Goal: Information Seeking & Learning: Learn about a topic

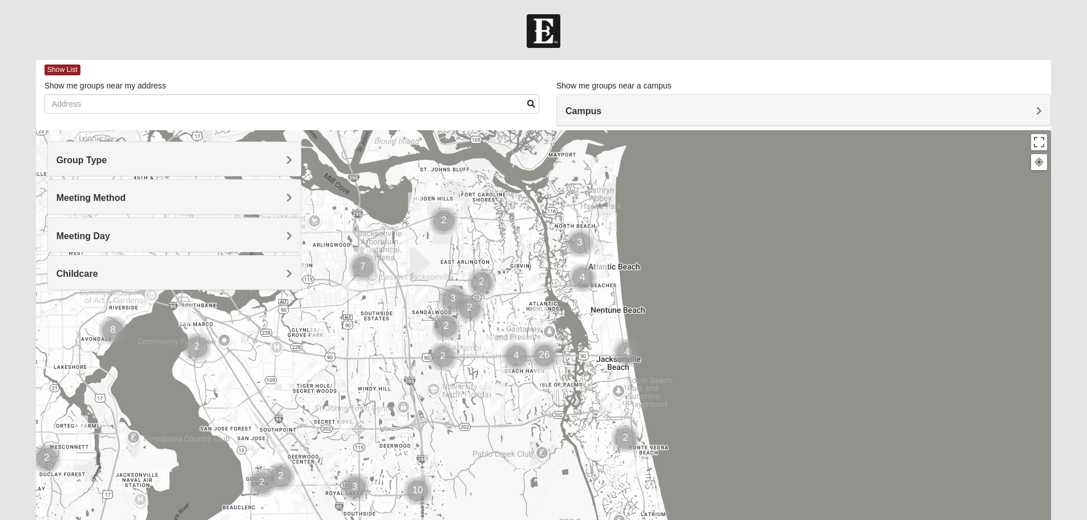
click at [173, 195] on h4 "Meeting Method" at bounding box center [175, 197] width 236 height 11
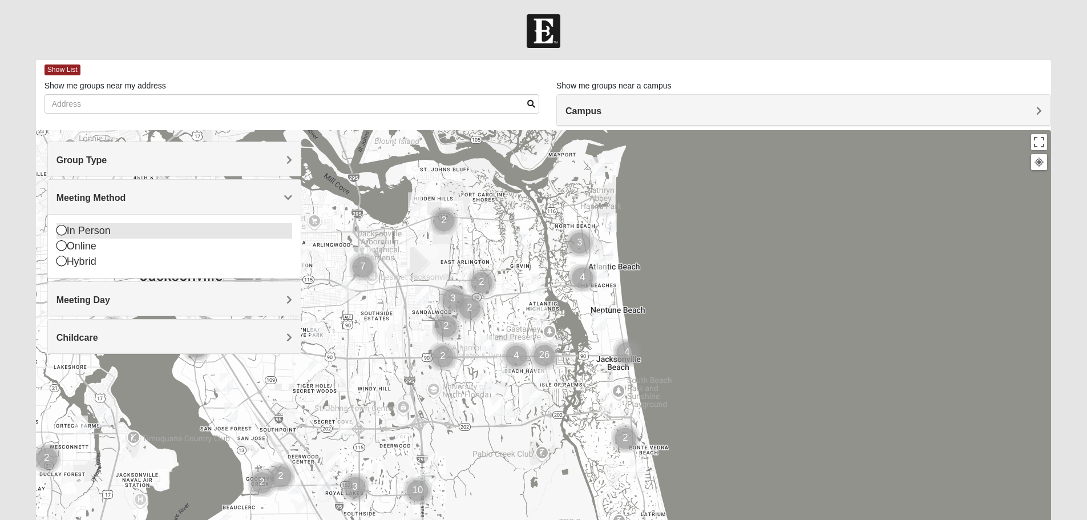
click at [90, 228] on div "In Person" at bounding box center [175, 230] width 236 height 15
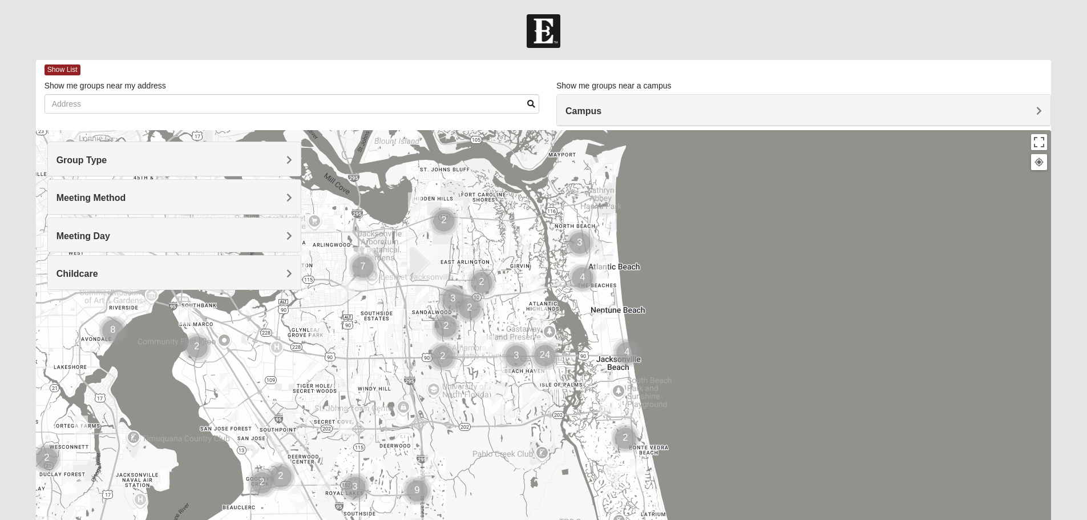
click at [159, 232] on h4 "Meeting Day" at bounding box center [175, 236] width 236 height 11
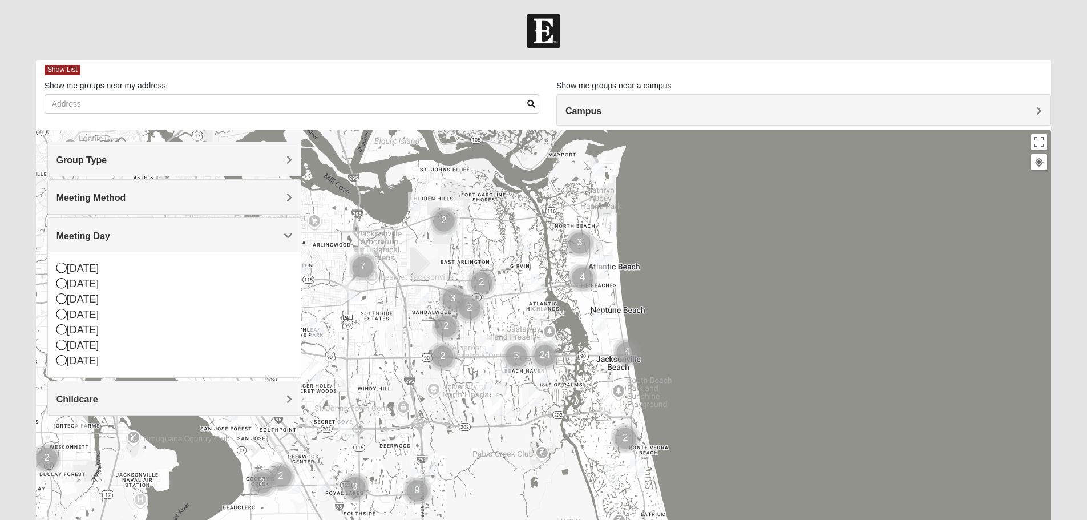
click at [116, 233] on h4 "Meeting Day" at bounding box center [175, 236] width 236 height 11
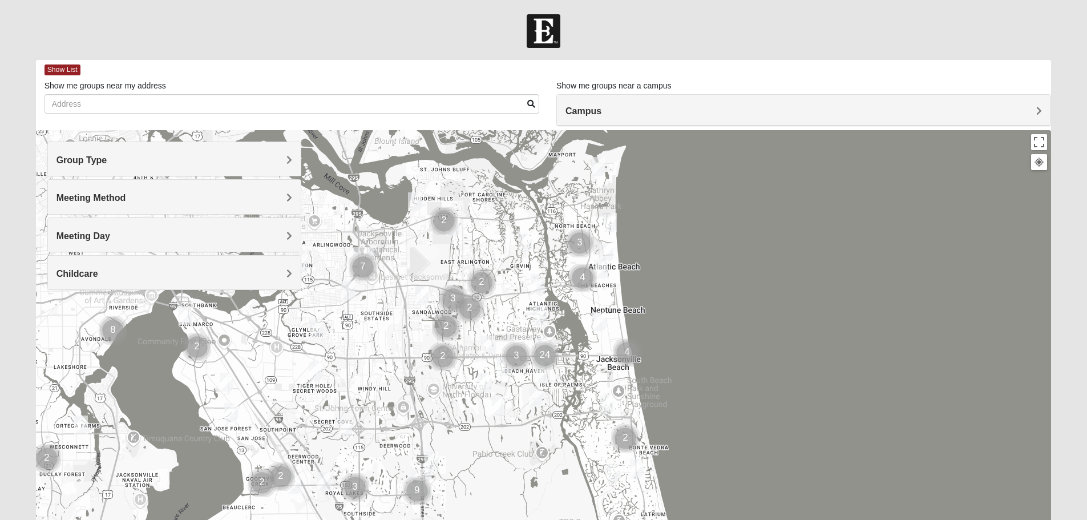
click at [140, 153] on div "Group Type" at bounding box center [174, 159] width 253 height 34
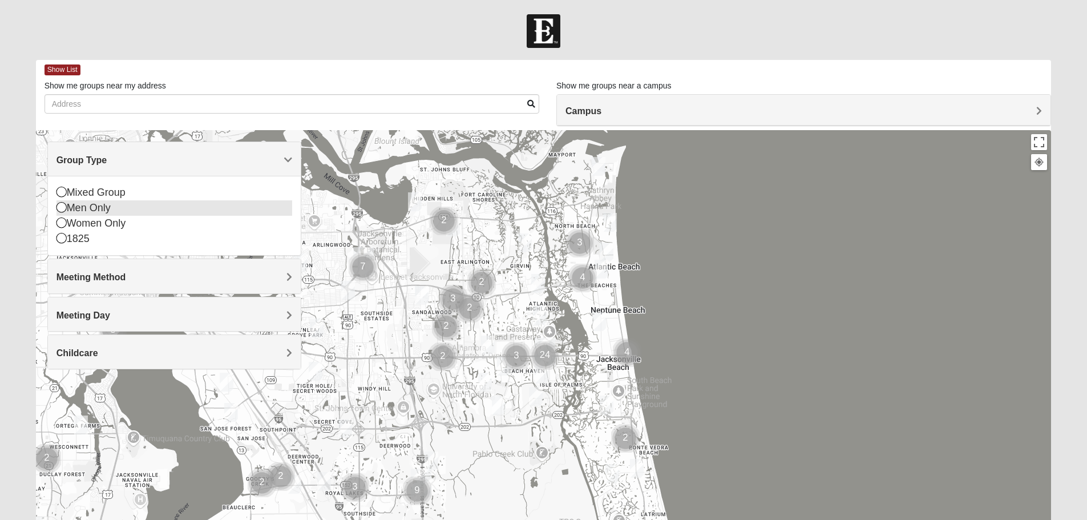
click at [63, 206] on icon at bounding box center [62, 207] width 10 height 10
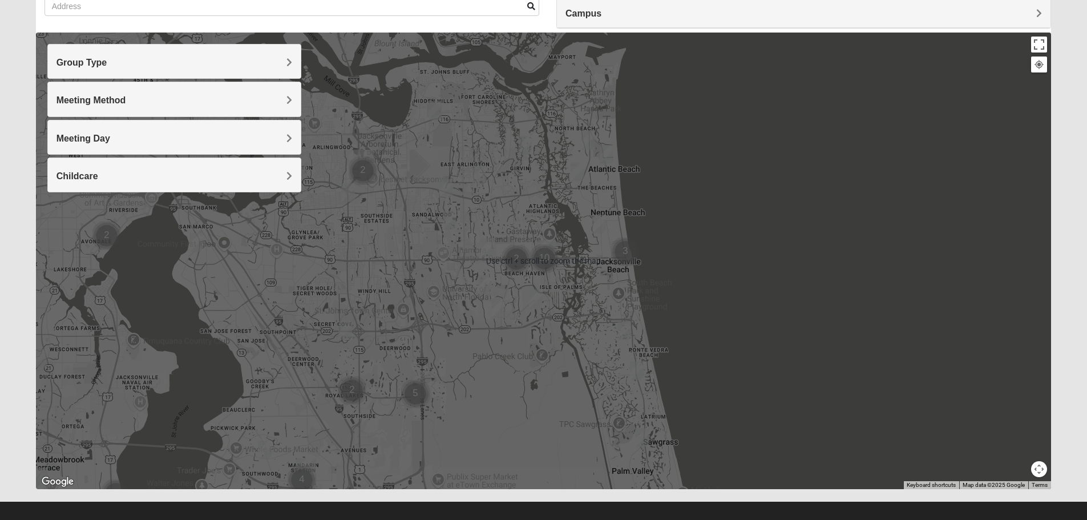
scroll to position [108, 0]
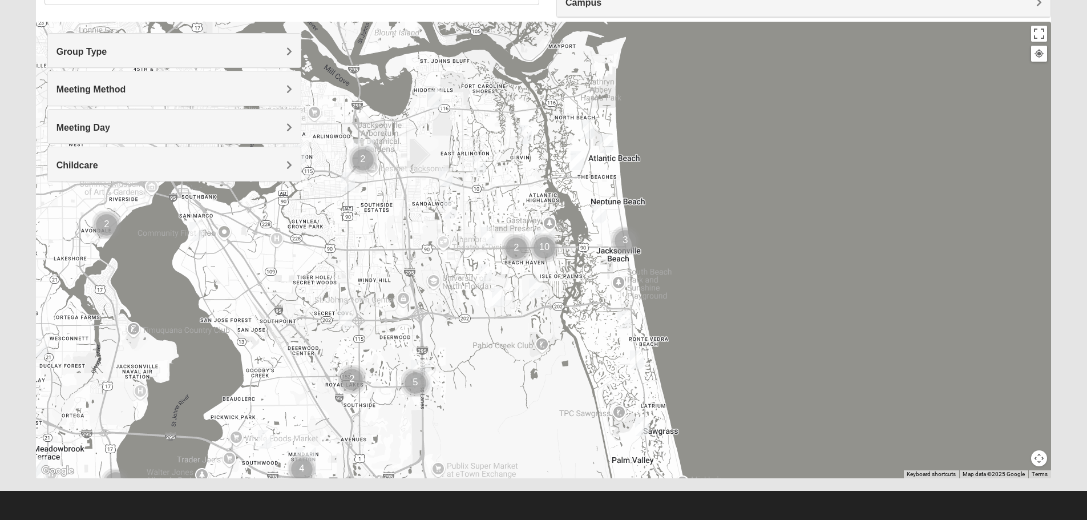
click at [596, 208] on img "Mens Crytzer/Siemion 32250" at bounding box center [599, 213] width 23 height 28
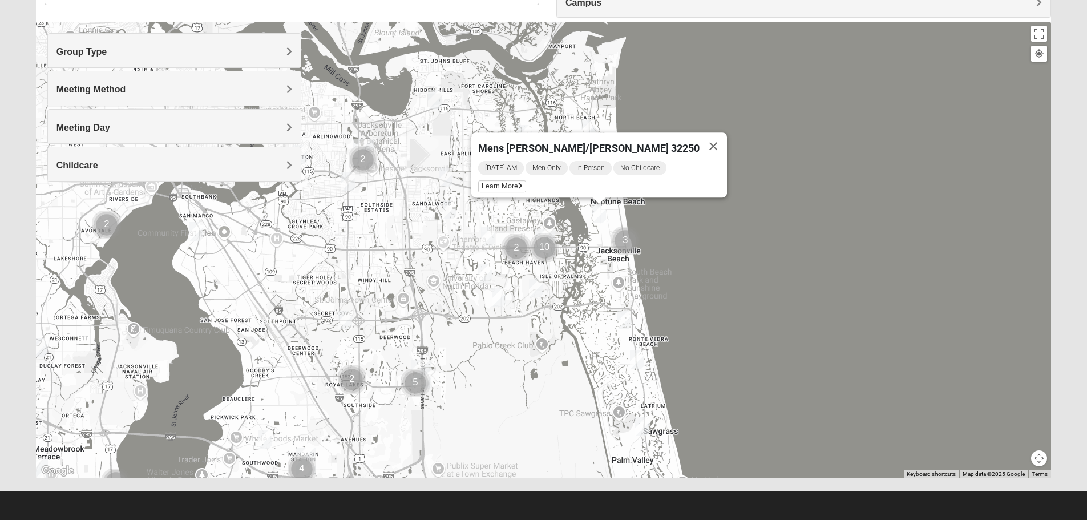
click at [625, 241] on img "Cluster of 3 groups" at bounding box center [626, 241] width 38 height 38
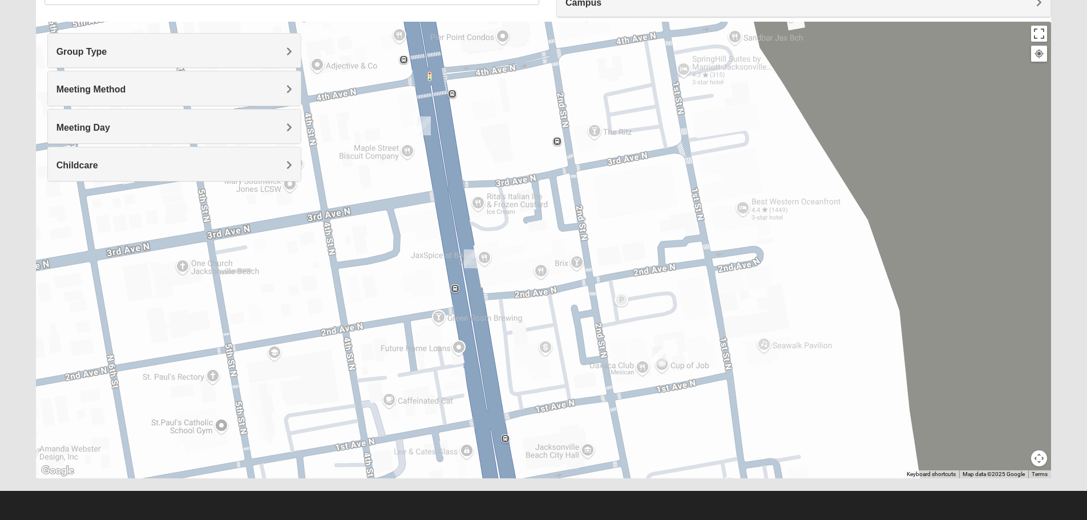
click at [421, 127] on img "Mens Mauney/Windesheim 32266" at bounding box center [424, 126] width 23 height 28
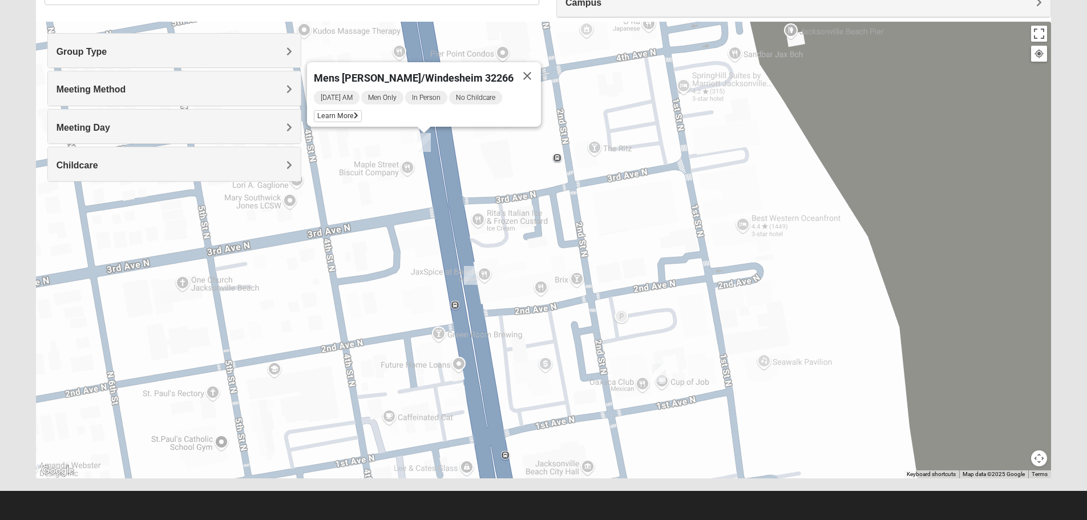
click at [469, 275] on img "Mens Sellers 32250" at bounding box center [470, 275] width 23 height 28
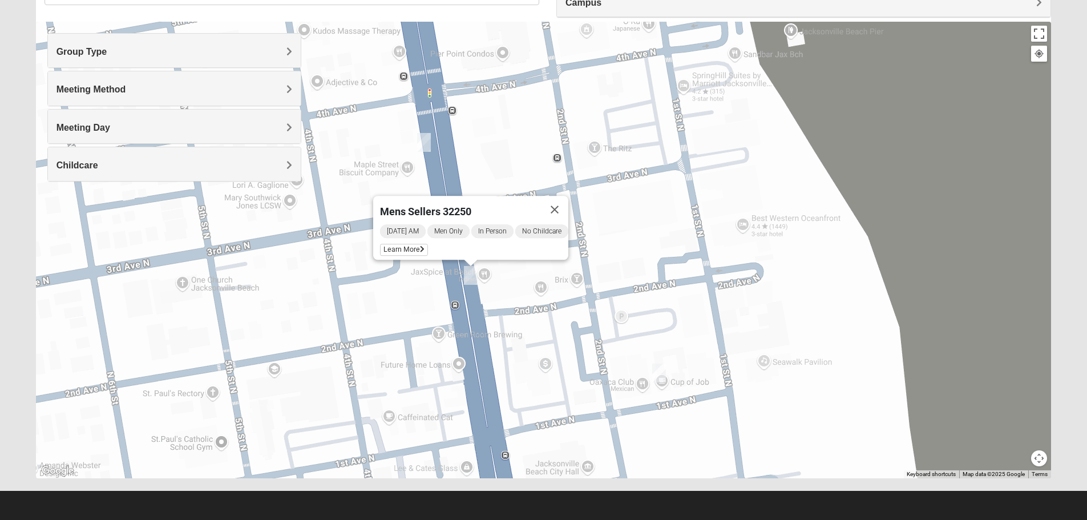
click at [658, 372] on img "Mens McLauchlan 32250" at bounding box center [659, 373] width 23 height 28
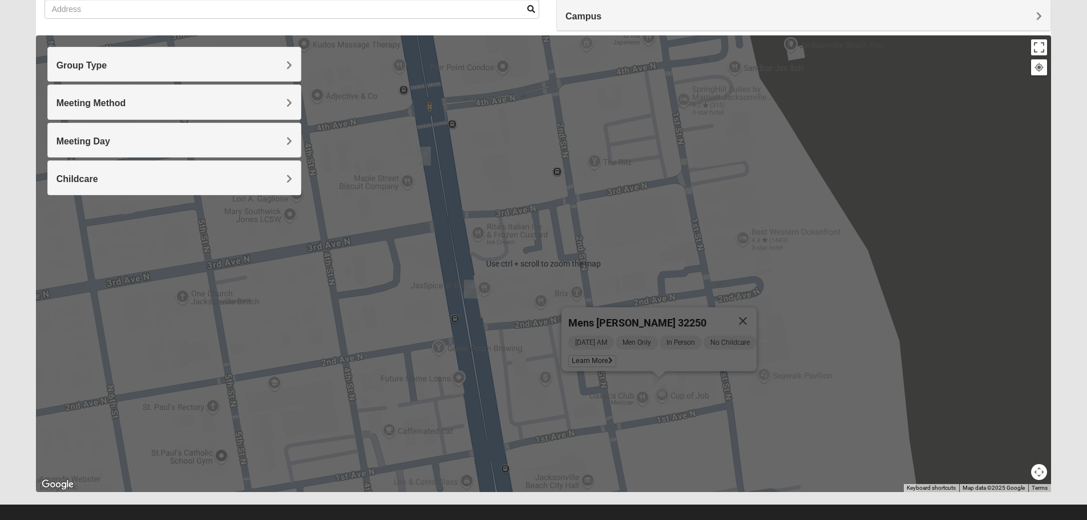
scroll to position [0, 0]
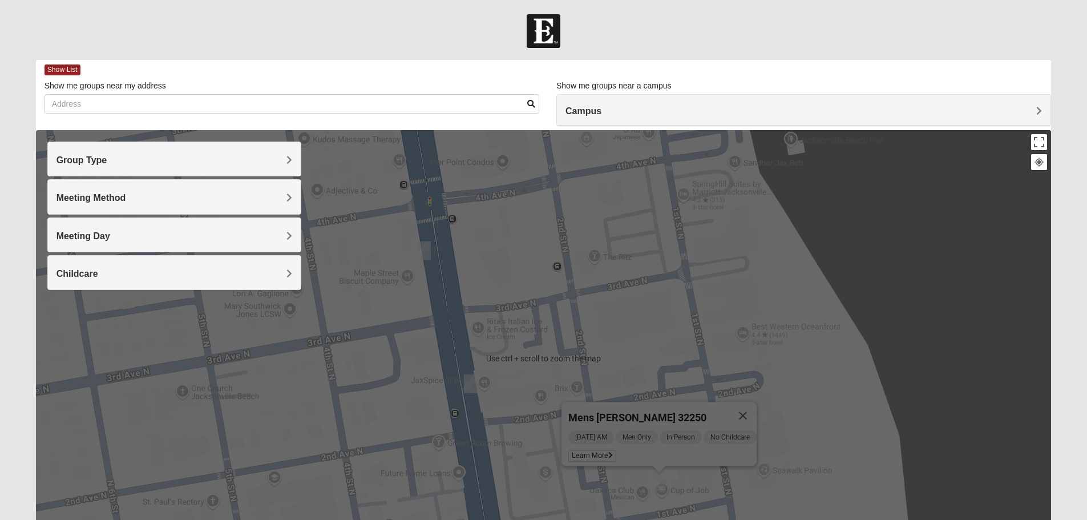
click at [597, 107] on span "Campus" at bounding box center [584, 111] width 36 height 10
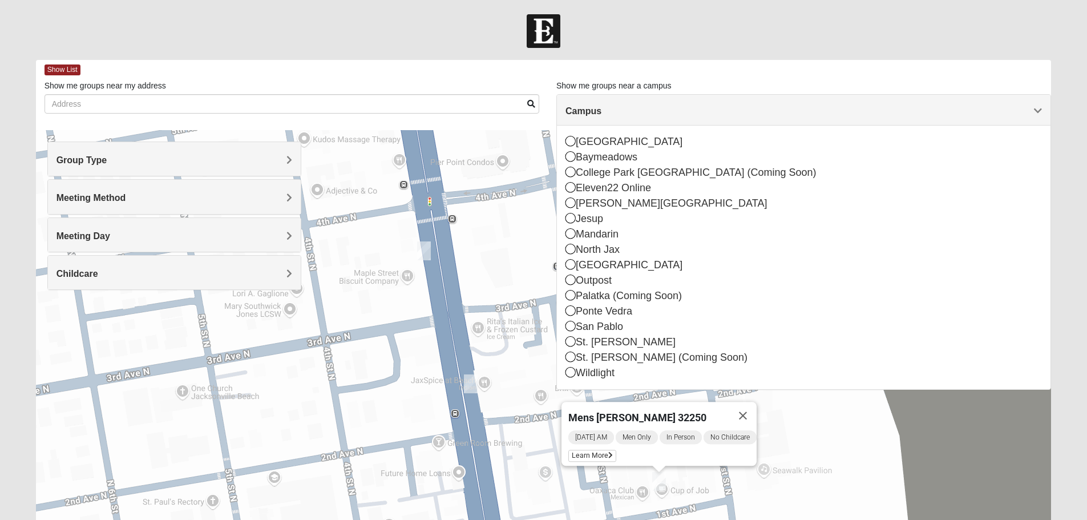
click at [597, 107] on span "Campus" at bounding box center [584, 111] width 36 height 10
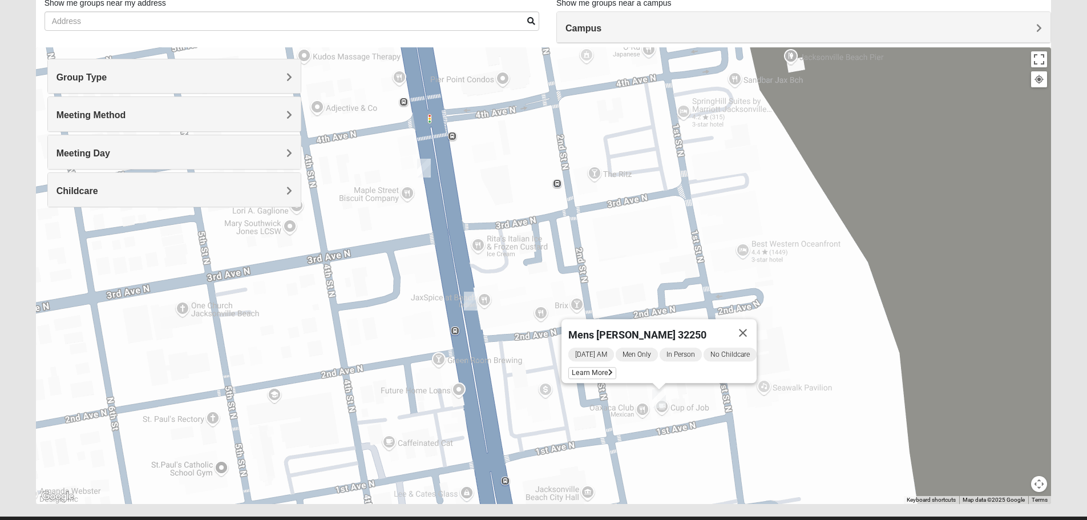
scroll to position [108, 0]
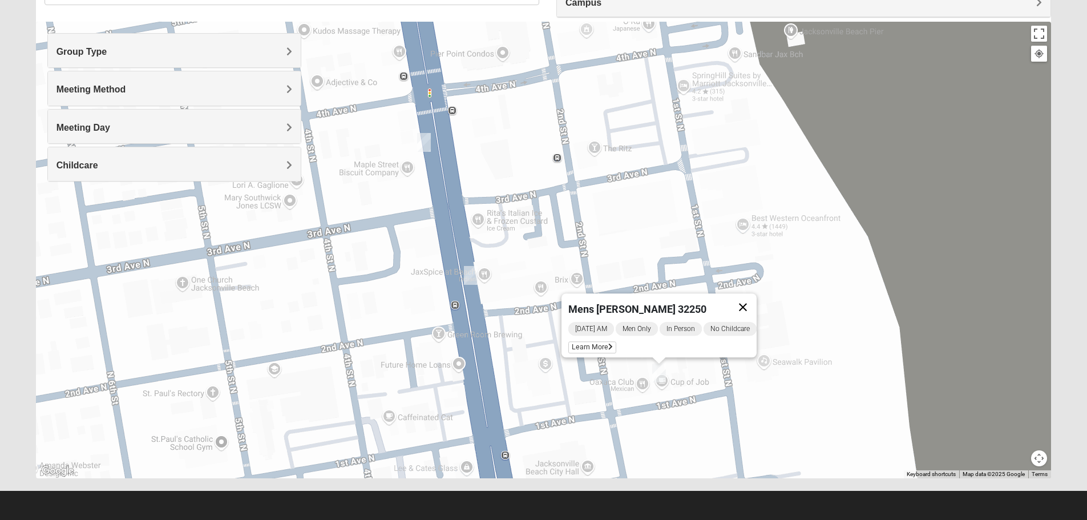
click at [747, 304] on button "Close" at bounding box center [742, 306] width 27 height 27
click at [577, 249] on div "To navigate, press the arrow keys." at bounding box center [544, 250] width 1016 height 457
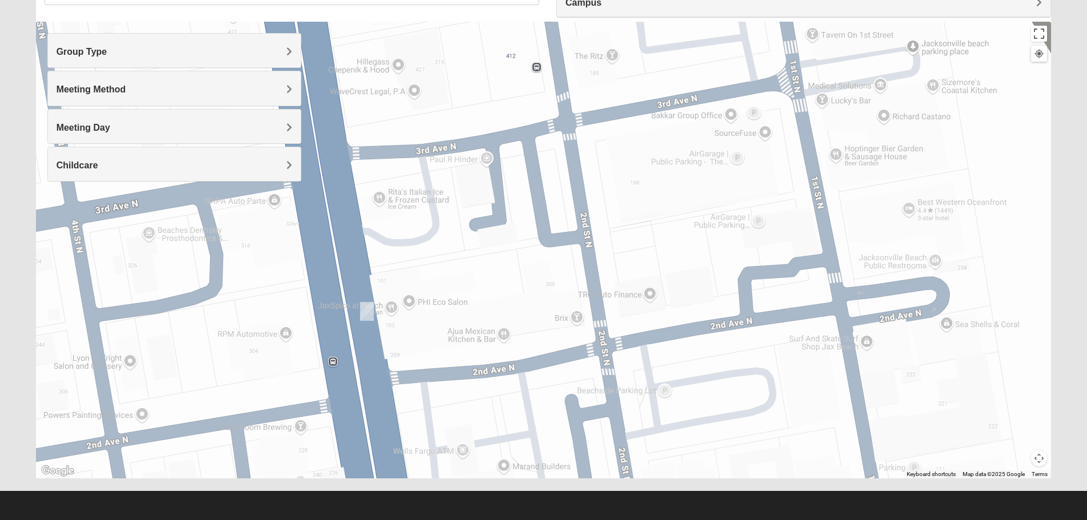
click at [577, 249] on div at bounding box center [544, 250] width 1016 height 457
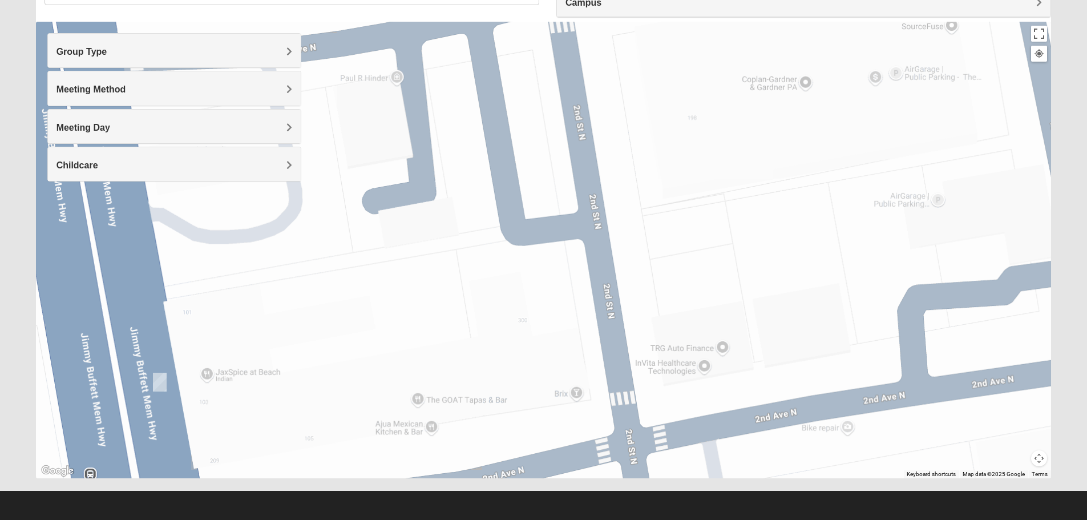
click at [577, 249] on div at bounding box center [544, 250] width 1016 height 457
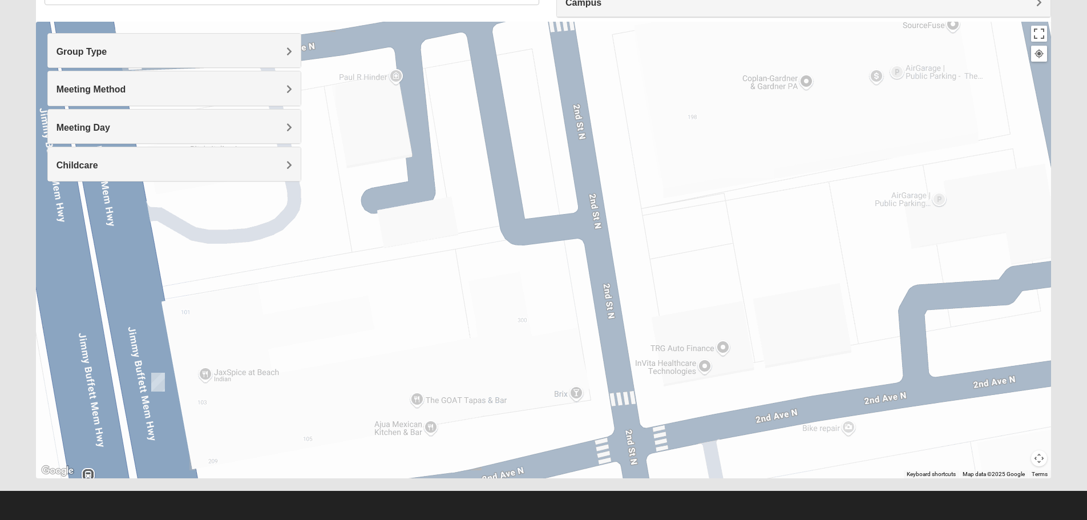
click at [577, 249] on div at bounding box center [544, 250] width 1016 height 457
click at [1038, 458] on button "Map camera controls" at bounding box center [1039, 458] width 16 height 16
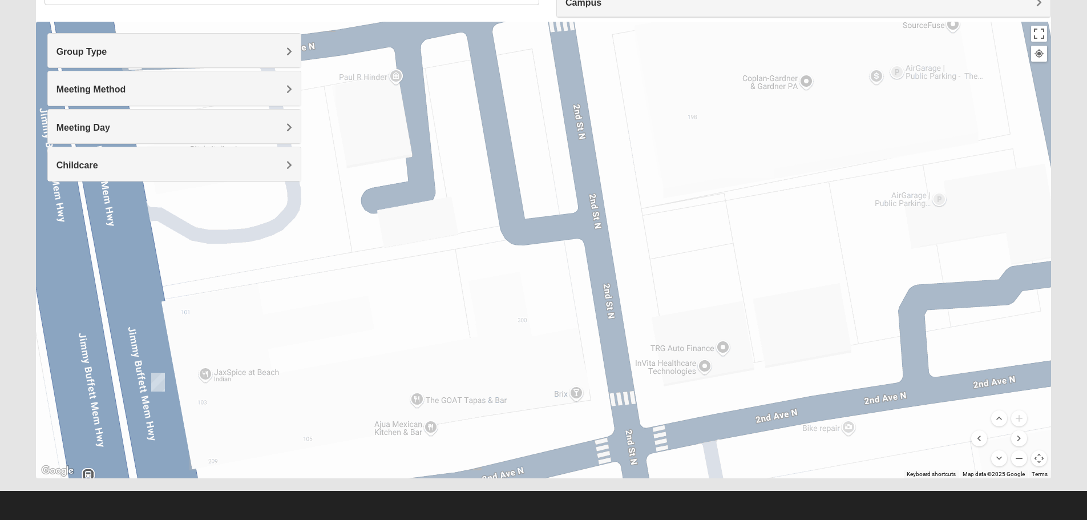
click at [1018, 458] on button "Zoom out" at bounding box center [1019, 458] width 16 height 16
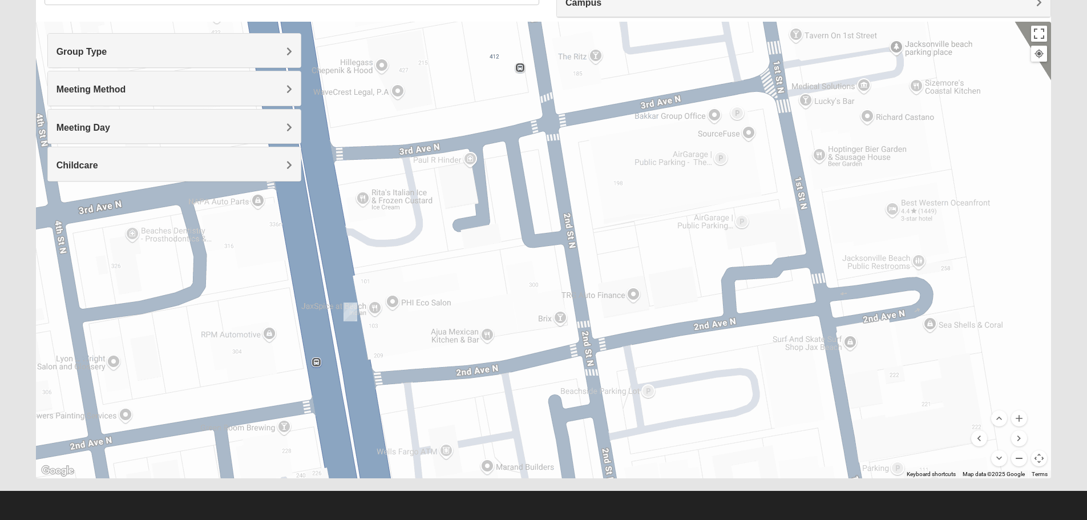
click at [1018, 458] on button "Zoom out" at bounding box center [1019, 458] width 16 height 16
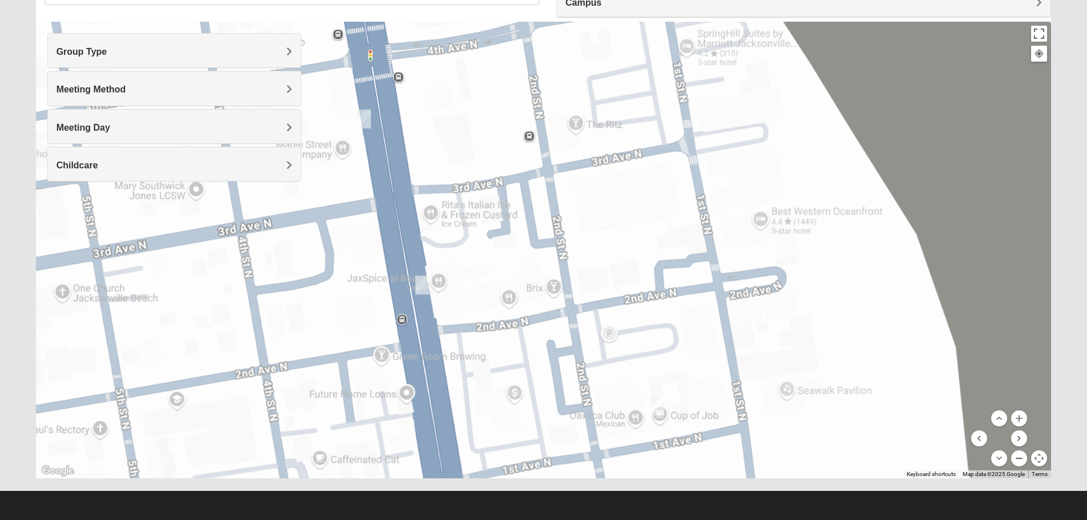
click at [1018, 458] on button "Zoom out" at bounding box center [1019, 458] width 16 height 16
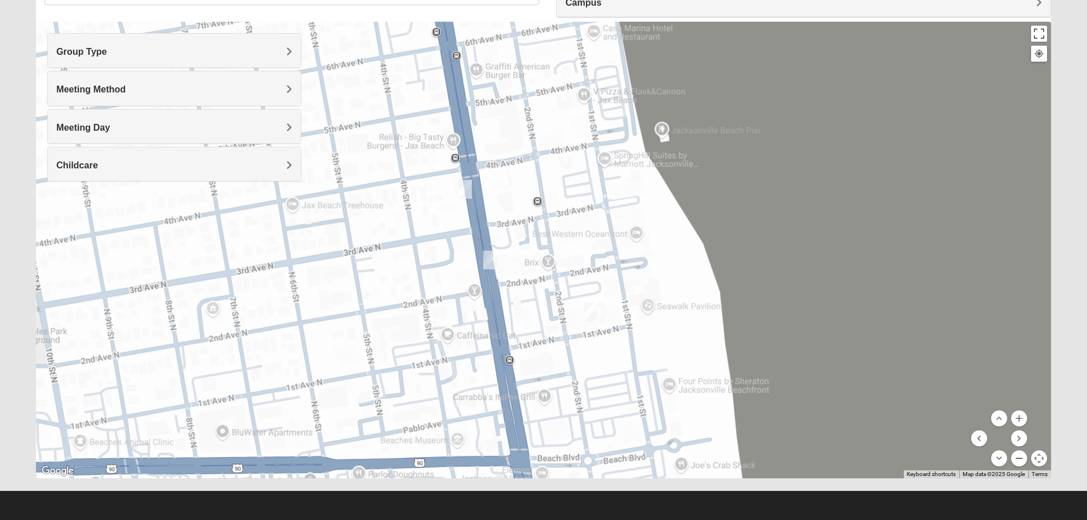
click at [1018, 458] on button "Zoom out" at bounding box center [1019, 458] width 16 height 16
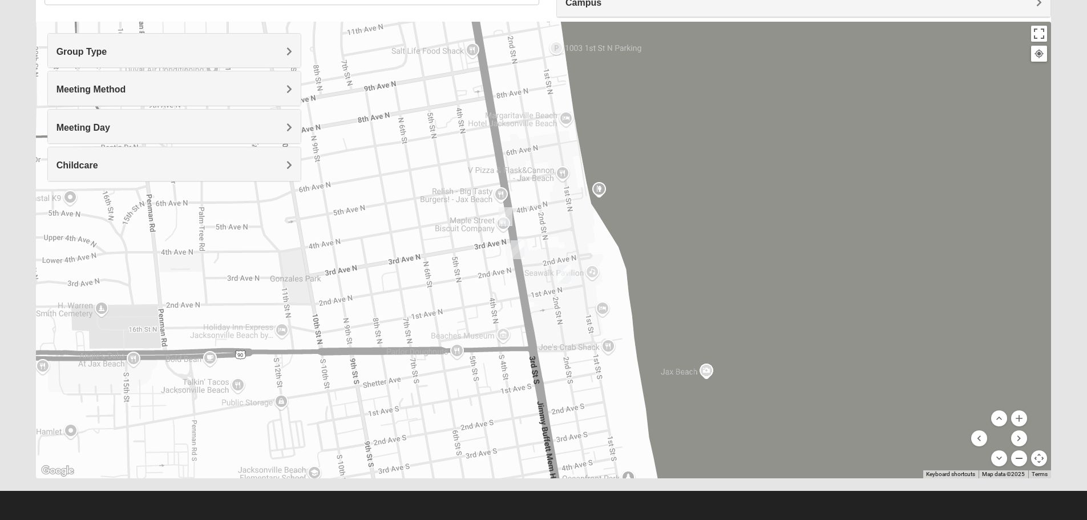
click at [1018, 458] on button "Zoom out" at bounding box center [1019, 458] width 16 height 16
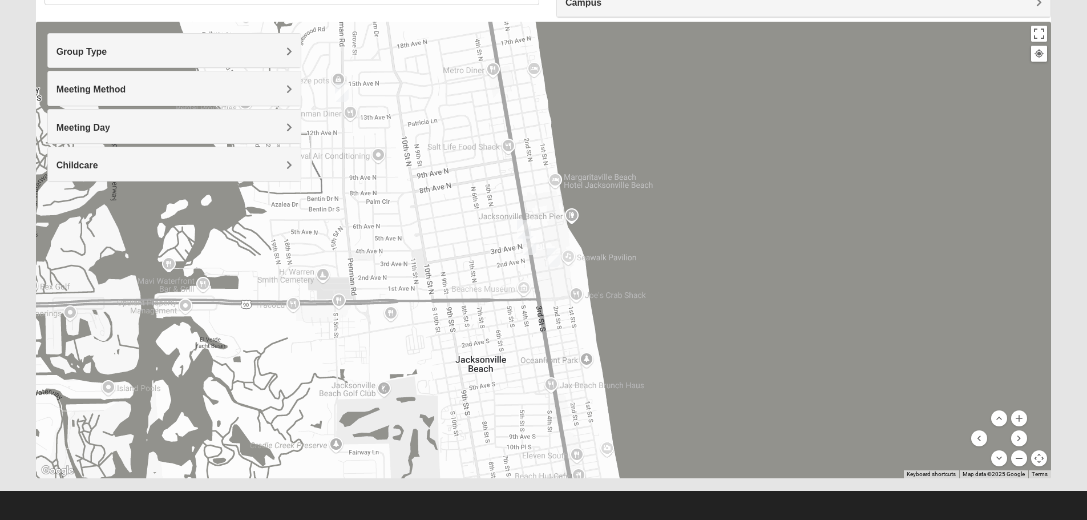
click at [1018, 458] on button "Zoom out" at bounding box center [1019, 458] width 16 height 16
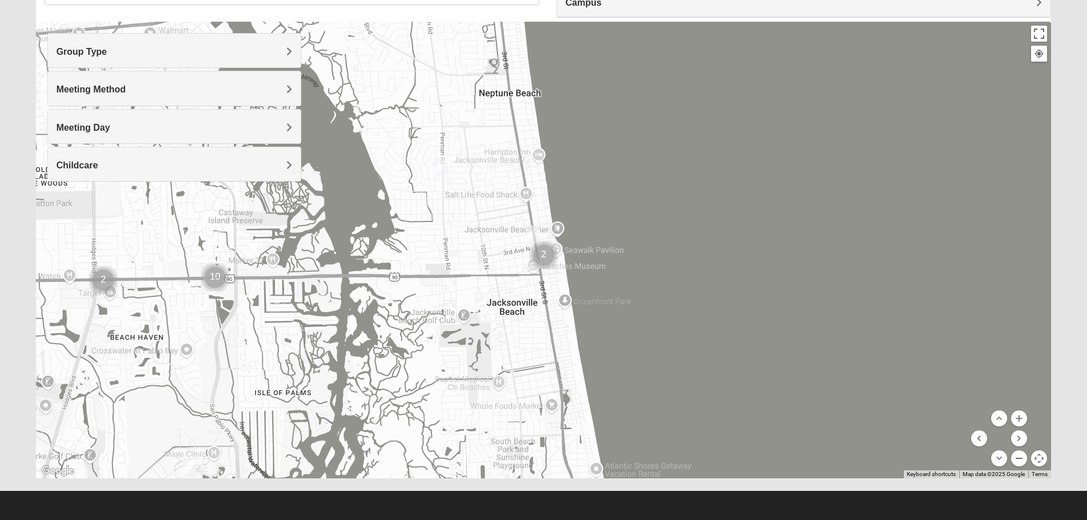
click at [1018, 458] on button "Zoom out" at bounding box center [1019, 458] width 16 height 16
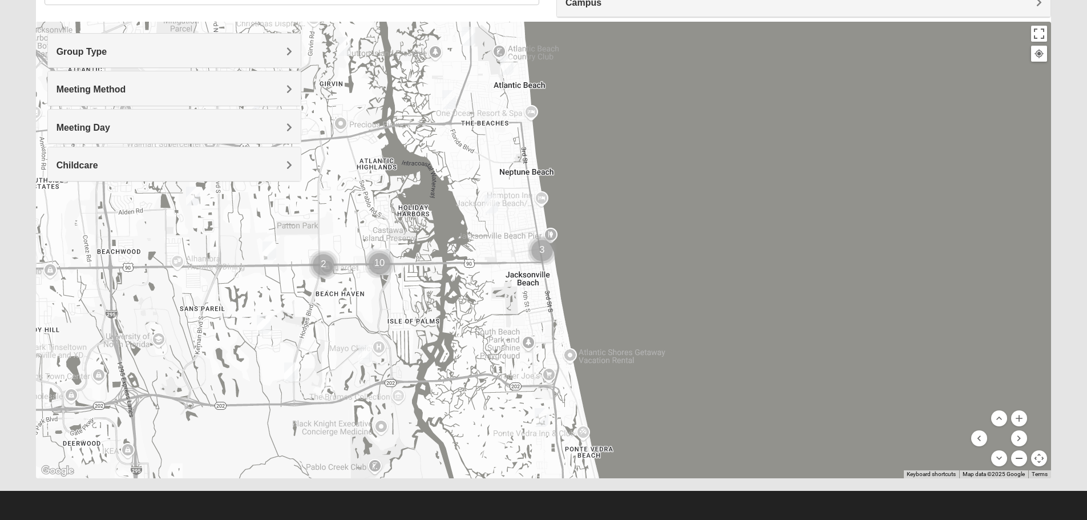
click at [1018, 458] on button "Zoom out" at bounding box center [1019, 458] width 16 height 16
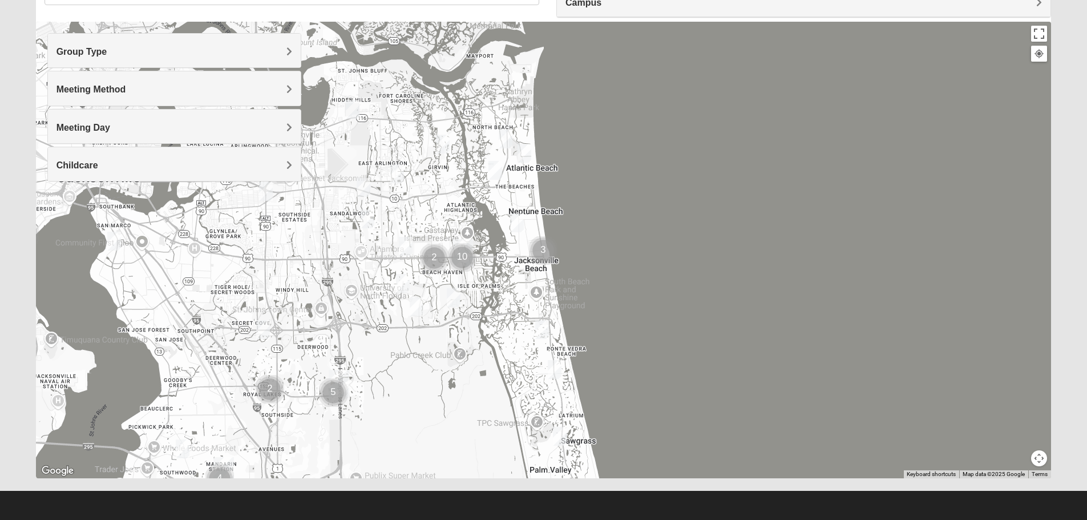
click at [542, 333] on img "Mens Crescimanno 32082" at bounding box center [542, 330] width 23 height 28
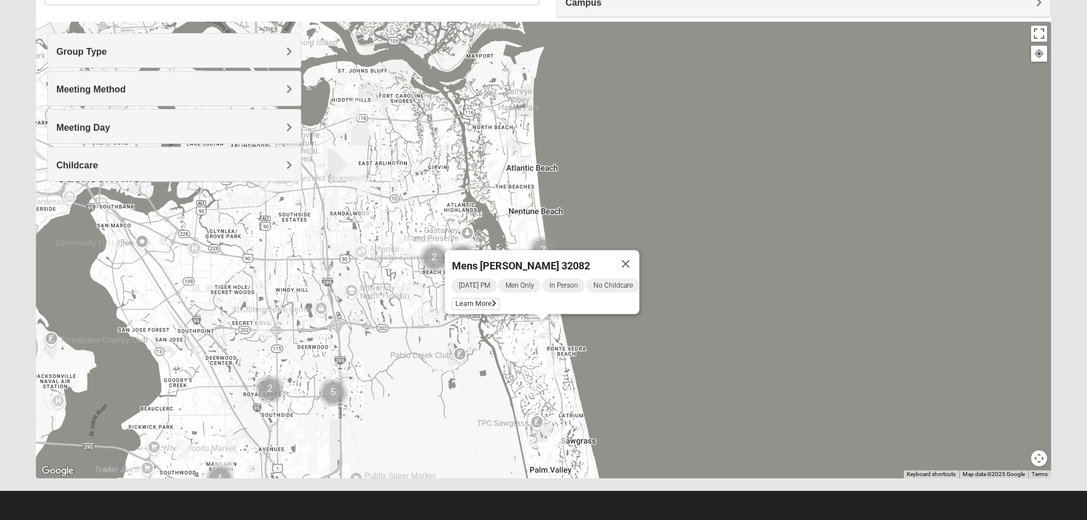
click at [555, 370] on img "Mens Conway 32082" at bounding box center [554, 370] width 23 height 28
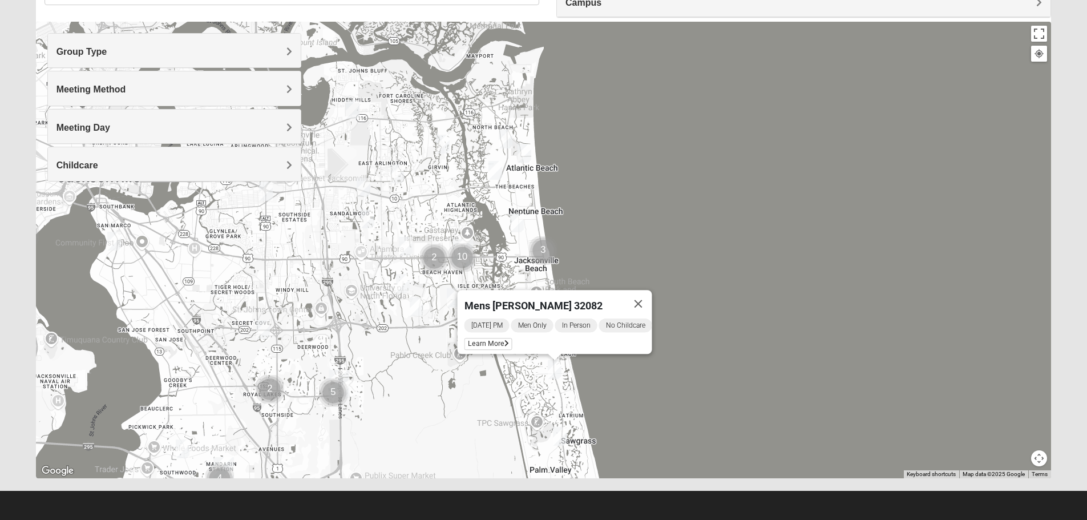
click at [560, 435] on img "Mens Sopchak 32082" at bounding box center [560, 436] width 23 height 28
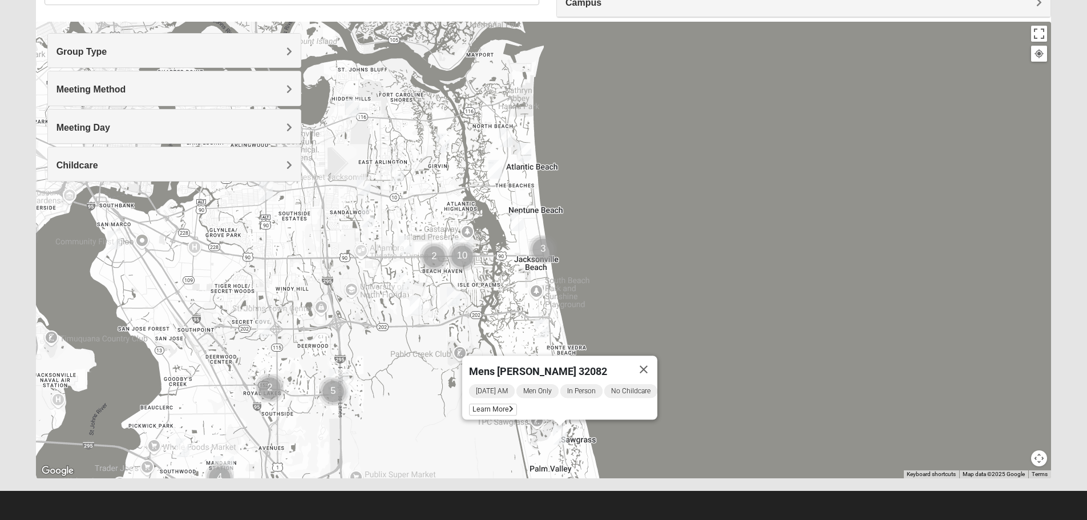
click at [542, 326] on img "Mens Crescimanno 32082" at bounding box center [542, 328] width 23 height 28
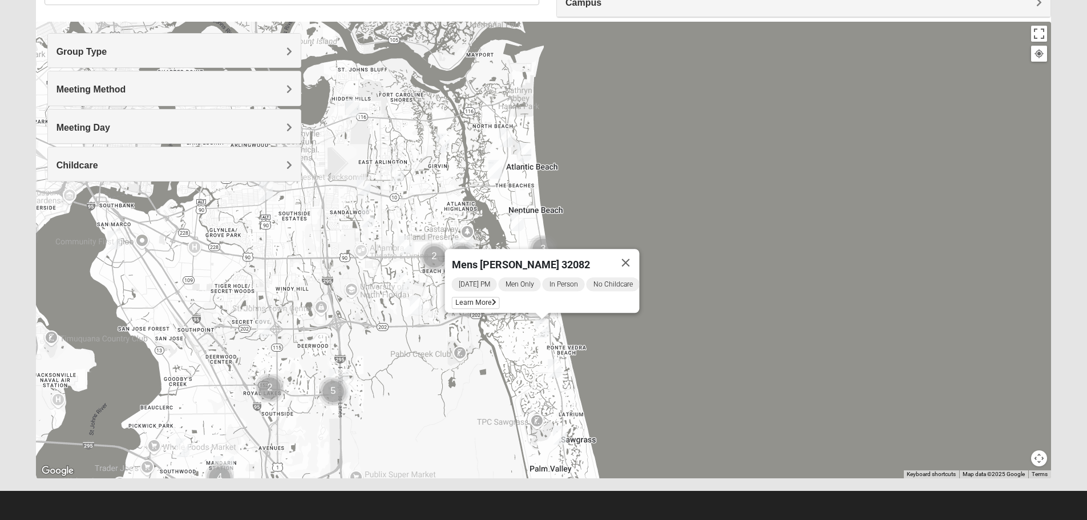
click at [556, 369] on img "Mens Conway 32082" at bounding box center [554, 368] width 23 height 28
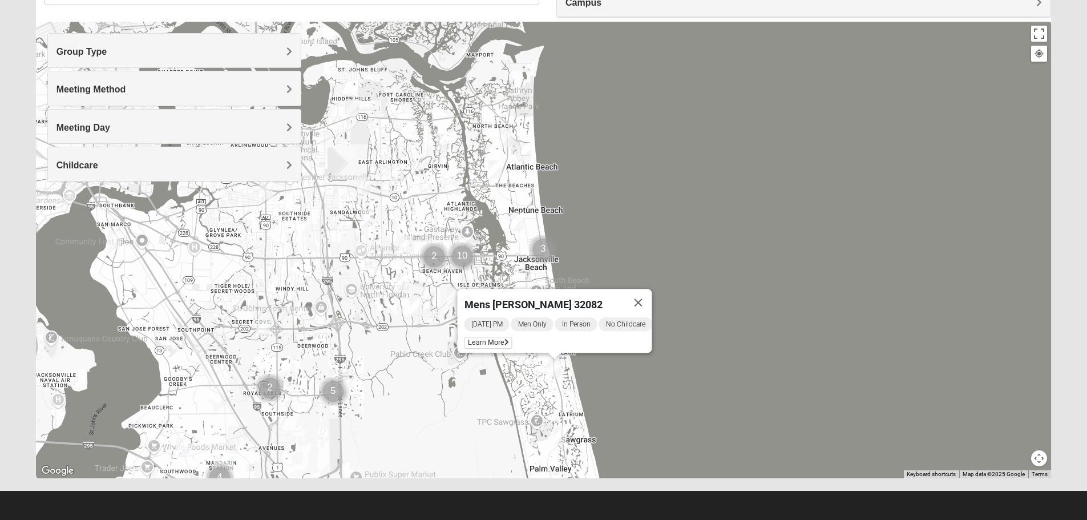
click at [412, 304] on img "Mens Howard/Glee 32224" at bounding box center [416, 306] width 23 height 28
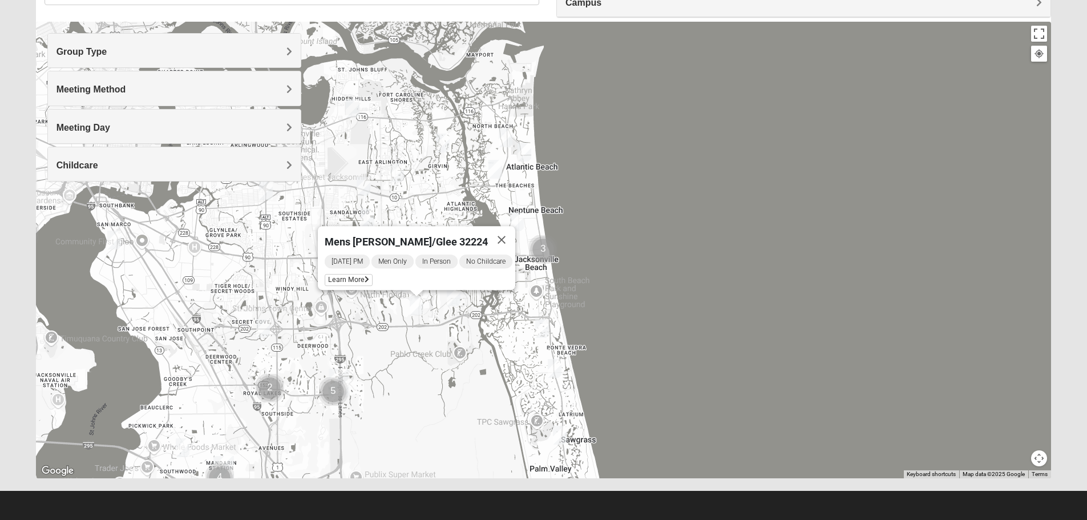
click at [454, 293] on img "Mens Schell 32224" at bounding box center [453, 297] width 23 height 28
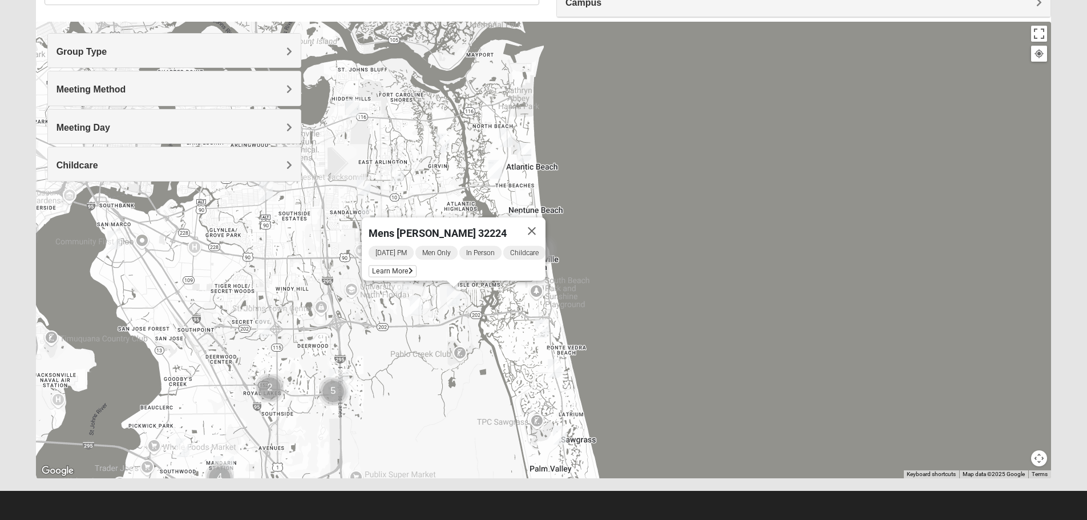
click at [418, 298] on img "Mens Howard/Glee 32224" at bounding box center [416, 306] width 23 height 28
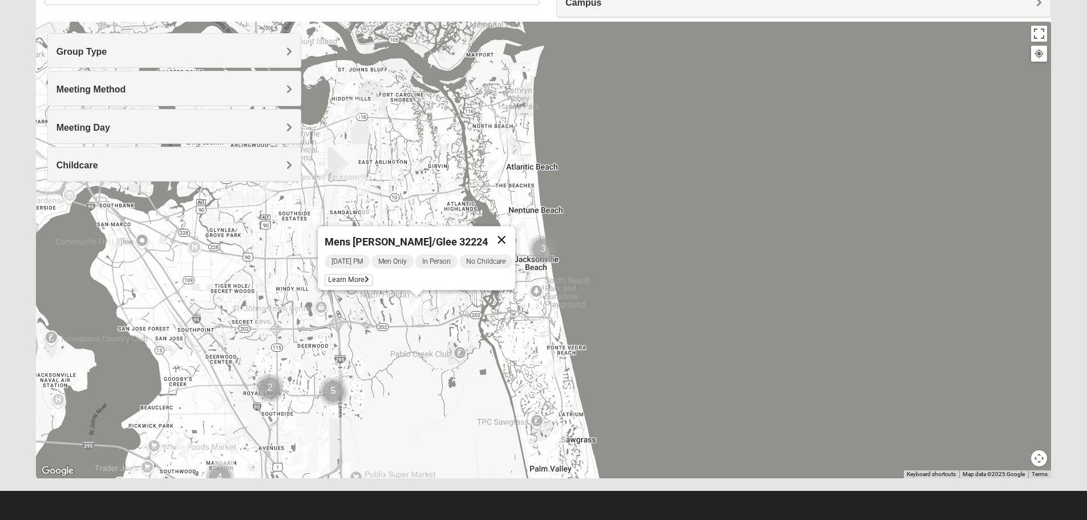
click at [514, 231] on button "Close" at bounding box center [501, 239] width 27 height 27
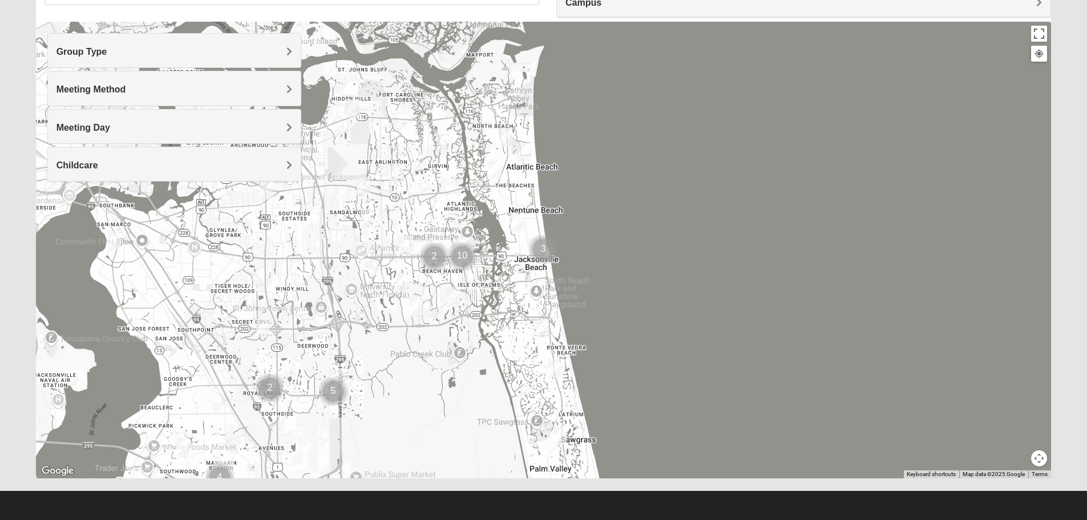
click at [402, 277] on img "Mens Johnson 32224" at bounding box center [403, 282] width 23 height 28
click at [492, 210] on button "Close" at bounding box center [486, 216] width 27 height 27
click at [406, 245] on img "Mens Hamilton 32250" at bounding box center [405, 245] width 23 height 28
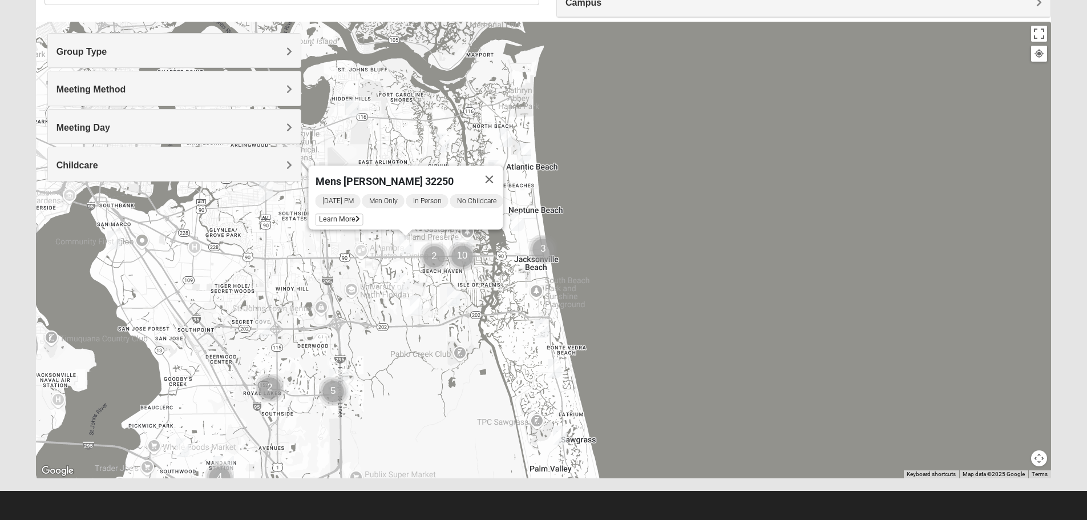
click at [498, 168] on button "Close" at bounding box center [488, 179] width 27 height 27
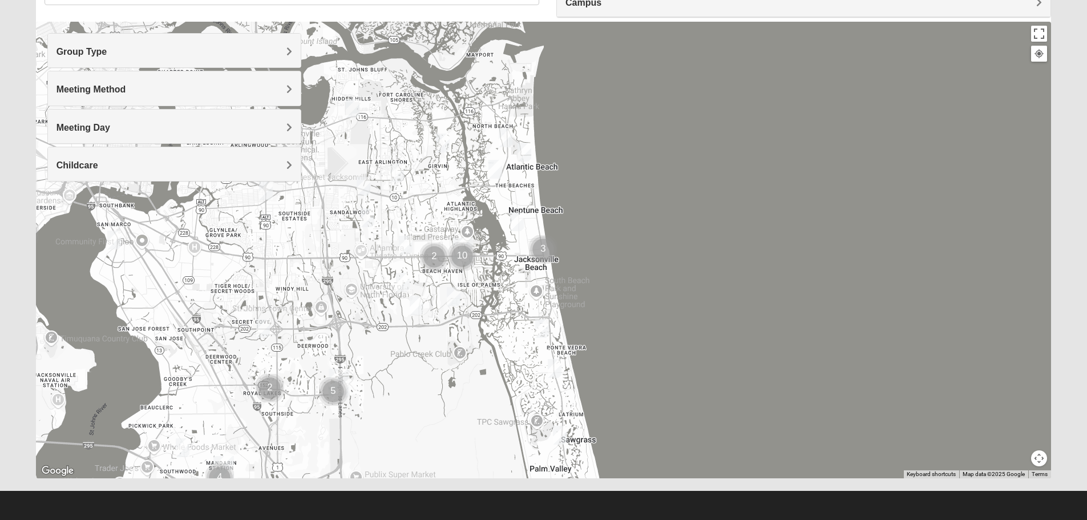
click at [434, 253] on img "Cluster of 2 groups" at bounding box center [435, 257] width 38 height 38
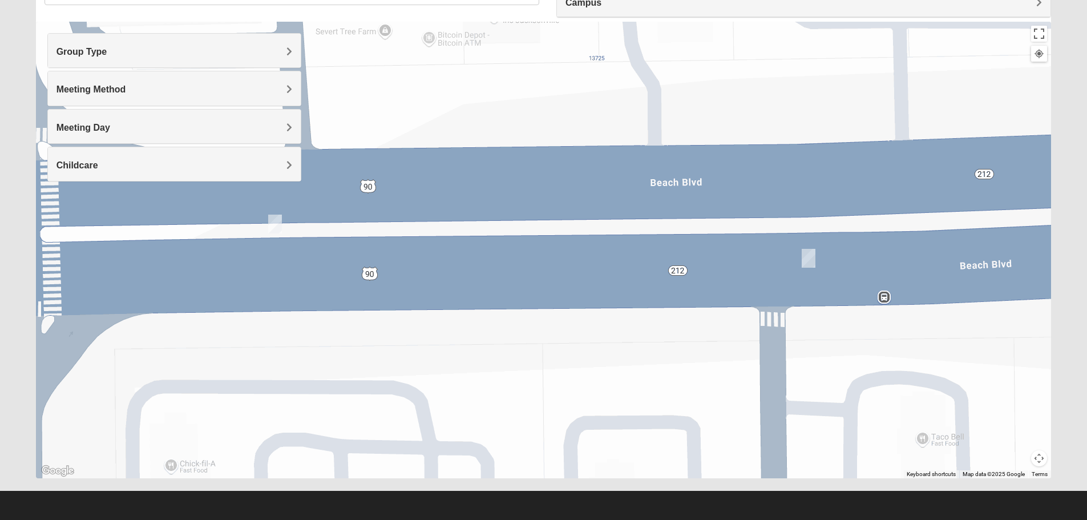
click at [809, 256] on img "Mens Brown 32224" at bounding box center [808, 258] width 23 height 28
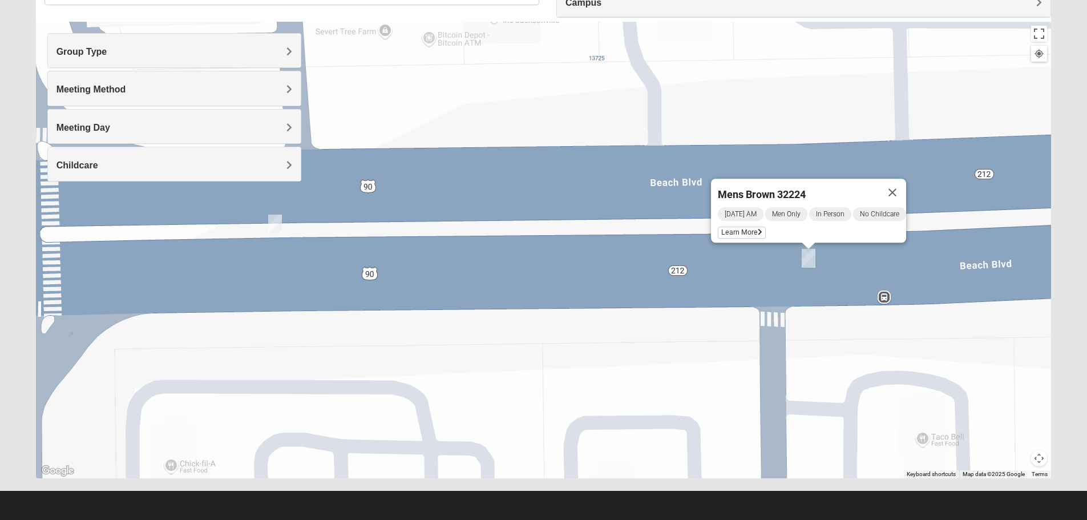
click at [809, 256] on img "Mens Brown 32224" at bounding box center [808, 258] width 23 height 28
click at [272, 224] on img "Mens Dobson 32224" at bounding box center [275, 224] width 23 height 28
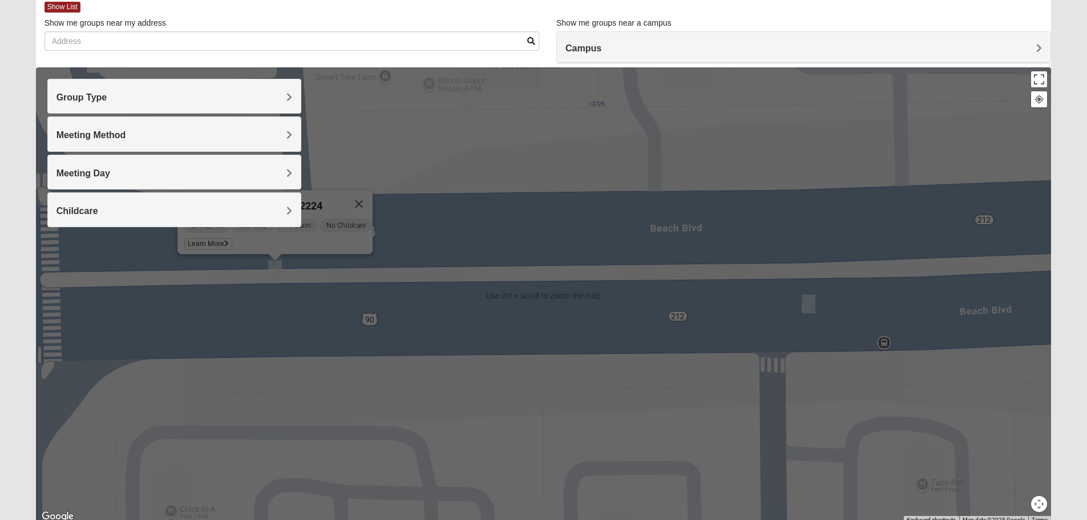
scroll to position [51, 0]
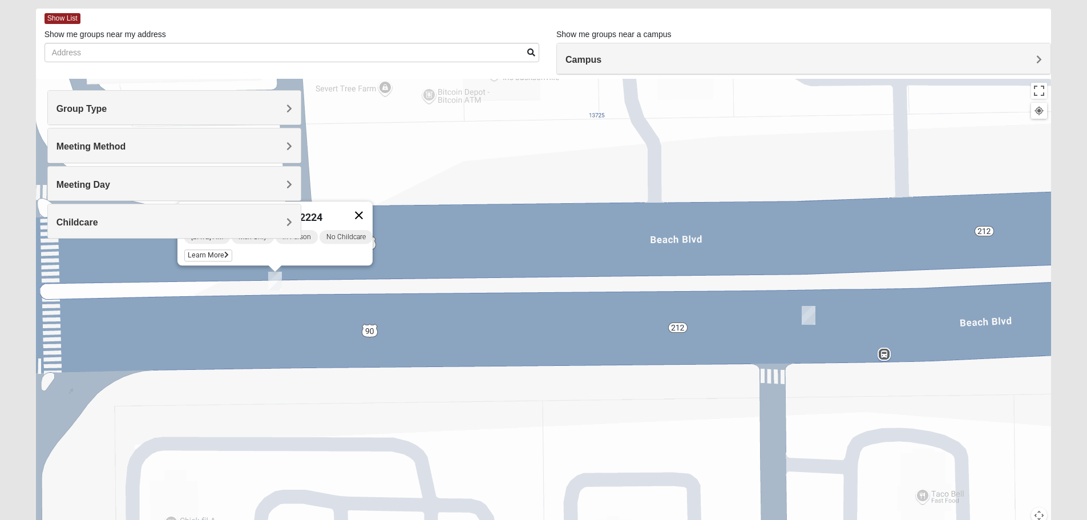
click at [365, 205] on button "Close" at bounding box center [358, 214] width 27 height 27
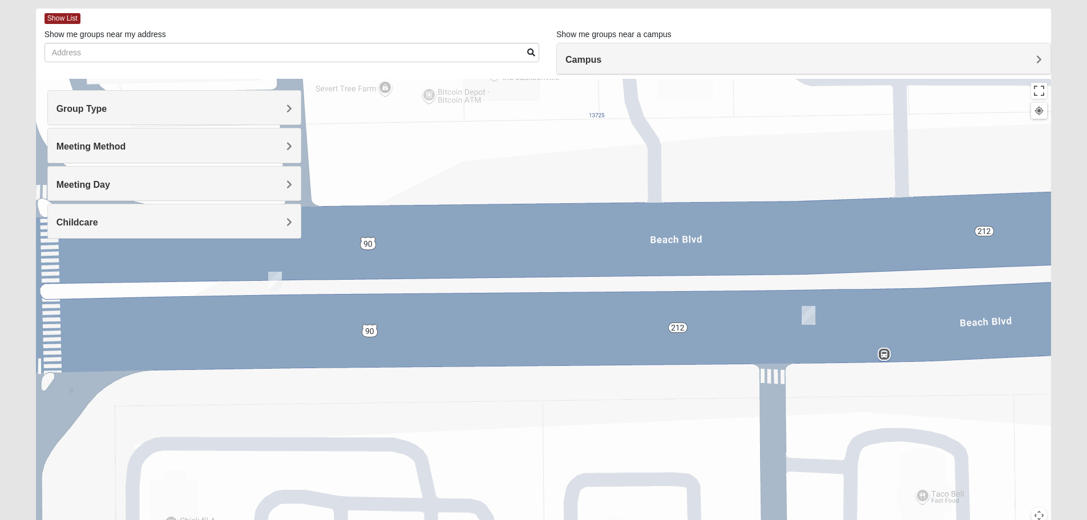
click at [1042, 514] on button "Map camera controls" at bounding box center [1039, 515] width 16 height 16
click at [1023, 515] on button "Zoom out" at bounding box center [1019, 515] width 16 height 16
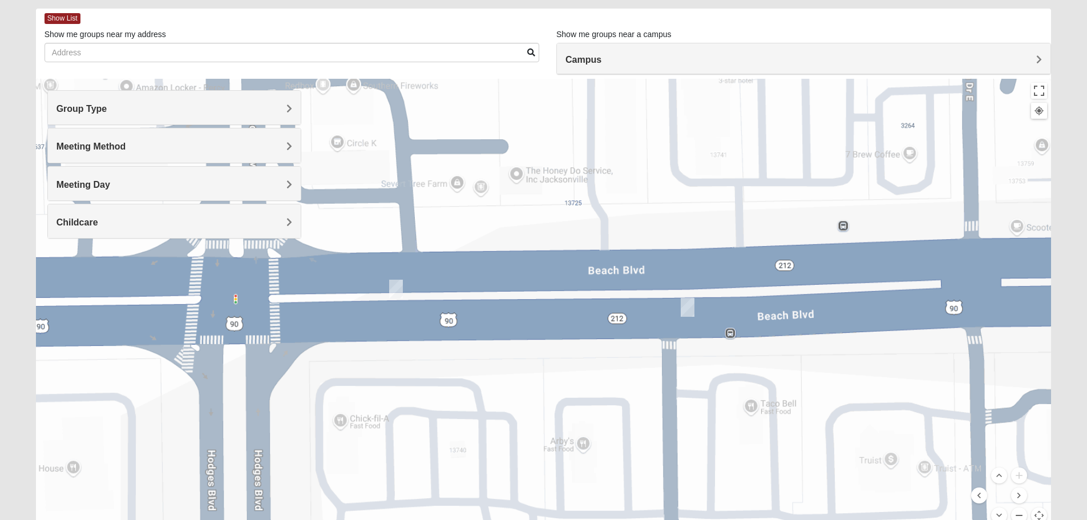
click at [1023, 515] on button "Zoom out" at bounding box center [1019, 515] width 16 height 16
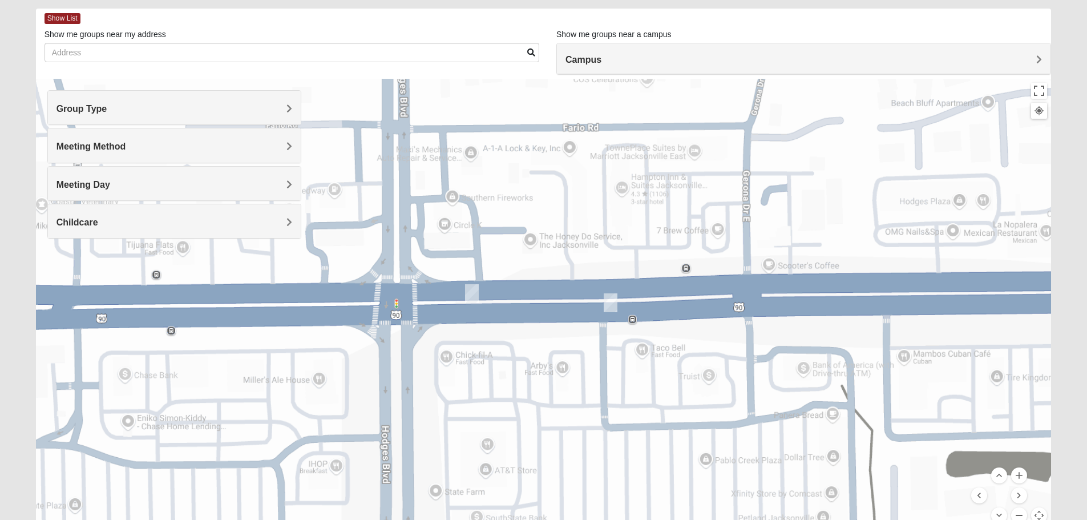
click at [1023, 515] on button "Zoom out" at bounding box center [1019, 515] width 16 height 16
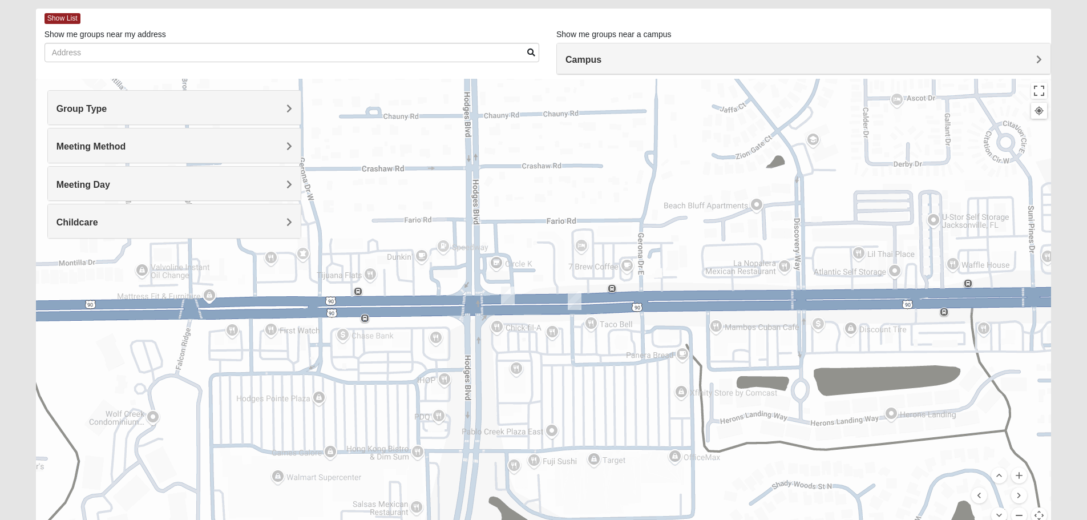
click at [1023, 515] on button "Zoom out" at bounding box center [1019, 515] width 16 height 16
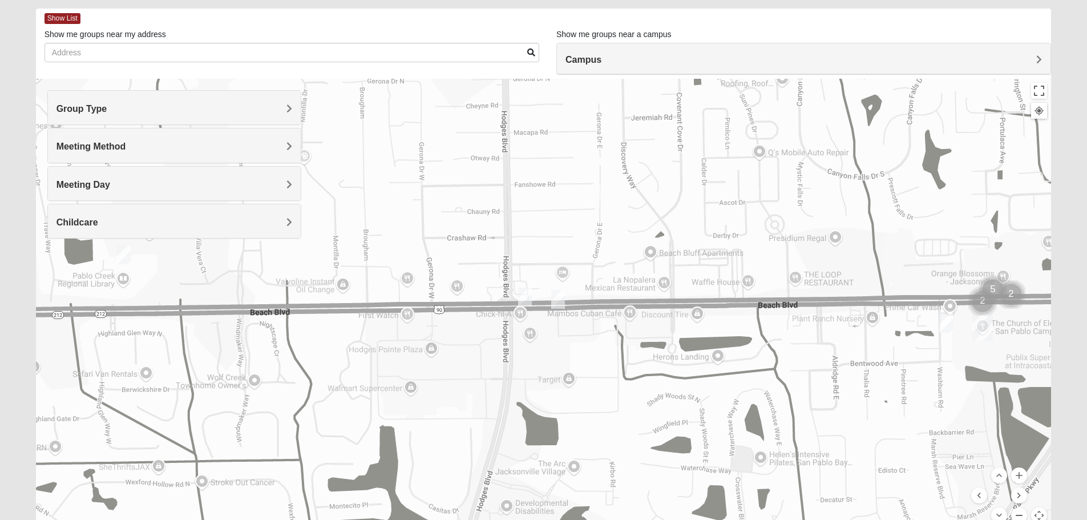
click at [1023, 515] on button "Zoom out" at bounding box center [1019, 515] width 16 height 16
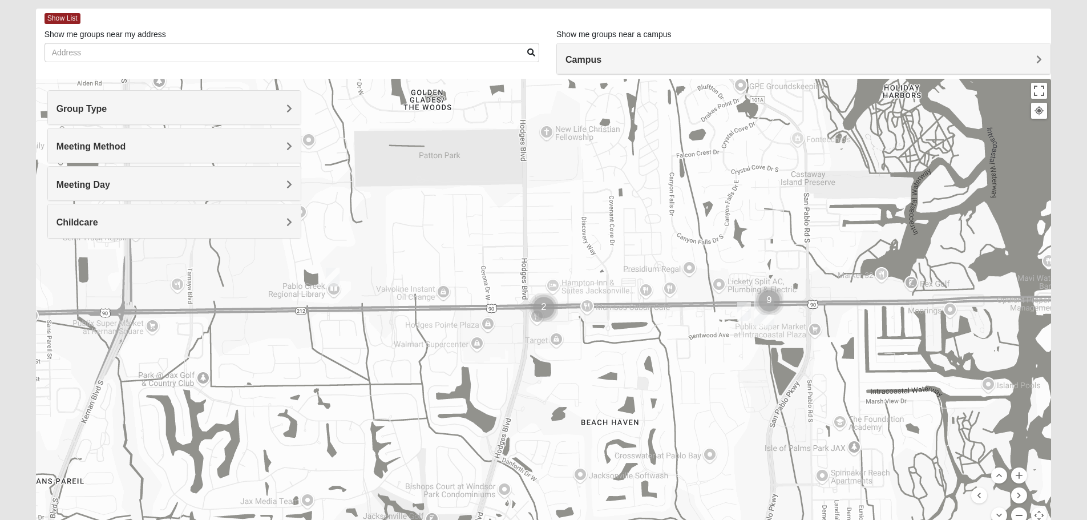
click at [1023, 515] on button "Zoom out" at bounding box center [1019, 515] width 16 height 16
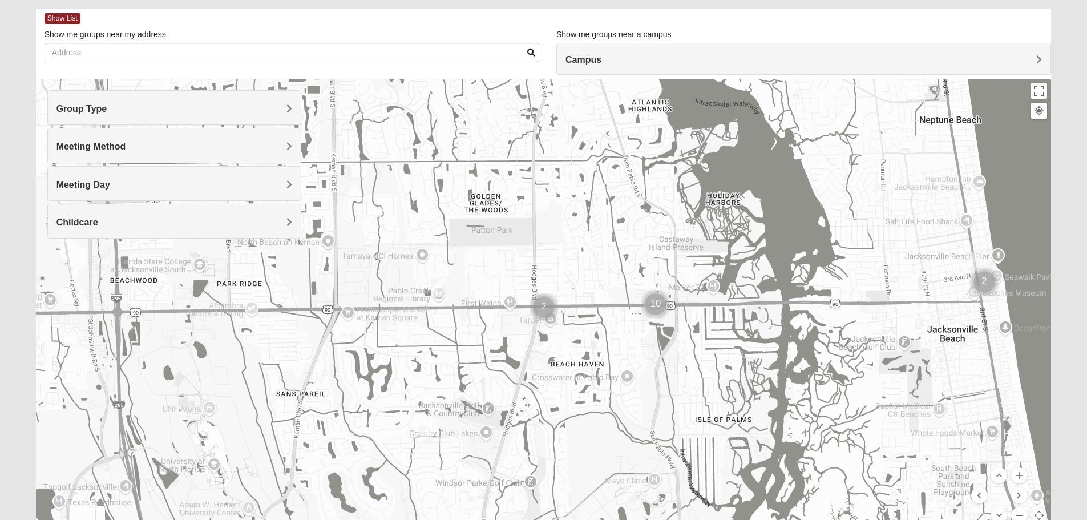
click at [1023, 515] on button "Zoom out" at bounding box center [1019, 515] width 16 height 16
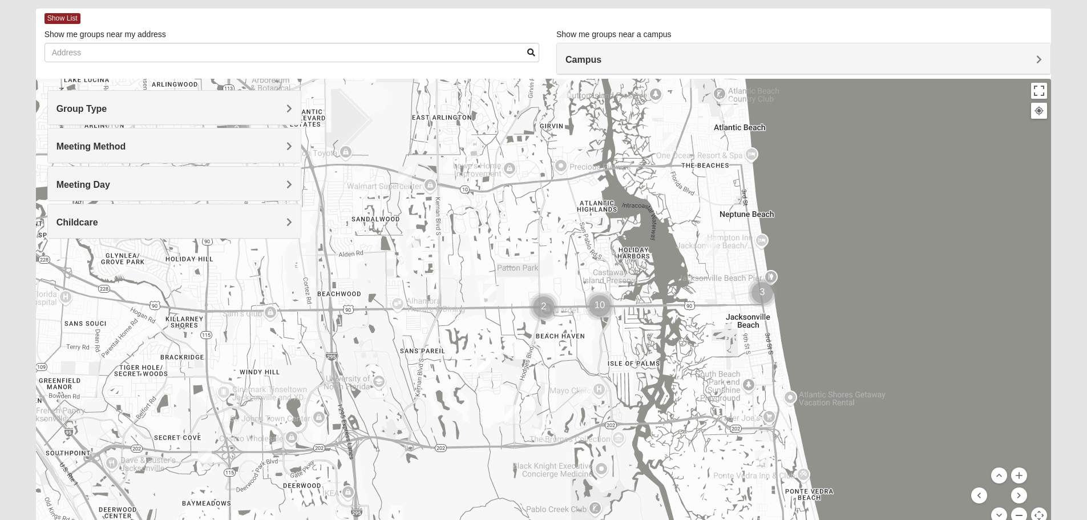
click at [1023, 515] on button "Zoom out" at bounding box center [1019, 515] width 16 height 16
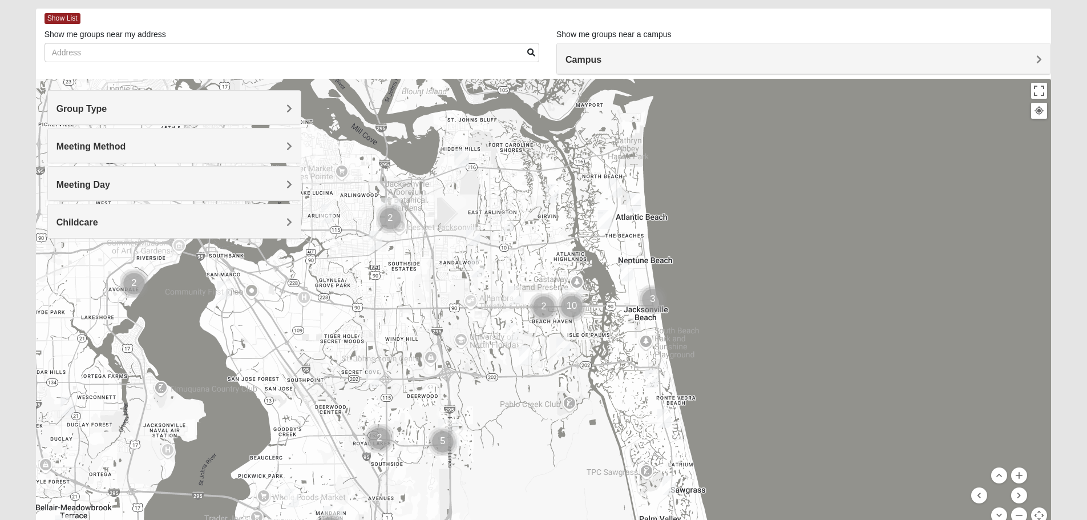
click at [518, 293] on img "Mens Hamilton 32250" at bounding box center [515, 295] width 23 height 28
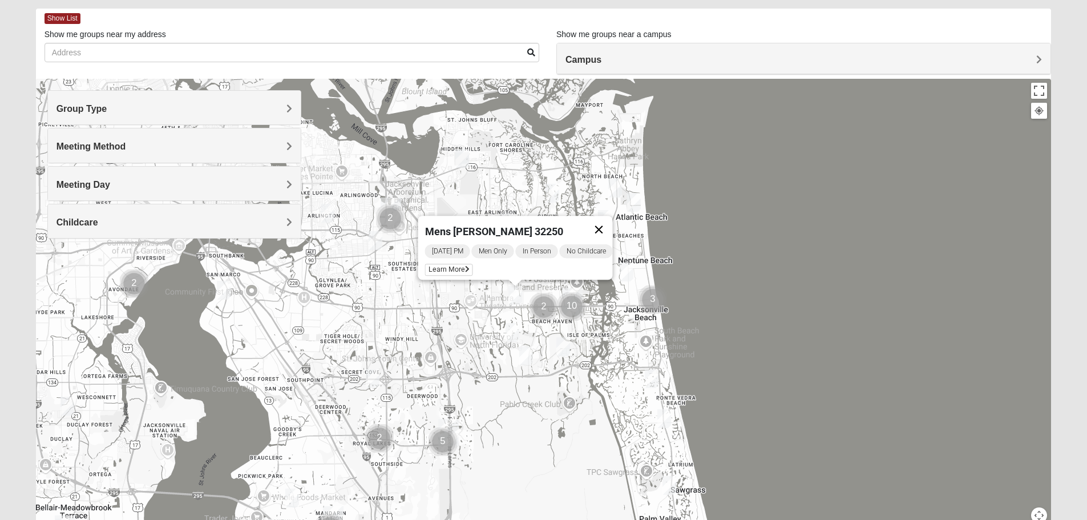
click at [610, 216] on button "Close" at bounding box center [598, 229] width 27 height 27
click at [484, 267] on img "Mens Haines 32246" at bounding box center [477, 268] width 23 height 28
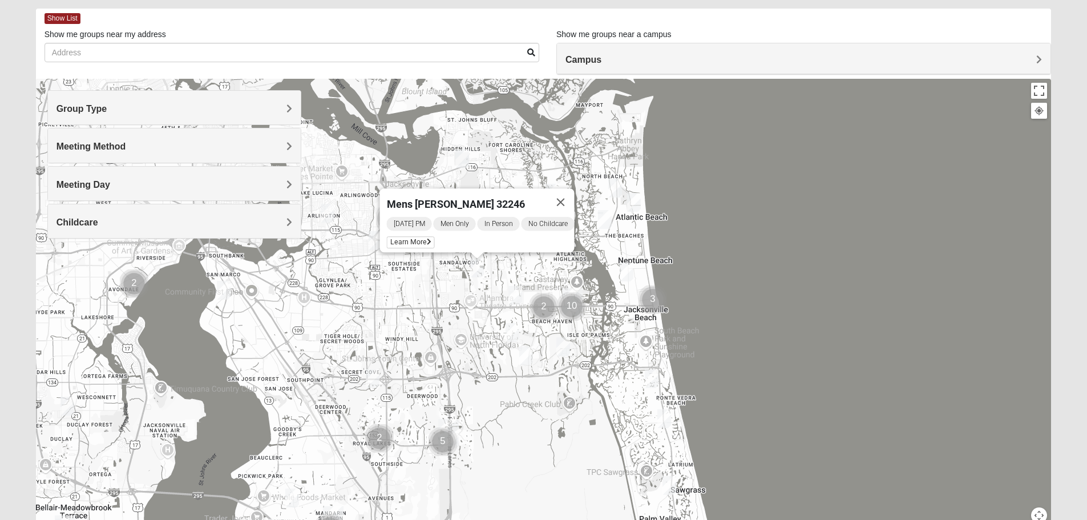
click at [514, 296] on img "Mens Hamilton 32250" at bounding box center [515, 295] width 23 height 28
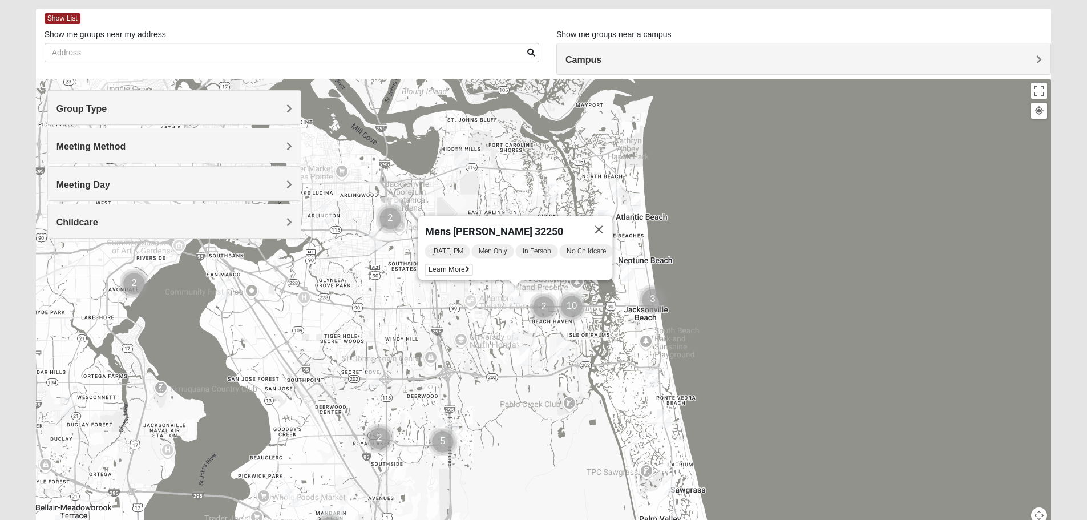
click at [510, 329] on img "Mens Johnson 32224" at bounding box center [512, 332] width 23 height 28
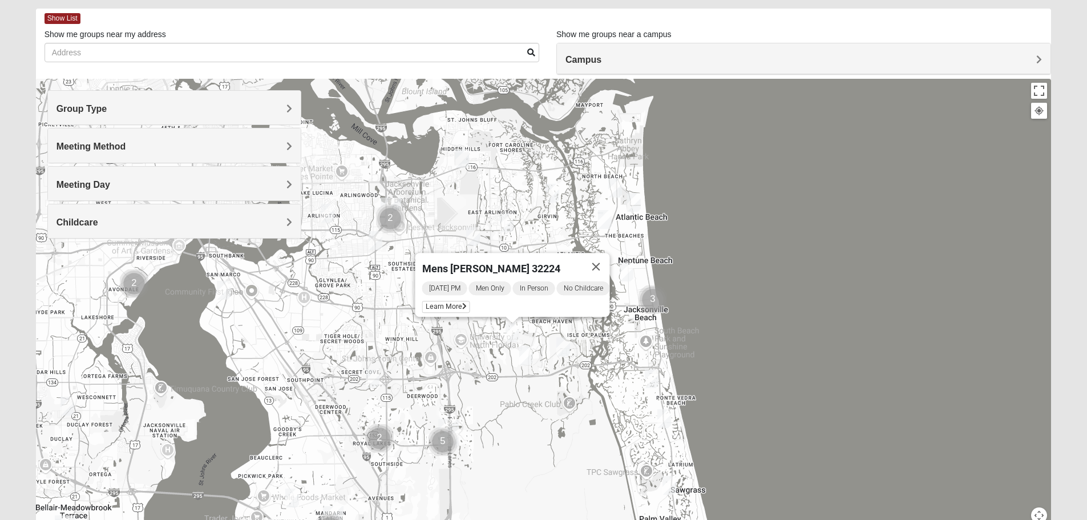
click at [374, 374] on img "Mens Bailey" at bounding box center [372, 379] width 23 height 28
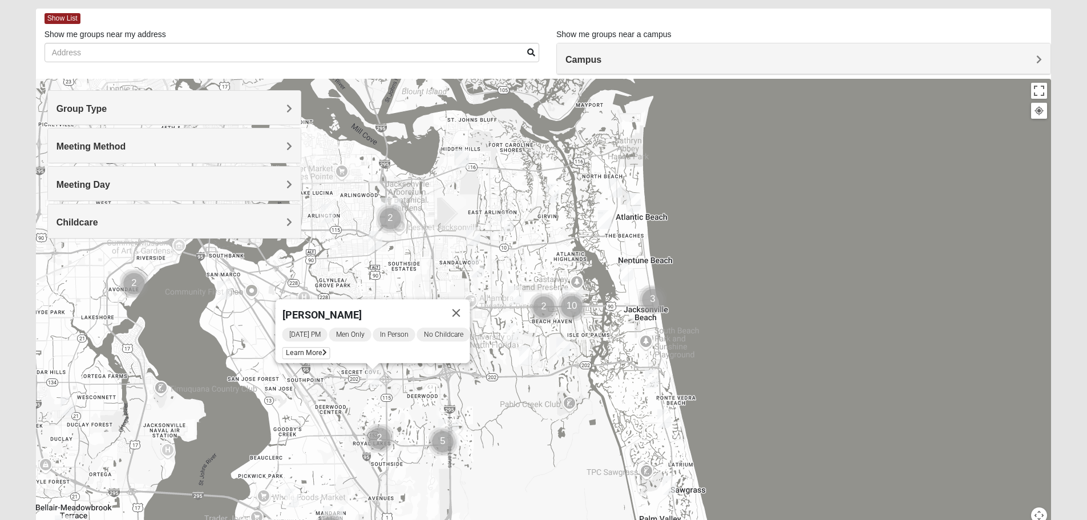
click at [378, 240] on img "Mens Gornoski 32225" at bounding box center [375, 241] width 23 height 28
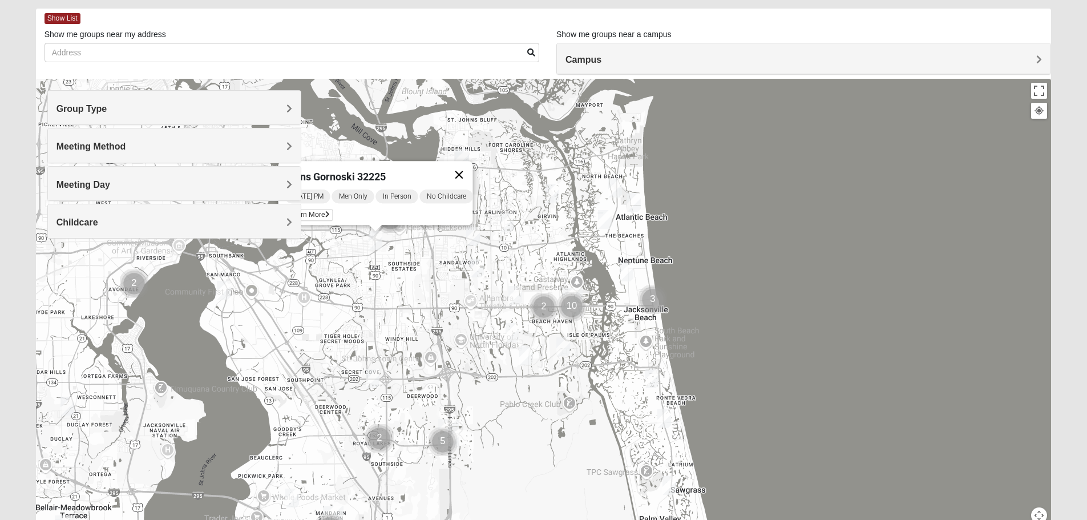
click at [464, 164] on button "Close" at bounding box center [458, 174] width 27 height 27
click at [470, 239] on img "Mens Vanning 32224" at bounding box center [473, 237] width 23 height 28
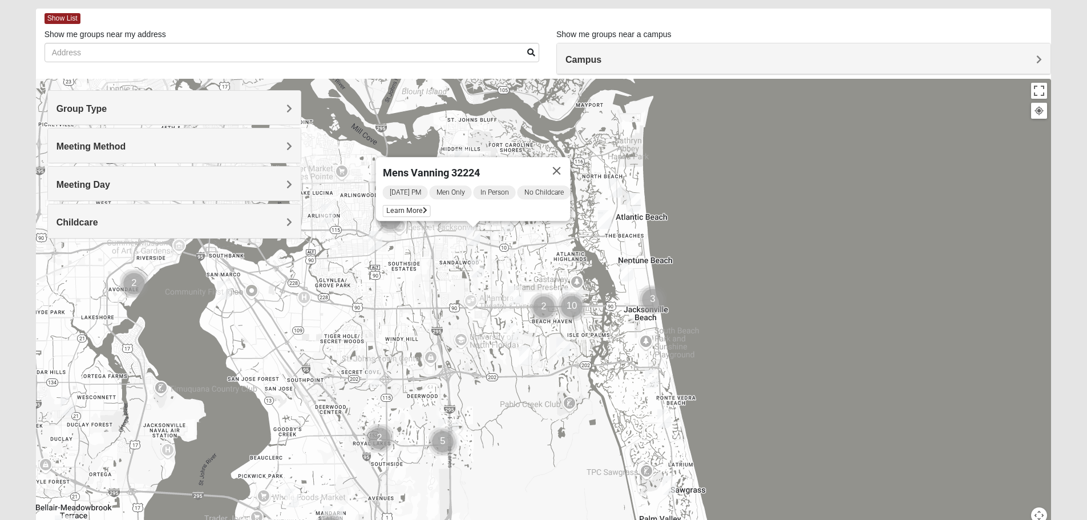
click at [473, 264] on img "Mens Haines 32246" at bounding box center [477, 268] width 23 height 28
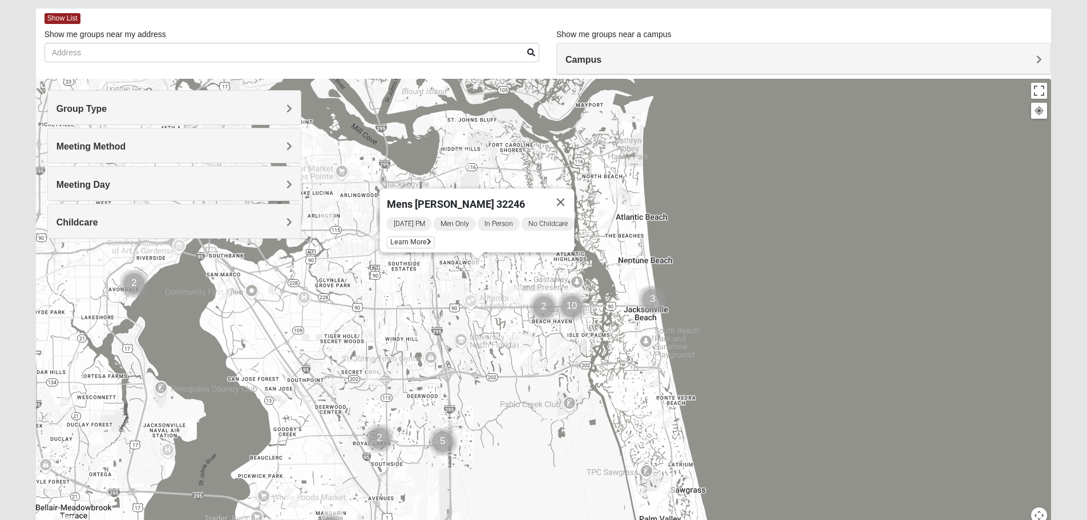
click at [512, 332] on img "Mens Johnson 32224" at bounding box center [512, 332] width 23 height 28
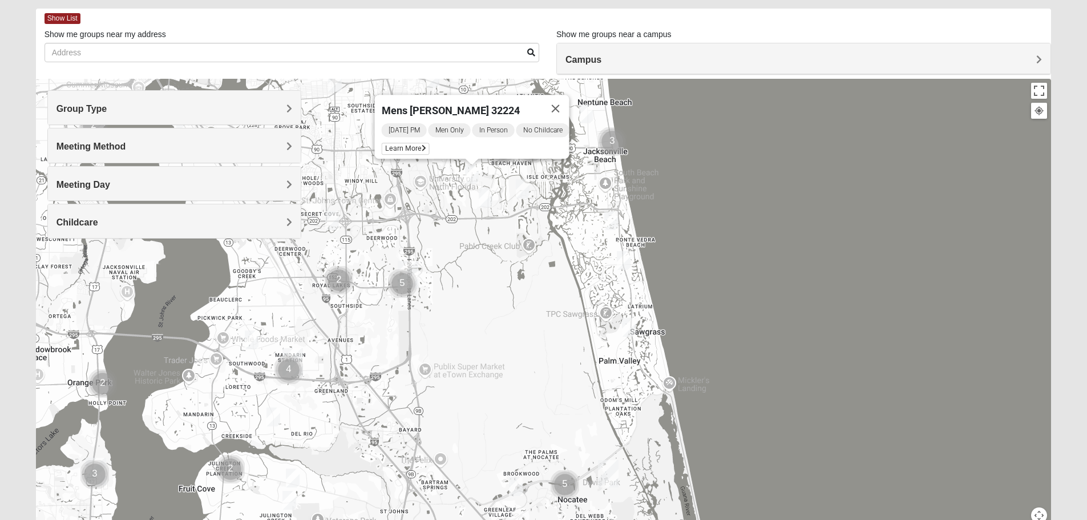
drag, startPoint x: 543, startPoint y: 424, endPoint x: 502, endPoint y: 264, distance: 164.9
click at [502, 264] on div "[PERSON_NAME] 32224 [DATE] PM Men Only In Person No Childcare Learn More" at bounding box center [544, 307] width 1016 height 457
click at [628, 324] on img "Mens Sopchak 32082" at bounding box center [629, 327] width 23 height 28
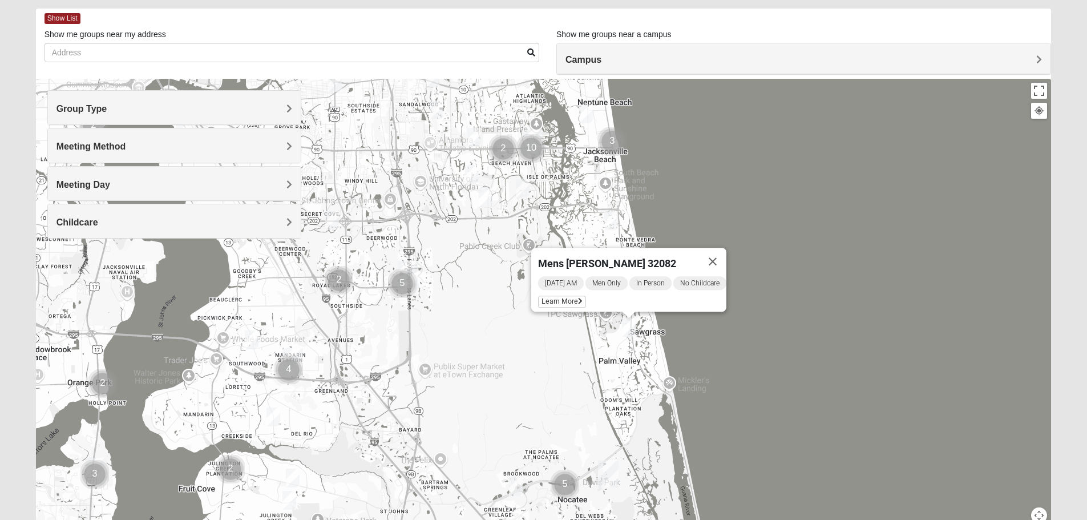
click at [608, 214] on img "Mens Crescimanno 32082" at bounding box center [611, 221] width 23 height 28
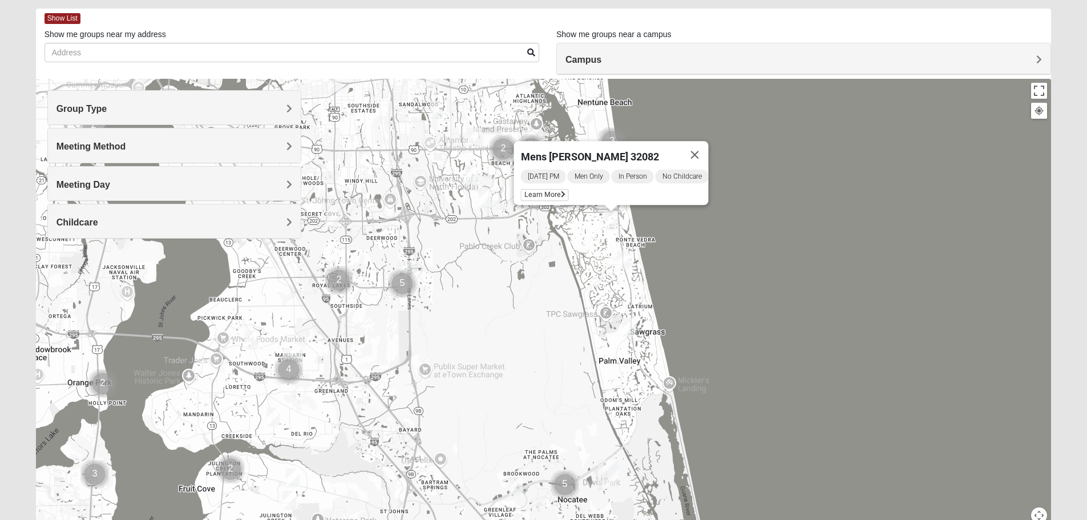
click at [623, 259] on img "Mens Conway 32082" at bounding box center [623, 261] width 23 height 28
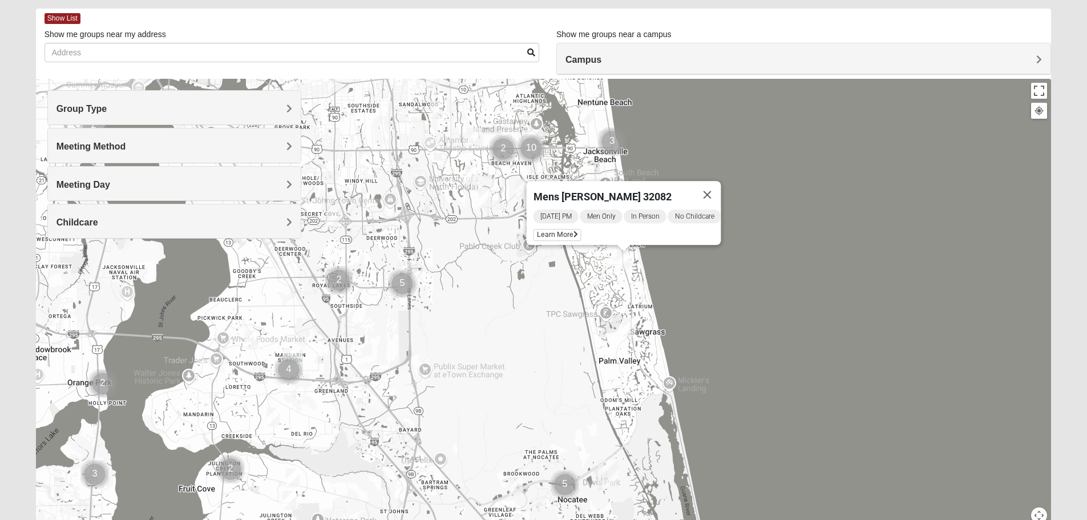
click at [630, 329] on img "Mens Sopchak 32082" at bounding box center [629, 327] width 23 height 28
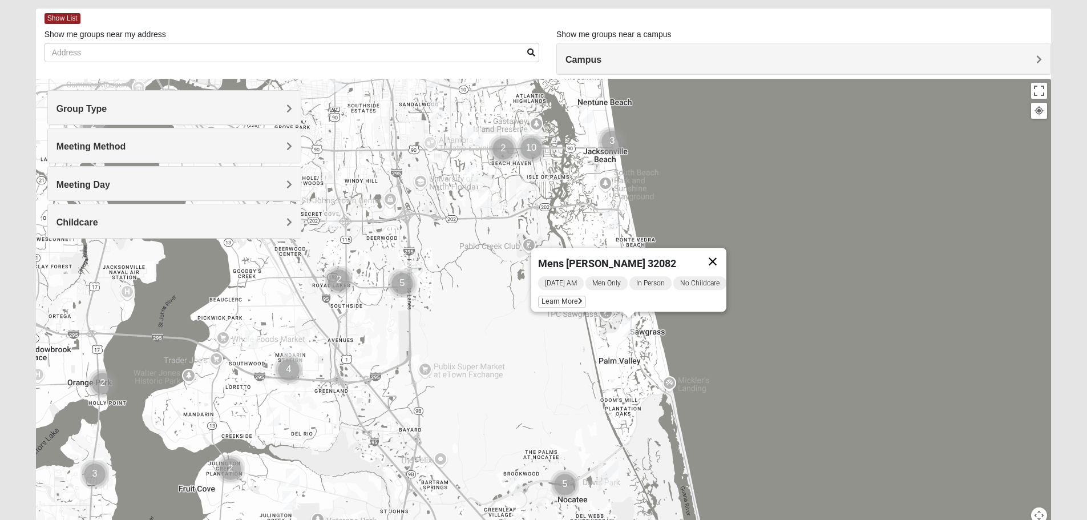
click at [720, 253] on button "Close" at bounding box center [712, 261] width 27 height 27
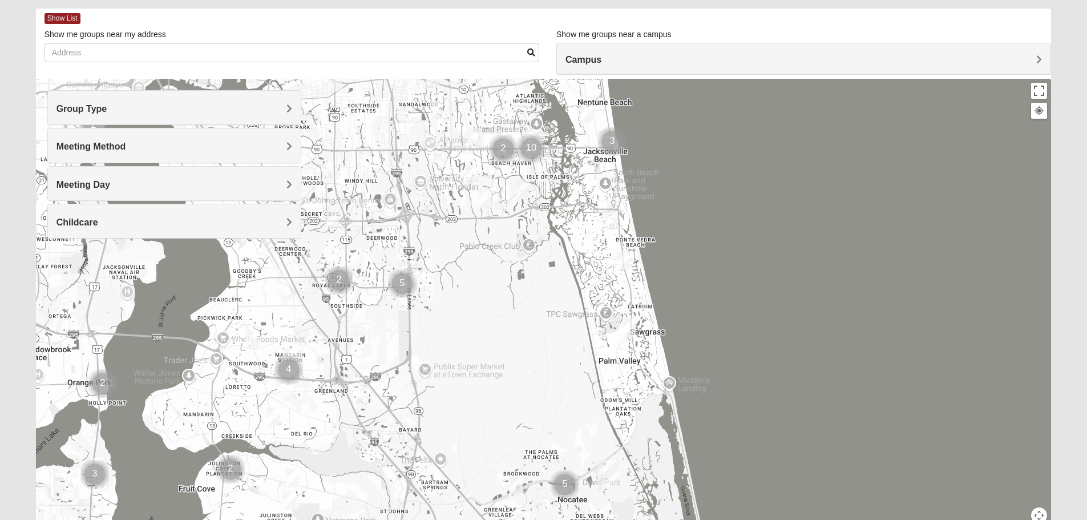
click at [334, 219] on img "Mens Bailey" at bounding box center [332, 221] width 23 height 28
click at [422, 145] on button "Close" at bounding box center [415, 154] width 27 height 27
click at [253, 344] on img "Mens Gilbert 32257" at bounding box center [251, 340] width 23 height 28
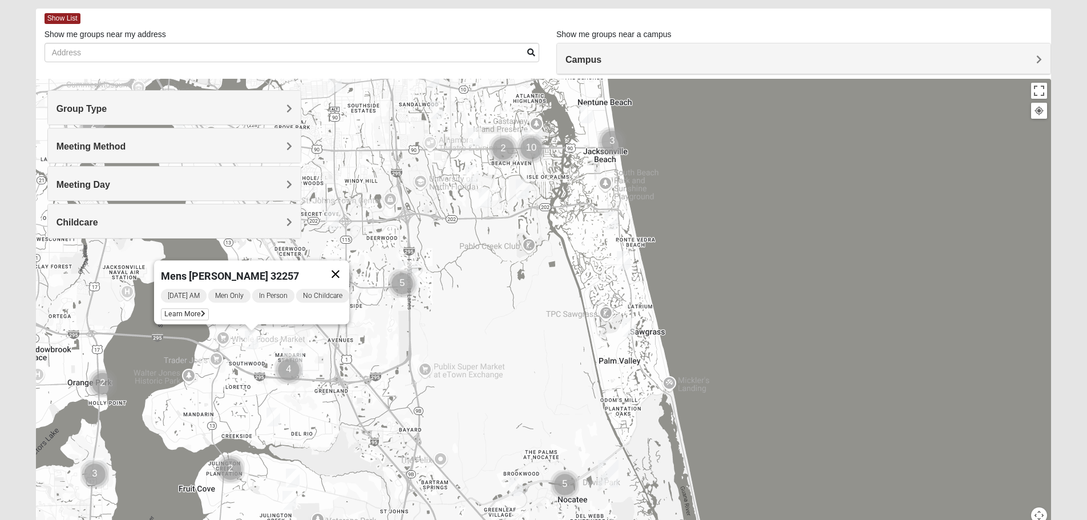
click at [347, 264] on button "Close" at bounding box center [335, 273] width 27 height 27
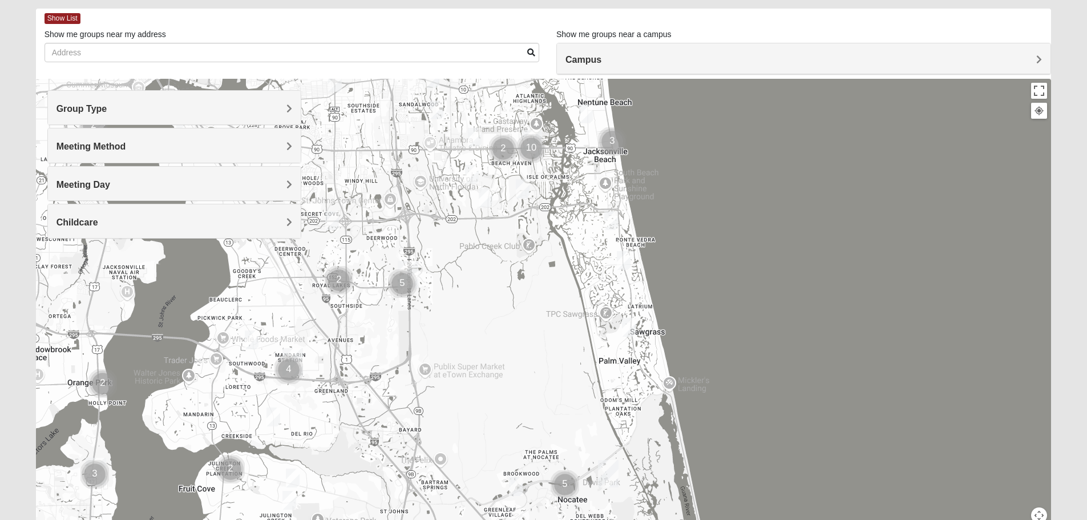
click at [585, 118] on img "Mens Crytzer/Siemion 32250" at bounding box center [586, 114] width 23 height 28
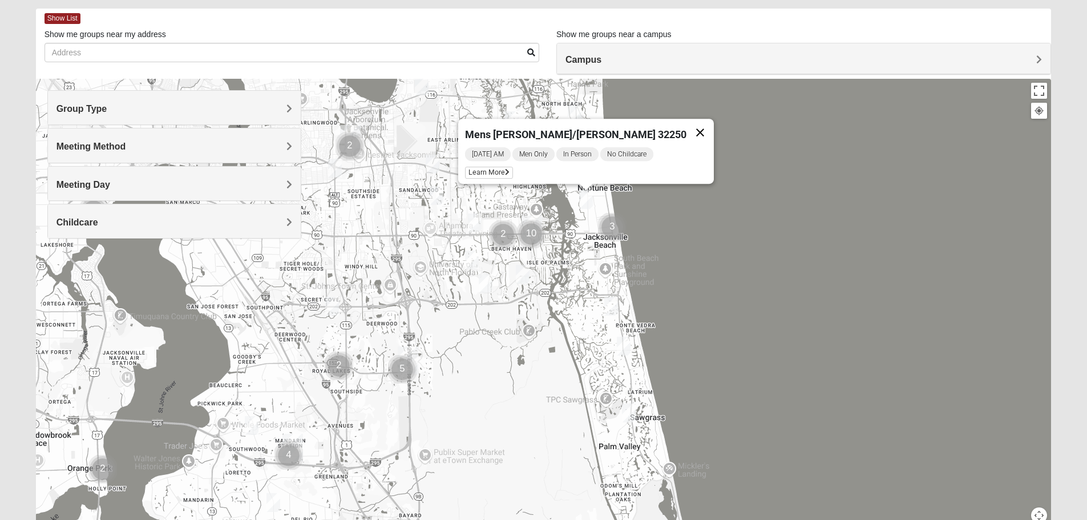
click at [687, 128] on button "Close" at bounding box center [700, 132] width 27 height 27
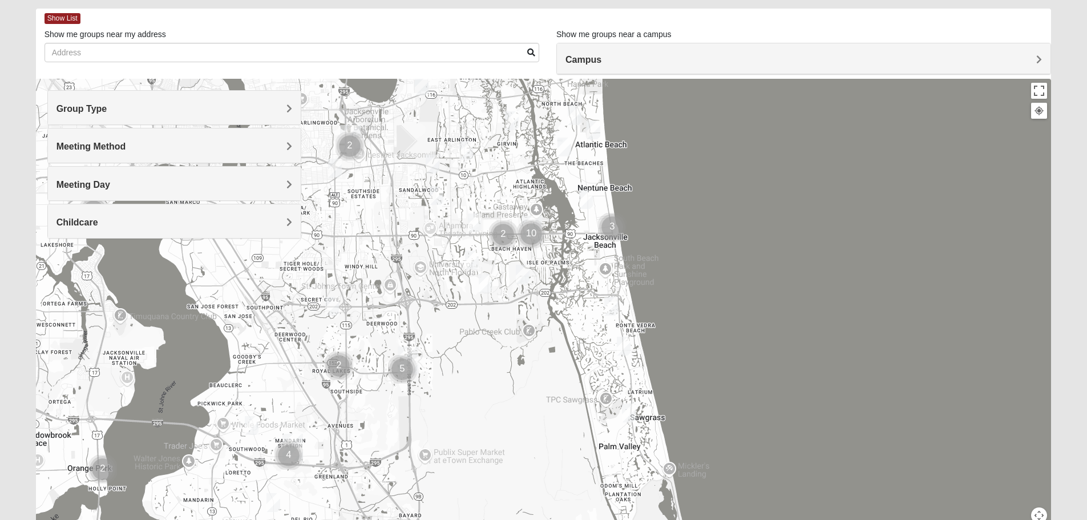
click at [518, 274] on img "Mens Schell 32224" at bounding box center [522, 274] width 23 height 28
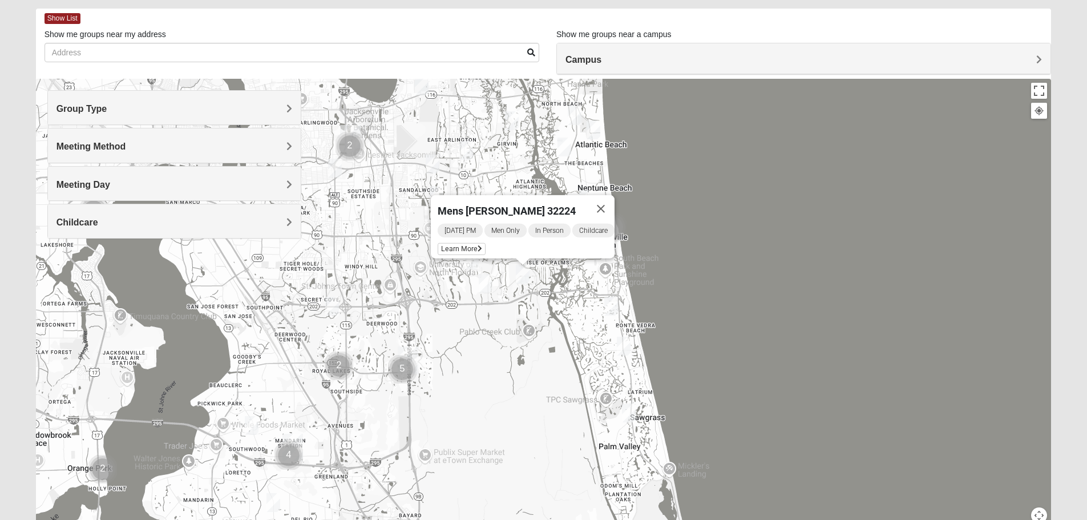
click at [482, 280] on img "Mens Howard/Glee 32224" at bounding box center [485, 283] width 23 height 28
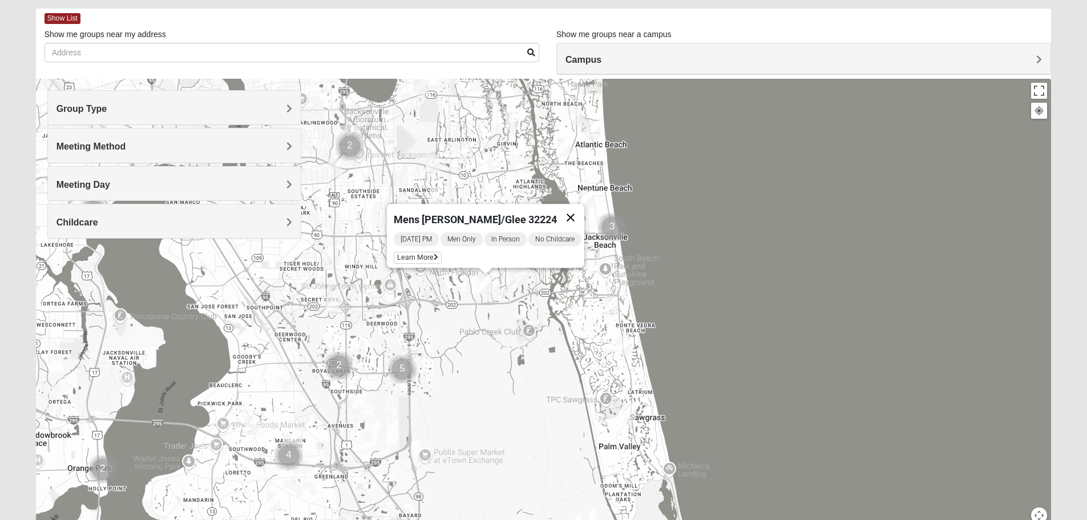
click at [584, 212] on button "Close" at bounding box center [570, 217] width 27 height 27
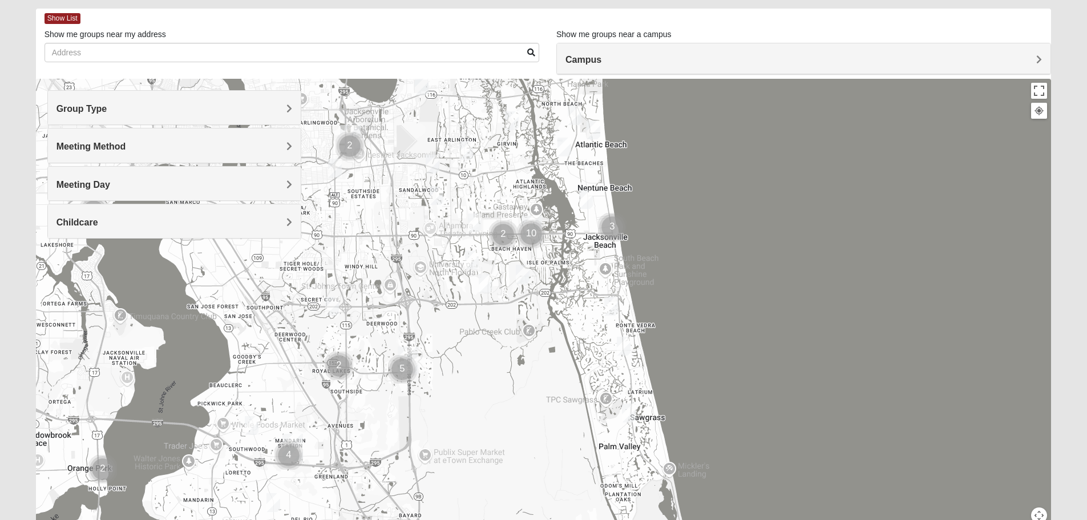
click at [475, 257] on img "Mens Johnson 32224" at bounding box center [472, 260] width 23 height 28
click at [566, 188] on button "Close" at bounding box center [555, 193] width 27 height 27
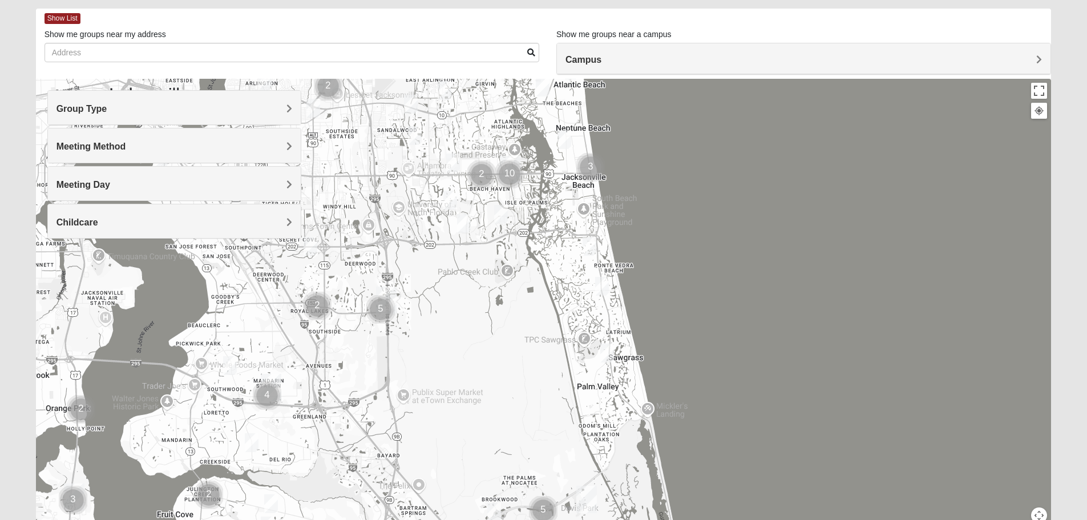
drag, startPoint x: 556, startPoint y: 340, endPoint x: 533, endPoint y: 276, distance: 67.5
click at [533, 276] on div at bounding box center [544, 307] width 1016 height 457
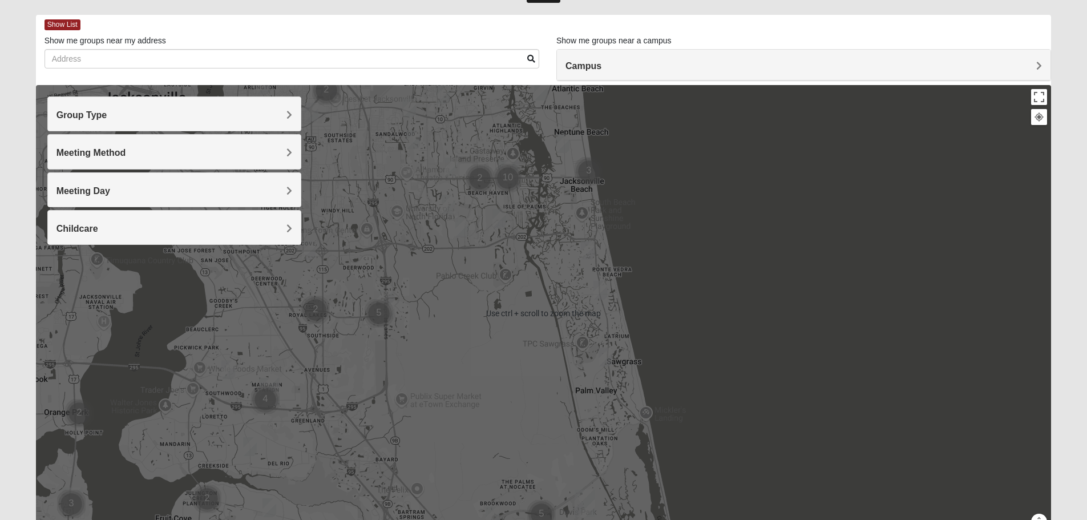
scroll to position [57, 0]
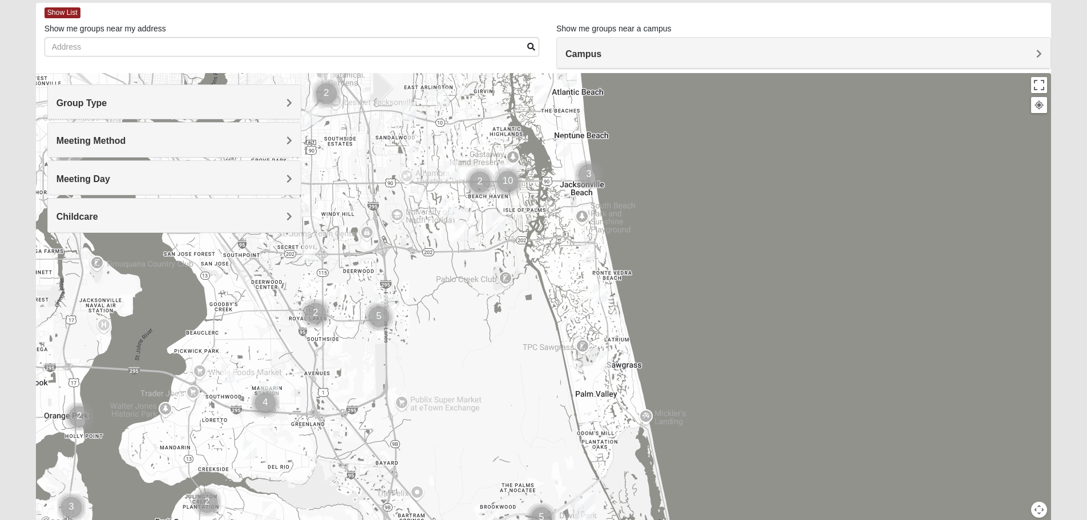
drag, startPoint x: 533, startPoint y: 276, endPoint x: 534, endPoint y: 291, distance: 14.3
click at [534, 291] on div at bounding box center [544, 301] width 1016 height 457
click at [1044, 507] on button "Map camera controls" at bounding box center [1039, 510] width 16 height 16
click at [1021, 474] on button "Zoom in" at bounding box center [1019, 470] width 16 height 16
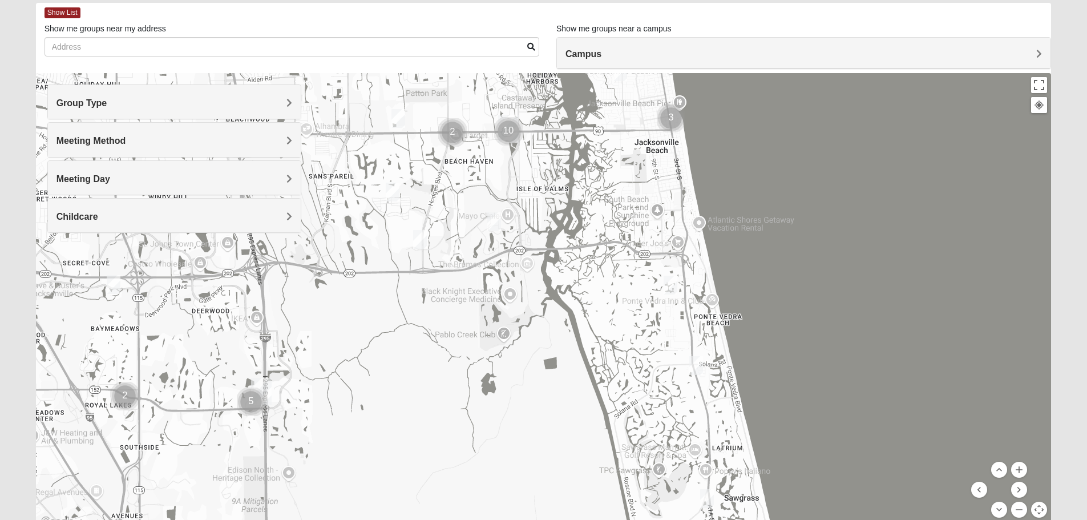
drag, startPoint x: 548, startPoint y: 388, endPoint x: 584, endPoint y: 459, distance: 80.7
click at [584, 459] on div at bounding box center [544, 301] width 1016 height 457
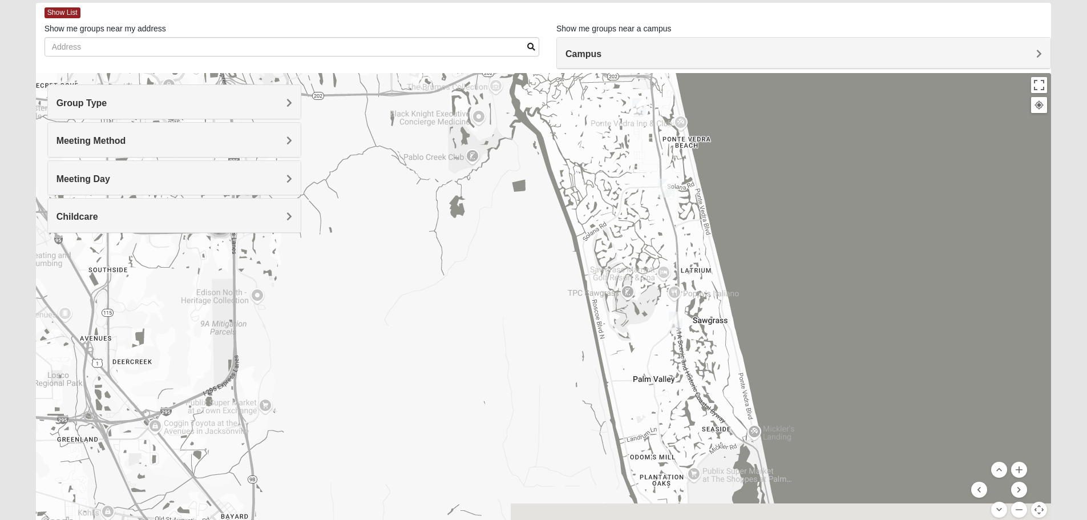
drag, startPoint x: 583, startPoint y: 460, endPoint x: 549, endPoint y: 265, distance: 198.2
click at [549, 265] on div at bounding box center [544, 301] width 1016 height 457
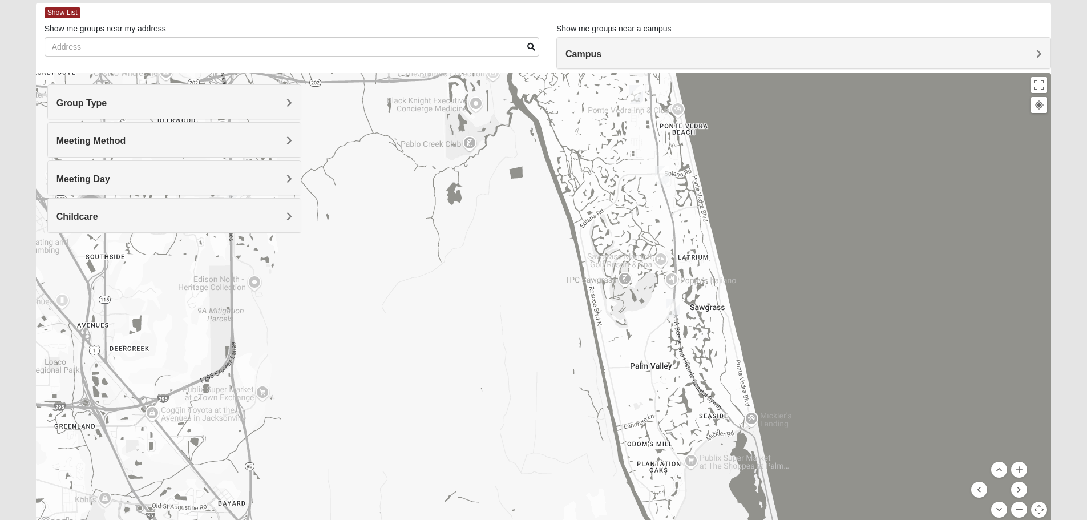
click at [1017, 510] on button "Zoom out" at bounding box center [1019, 510] width 16 height 16
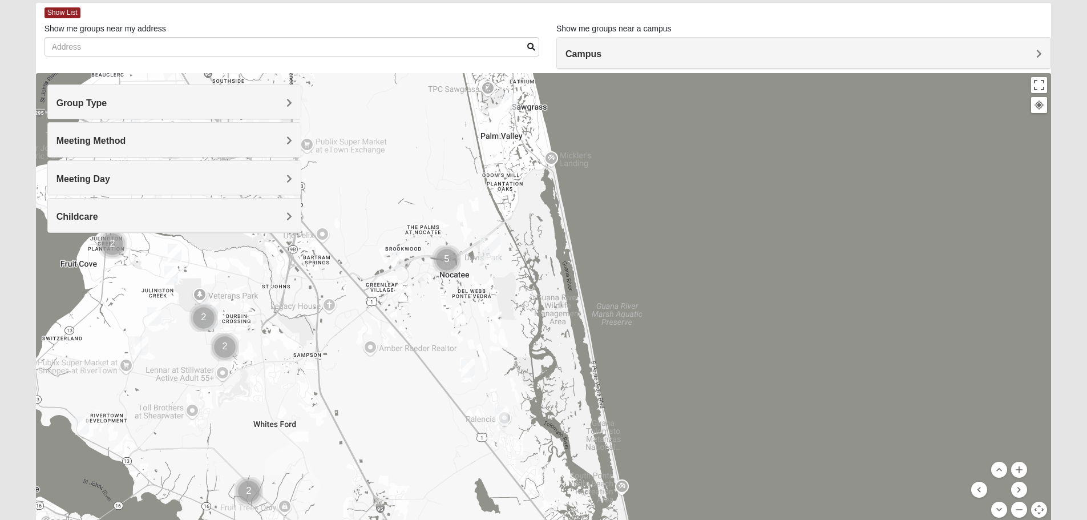
drag, startPoint x: 607, startPoint y: 418, endPoint x: 511, endPoint y: 219, distance: 221.1
click at [511, 219] on div at bounding box center [544, 301] width 1016 height 457
click at [506, 101] on img "Mens Sopchak 32082" at bounding box center [510, 102] width 23 height 28
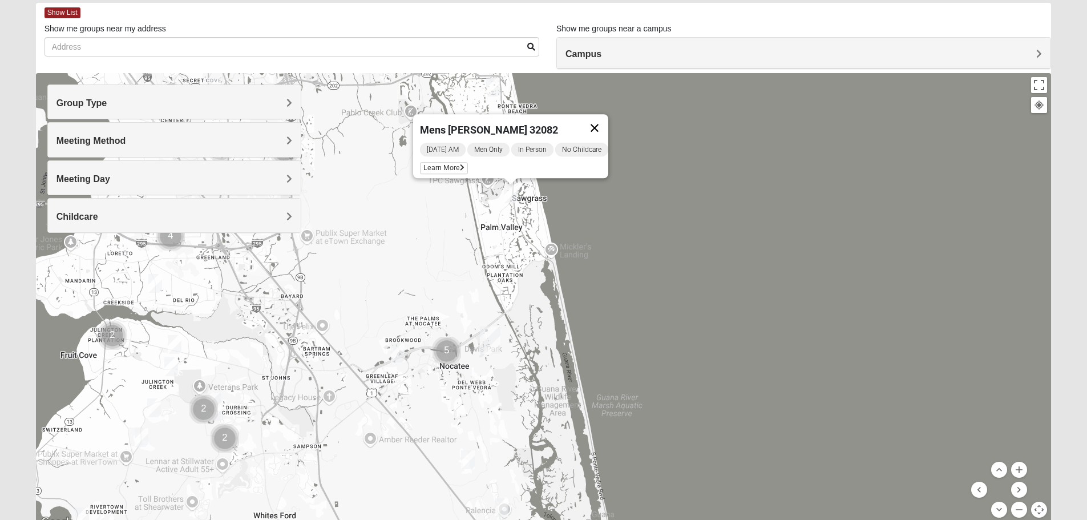
click at [606, 119] on button "Close" at bounding box center [594, 127] width 27 height 27
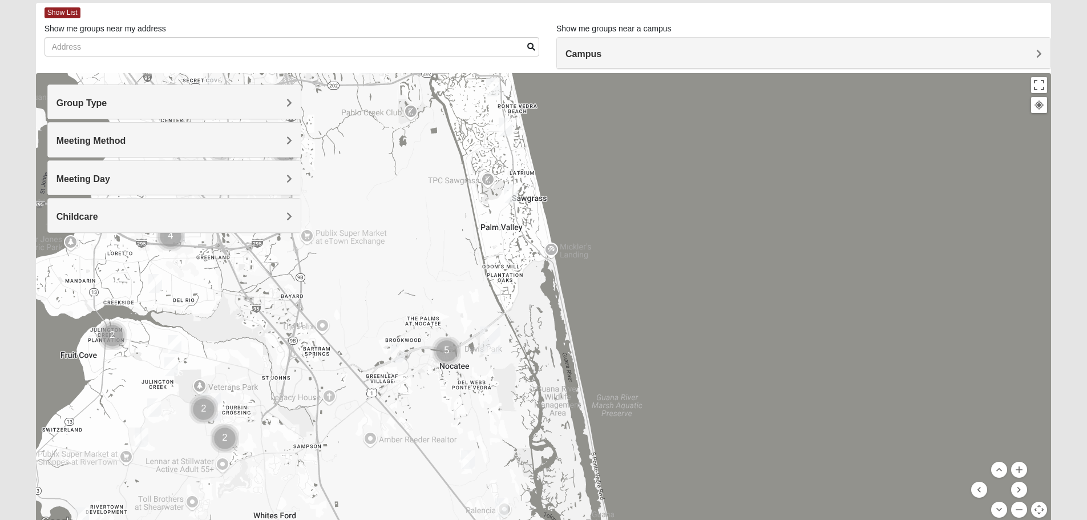
click at [395, 349] on img "Mens Schneider 32081" at bounding box center [397, 353] width 23 height 28
click at [493, 279] on button "Close" at bounding box center [480, 286] width 27 height 27
click at [399, 354] on img "Mens Schneider 32081" at bounding box center [397, 353] width 23 height 28
click at [441, 353] on img "Cluster of 5 groups" at bounding box center [447, 351] width 38 height 38
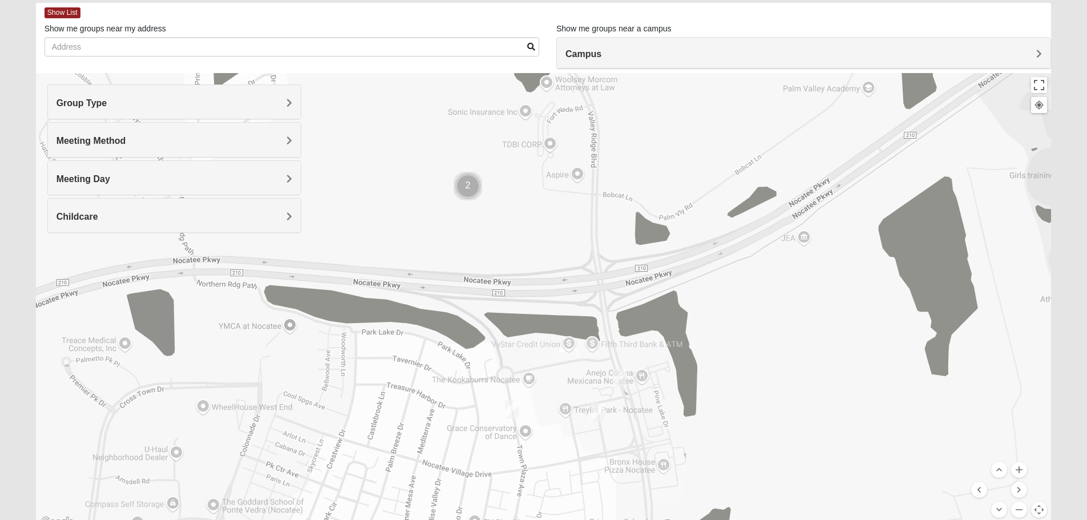
click at [515, 409] on img "Mens Barry 32081" at bounding box center [512, 410] width 23 height 28
click at [592, 412] on img "Mens Noel 32081" at bounding box center [598, 412] width 23 height 28
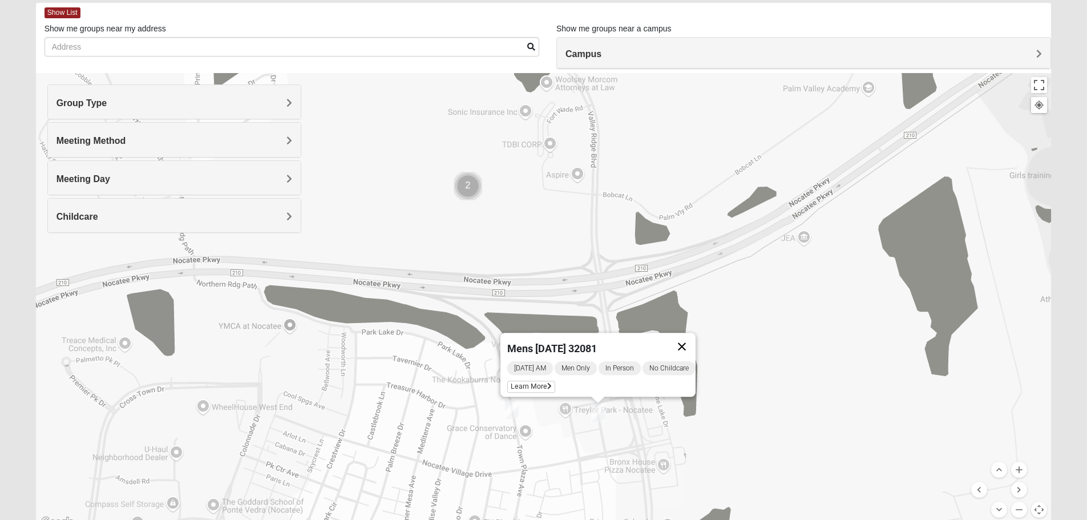
click at [695, 337] on button "Close" at bounding box center [681, 346] width 27 height 27
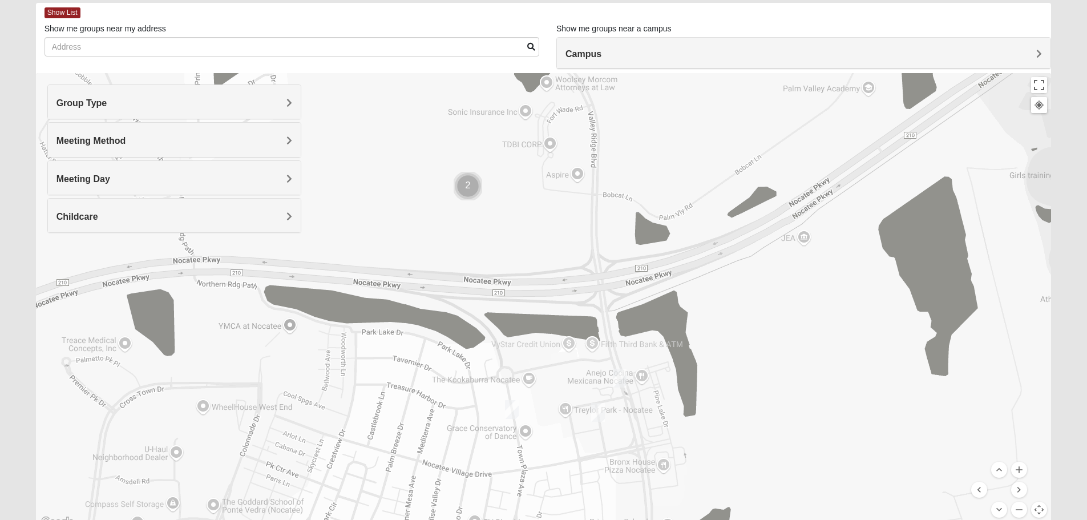
click at [621, 377] on img "Mens Swindell/Rowe 32081" at bounding box center [619, 378] width 23 height 28
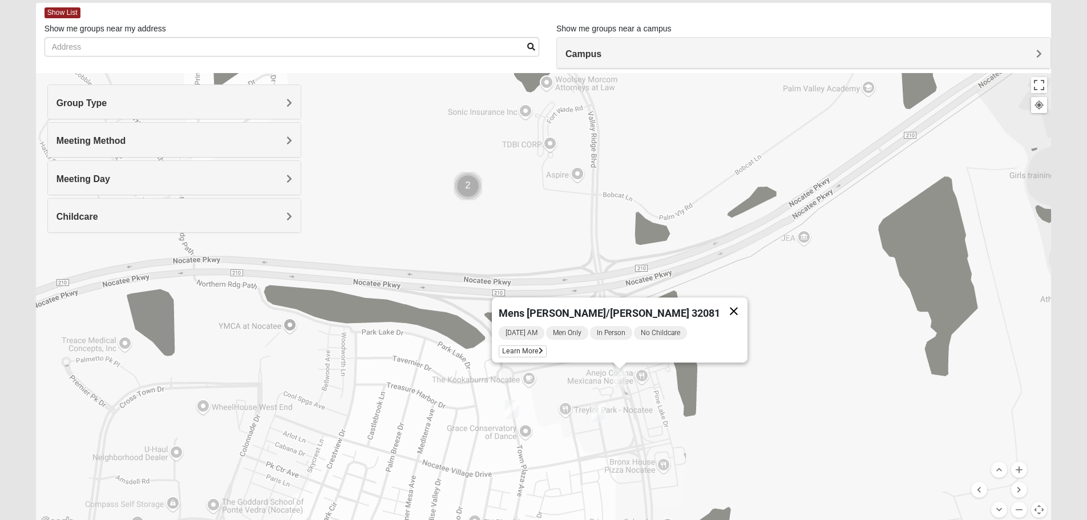
click at [720, 303] on button "Close" at bounding box center [733, 310] width 27 height 27
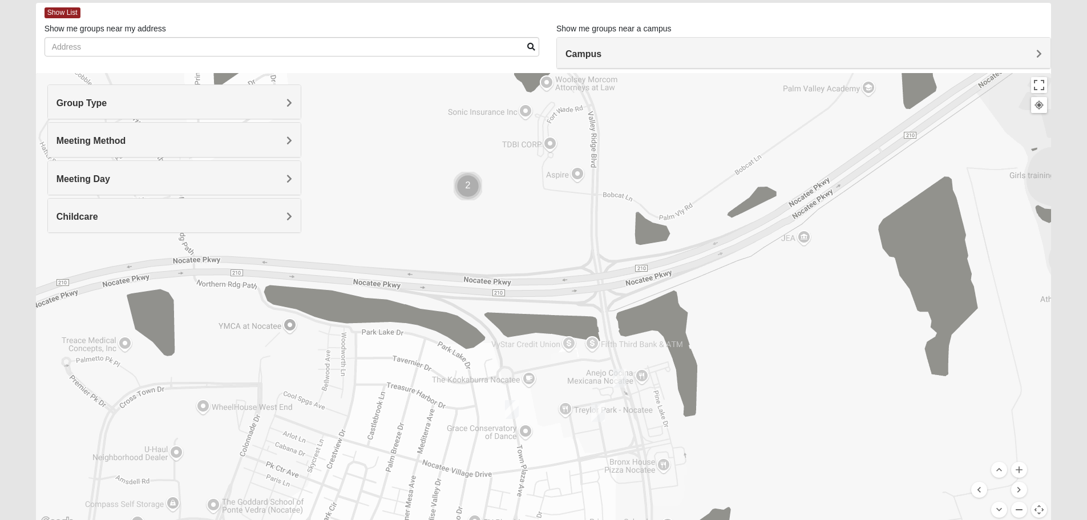
click at [1019, 508] on button "Zoom out" at bounding box center [1019, 510] width 16 height 16
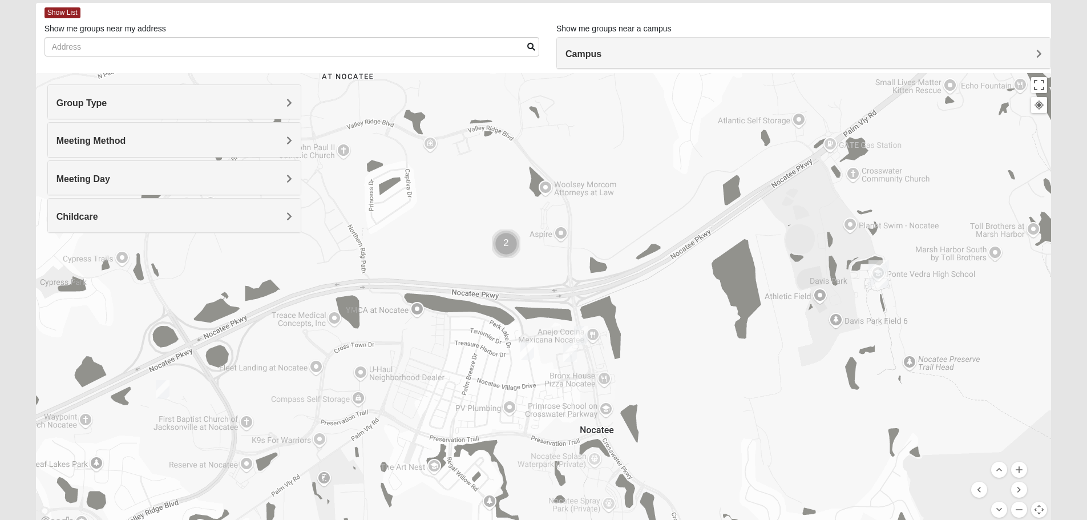
click at [162, 388] on img "Mens Schneider 32081" at bounding box center [162, 390] width 23 height 28
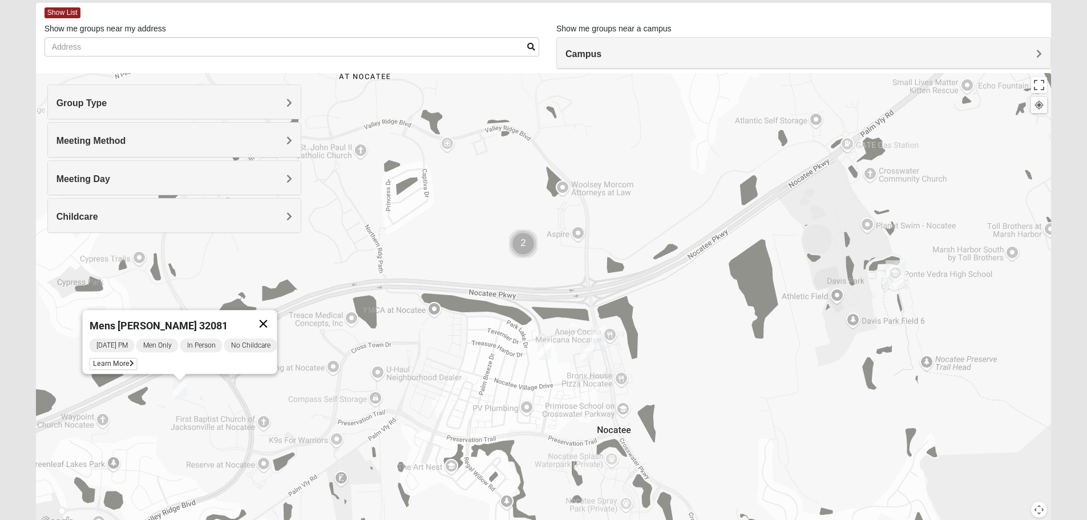
click at [272, 316] on button "Close" at bounding box center [262, 323] width 27 height 27
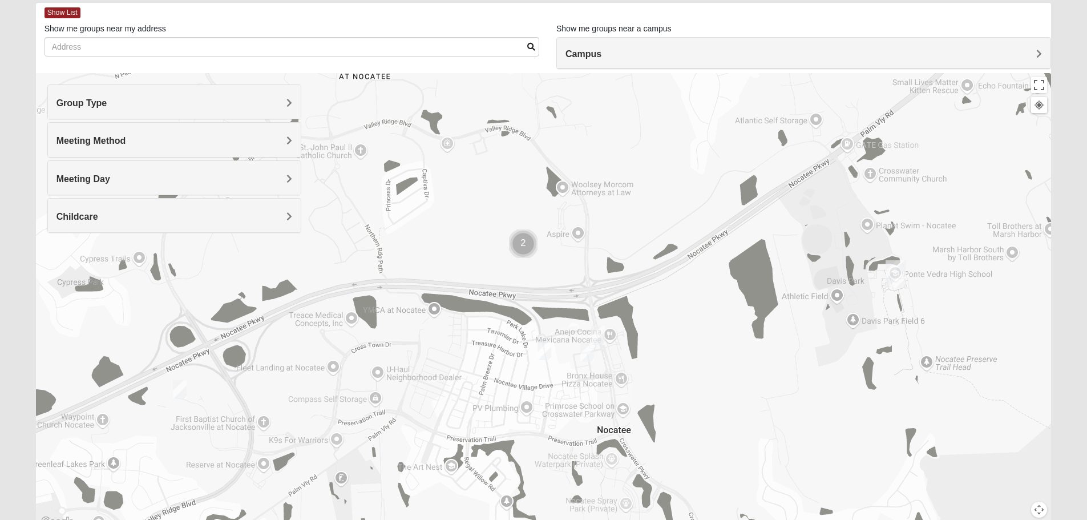
click at [1042, 514] on button "Map camera controls" at bounding box center [1039, 510] width 16 height 16
click at [1014, 509] on button "Zoom out" at bounding box center [1019, 510] width 16 height 16
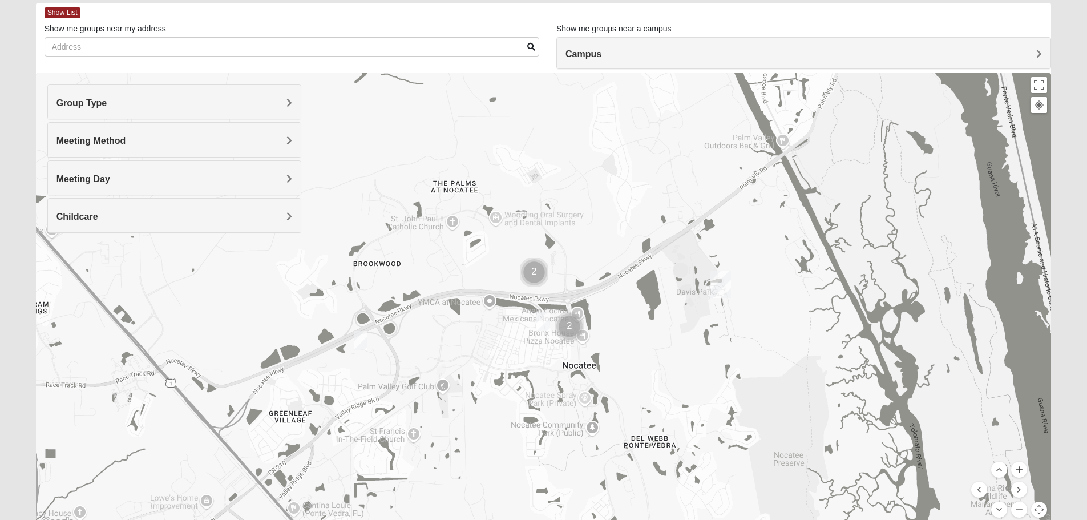
click at [1021, 470] on button "Zoom in" at bounding box center [1019, 470] width 16 height 16
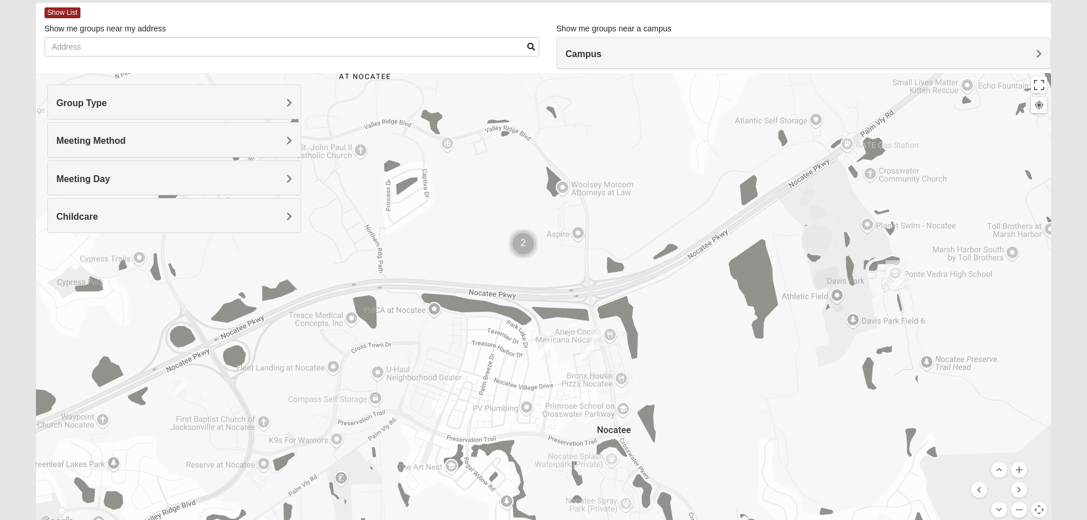
click at [523, 241] on img "Cluster of 2 groups" at bounding box center [524, 244] width 38 height 38
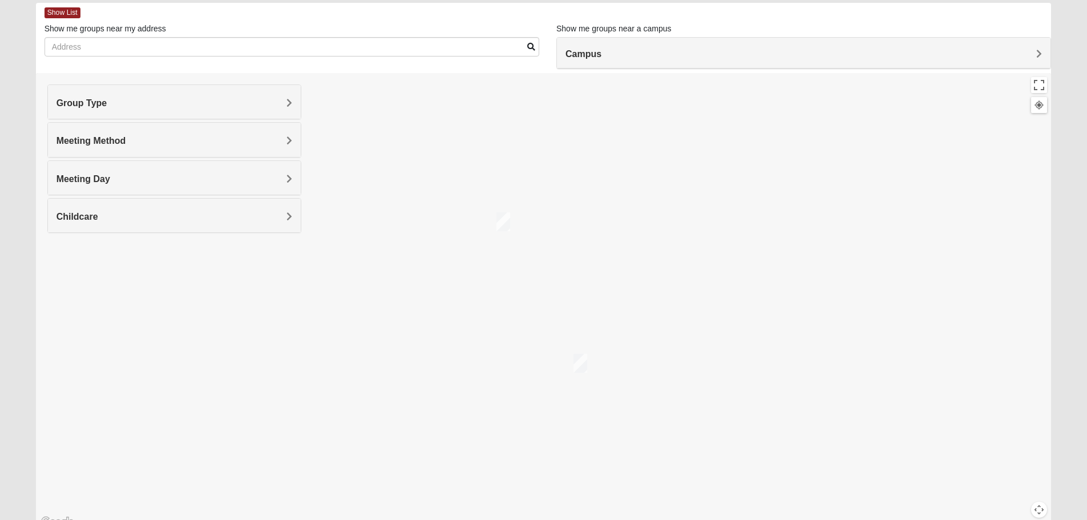
click at [503, 221] on img "Mens Damrow/Walsh 32082" at bounding box center [503, 222] width 23 height 28
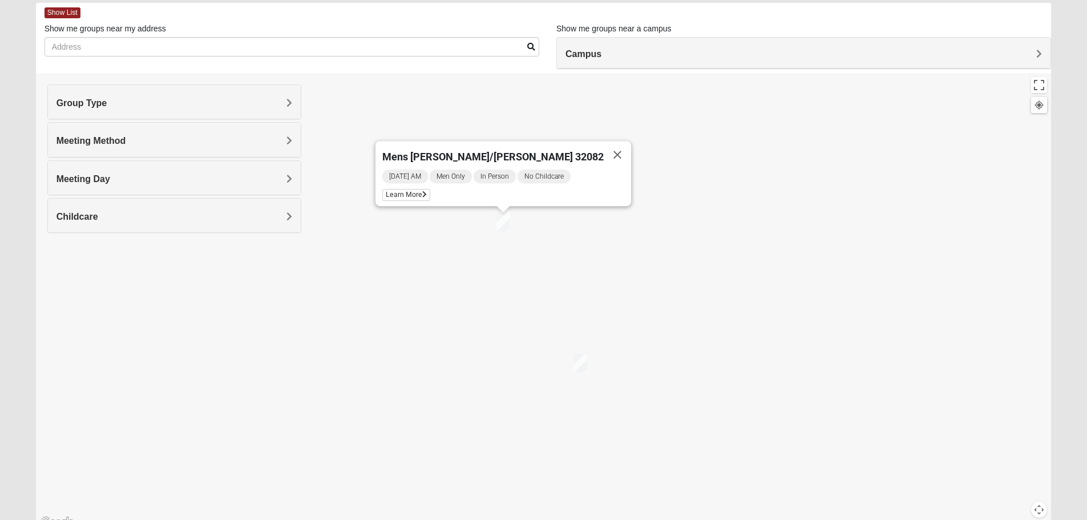
click at [584, 365] on img "Mens Greer/Mayers 32081" at bounding box center [580, 363] width 23 height 28
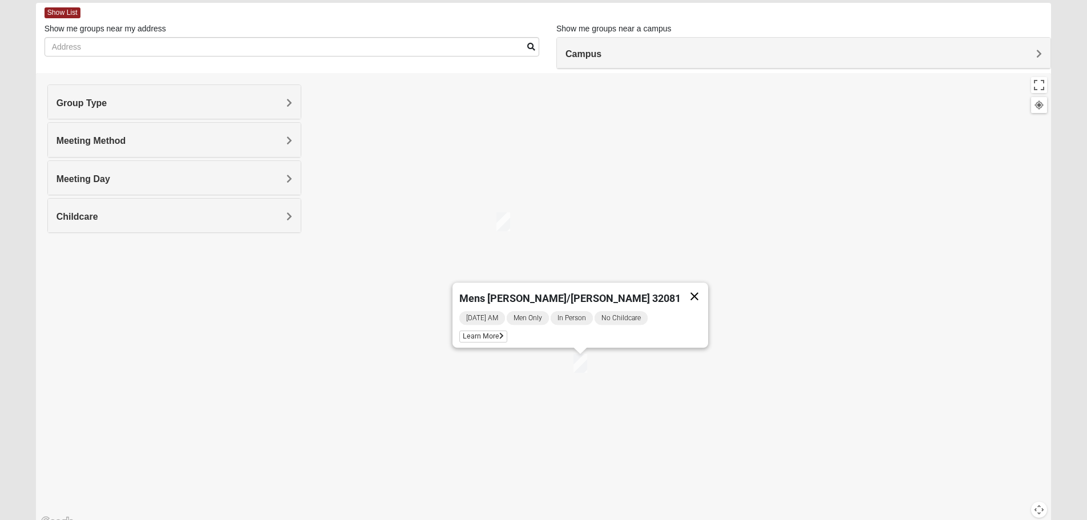
click at [681, 285] on button "Close" at bounding box center [694, 296] width 27 height 27
click at [1035, 506] on button "Map camera controls" at bounding box center [1039, 510] width 16 height 16
click at [1023, 507] on button "Zoom out" at bounding box center [1019, 510] width 16 height 16
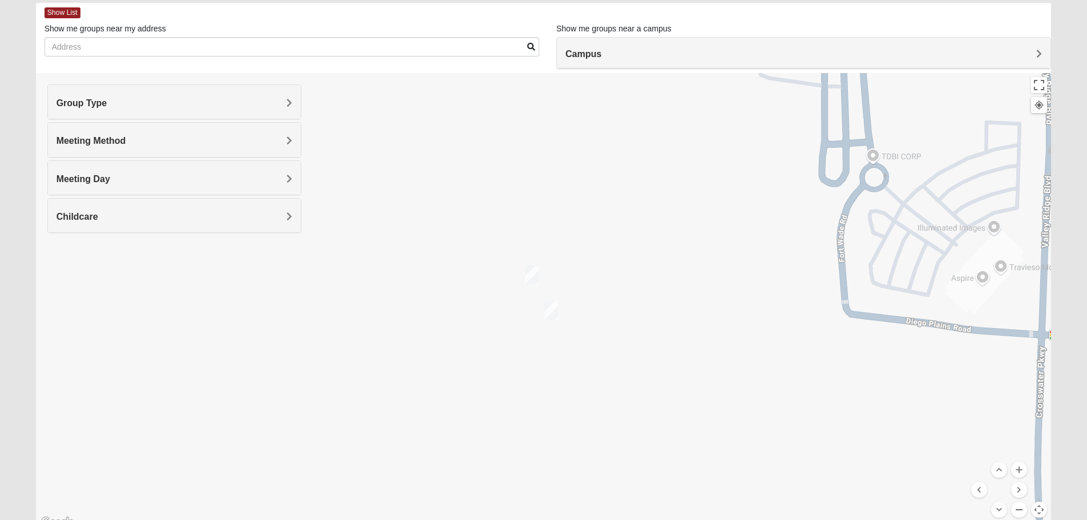
click at [1023, 507] on button "Zoom out" at bounding box center [1019, 510] width 16 height 16
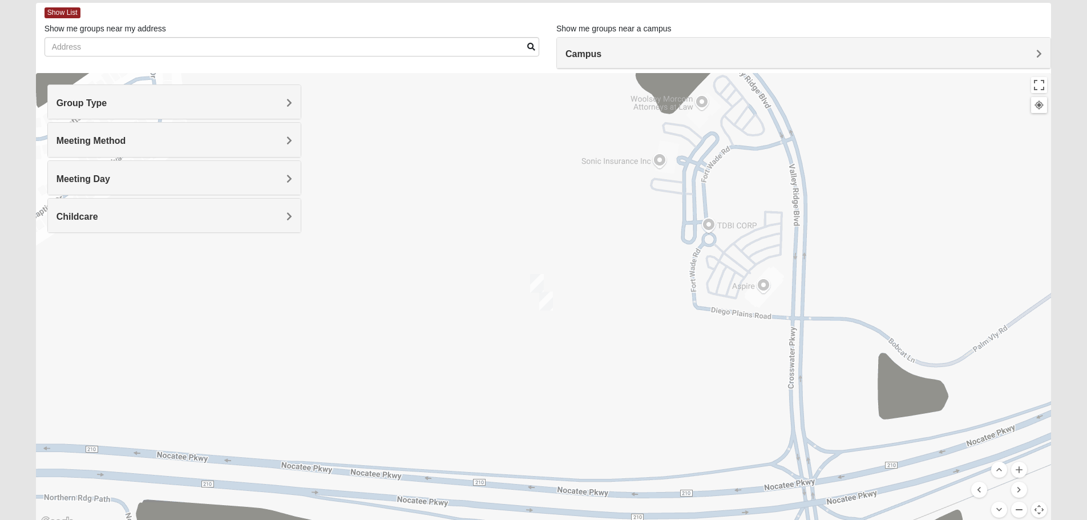
click at [1023, 507] on button "Zoom out" at bounding box center [1019, 510] width 16 height 16
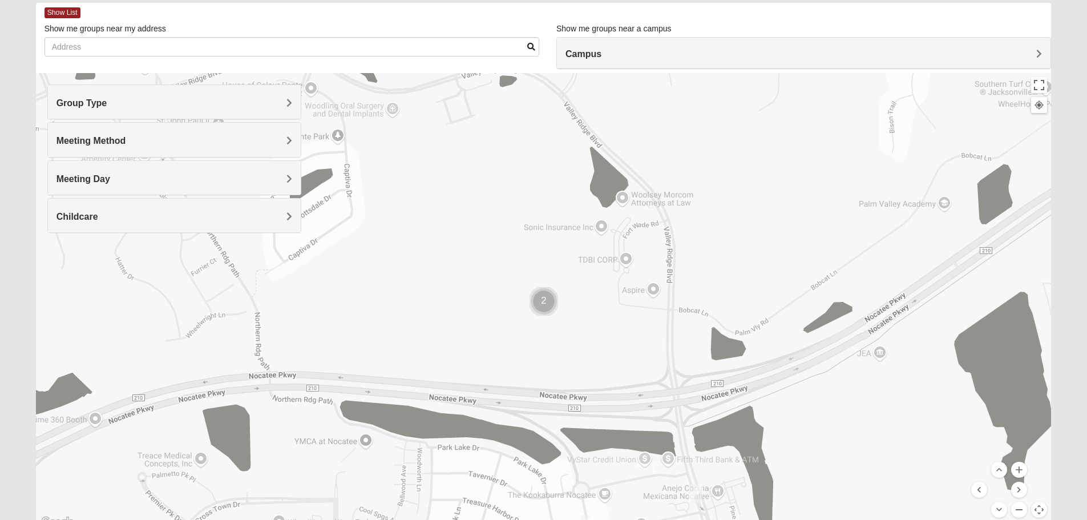
click at [1023, 507] on button "Zoom out" at bounding box center [1019, 510] width 16 height 16
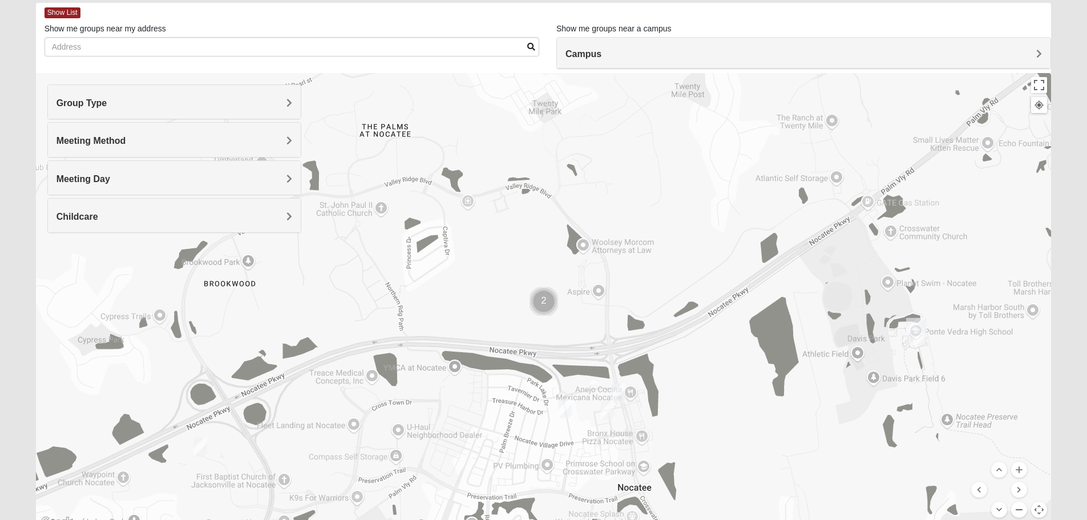
click at [1023, 507] on button "Zoom out" at bounding box center [1019, 510] width 16 height 16
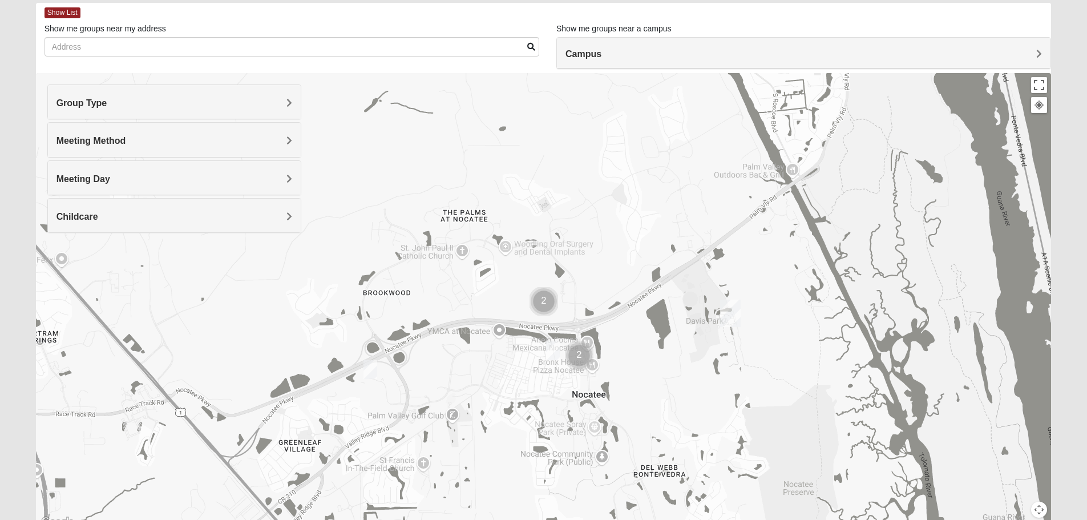
click at [728, 313] on img "Ponte Vedra" at bounding box center [731, 313] width 30 height 37
click at [783, 255] on button "Close" at bounding box center [780, 262] width 27 height 27
click at [1039, 510] on button "Map camera controls" at bounding box center [1039, 510] width 16 height 16
click at [1019, 507] on button "Zoom out" at bounding box center [1019, 510] width 16 height 16
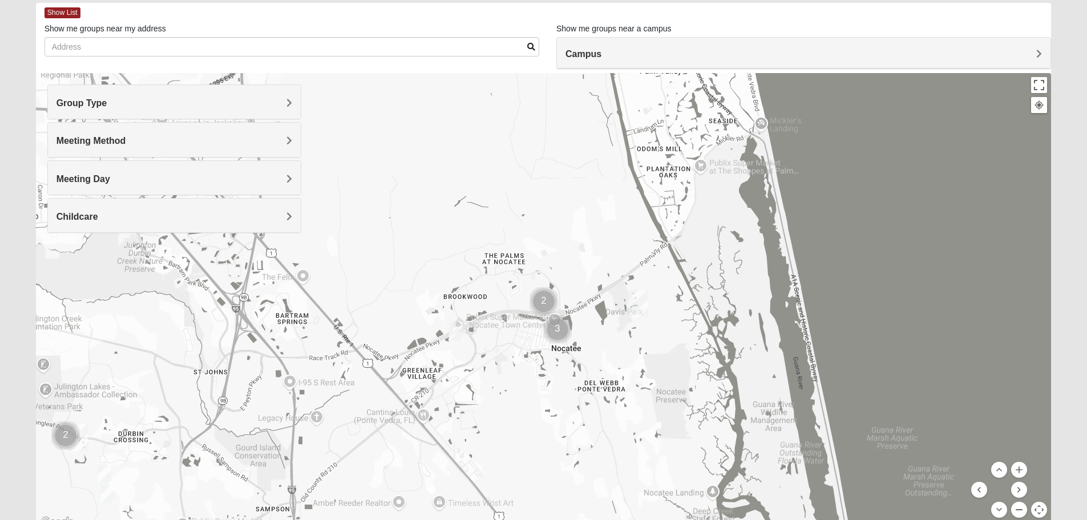
click at [1019, 507] on button "Zoom out" at bounding box center [1019, 510] width 16 height 16
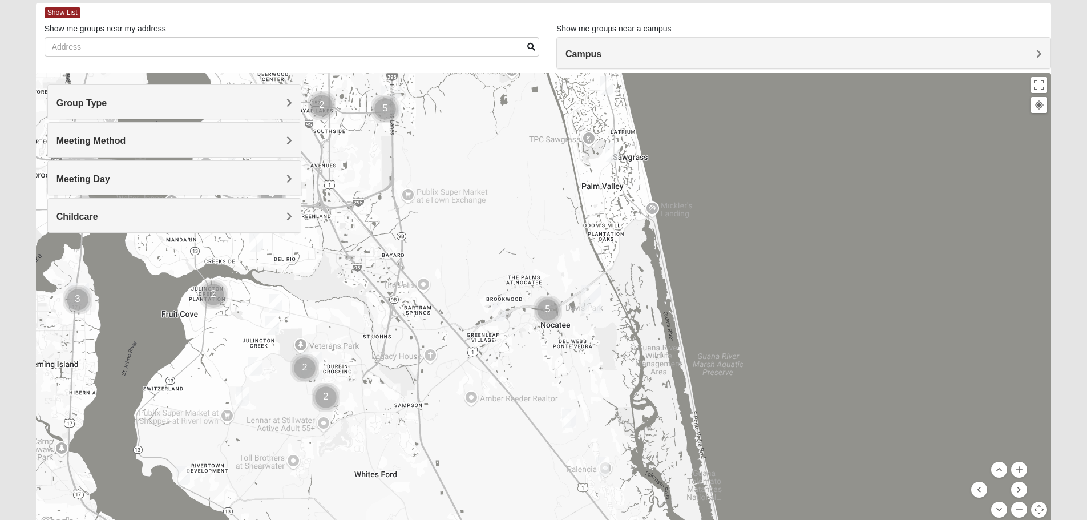
click at [571, 416] on img "Mens Mountford 32081" at bounding box center [569, 419] width 23 height 28
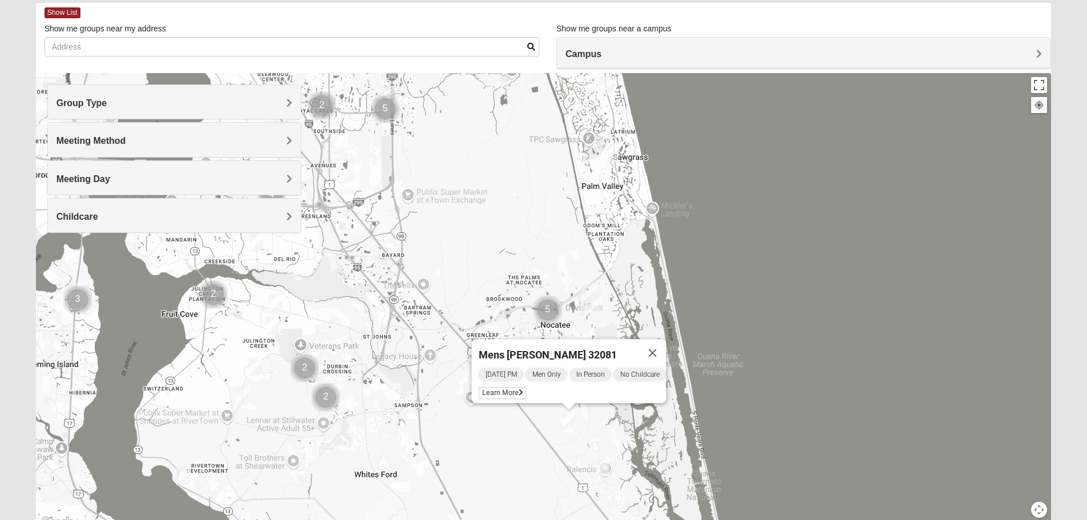
click at [600, 467] on img "Mens Holtz 32095" at bounding box center [602, 467] width 23 height 28
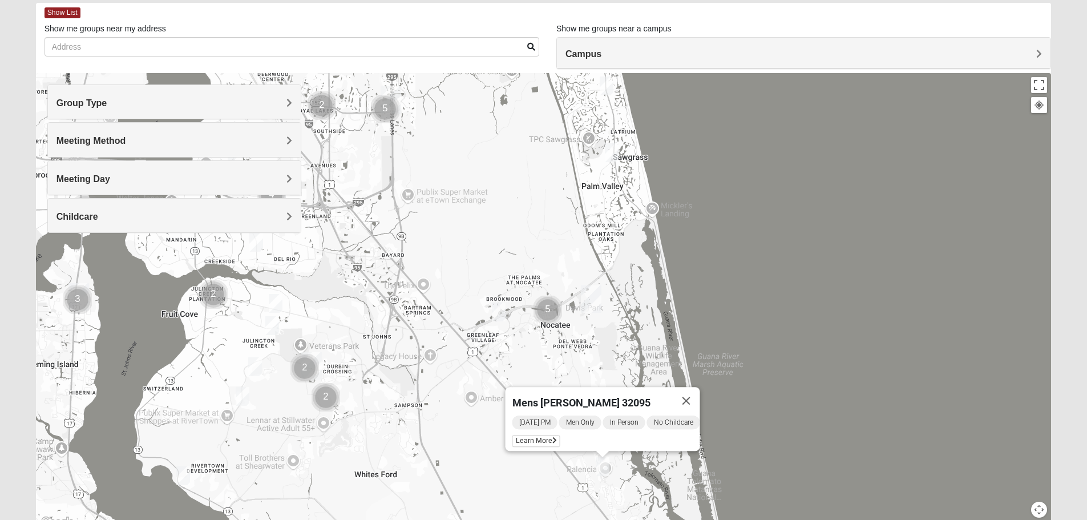
click at [610, 152] on img "Mens Sopchak 32082" at bounding box center [611, 153] width 23 height 28
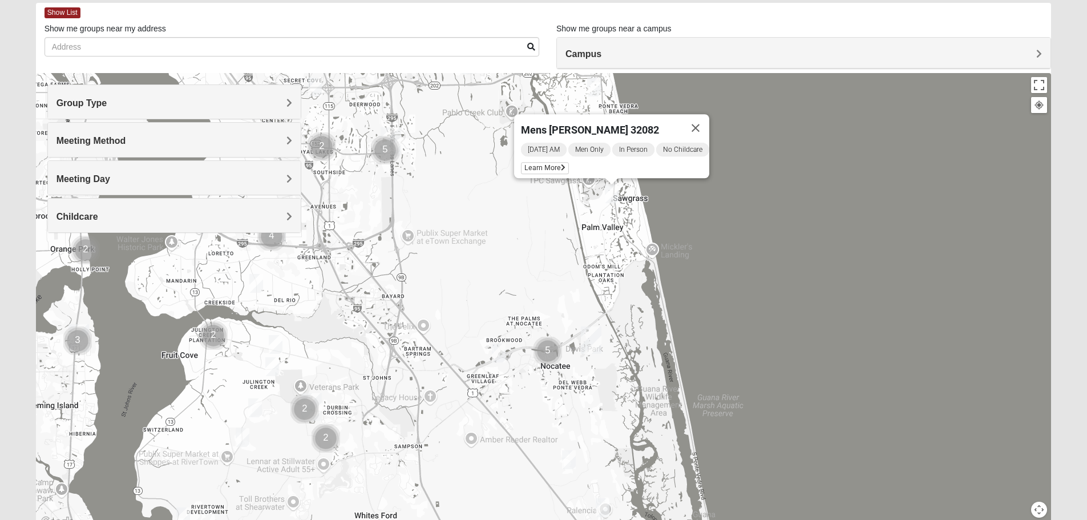
click at [591, 90] on img "Mens Crescimanno 32082" at bounding box center [594, 87] width 23 height 28
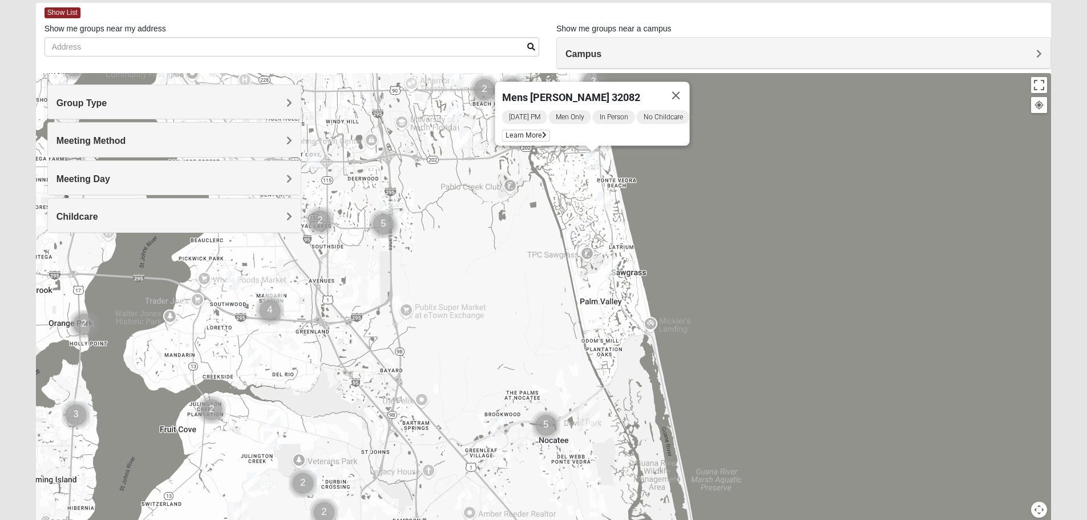
drag, startPoint x: 616, startPoint y: 470, endPoint x: 615, endPoint y: 435, distance: 34.3
click at [615, 435] on div "Mens [PERSON_NAME] 32082 [DATE] PM Men Only In Person No Childcare Learn More" at bounding box center [544, 301] width 1016 height 457
click at [527, 131] on span "Learn More" at bounding box center [526, 136] width 48 height 12
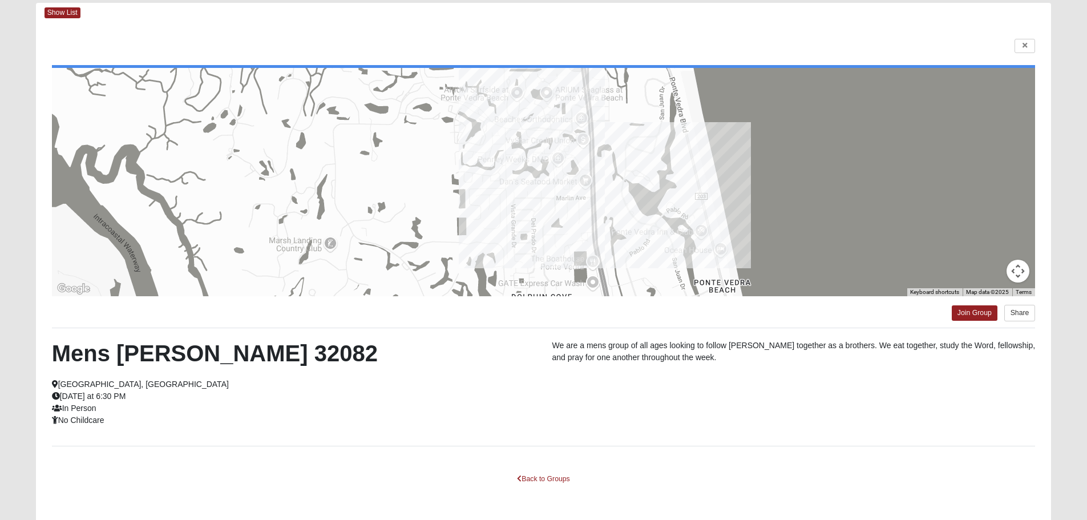
scroll to position [103, 0]
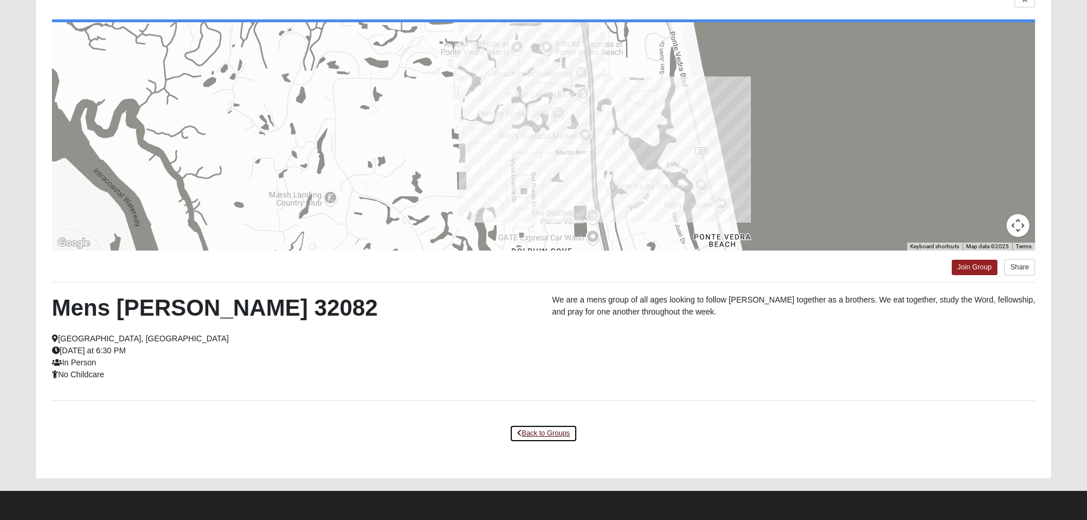
click at [531, 433] on link "Back to Groups" at bounding box center [543, 434] width 67 height 18
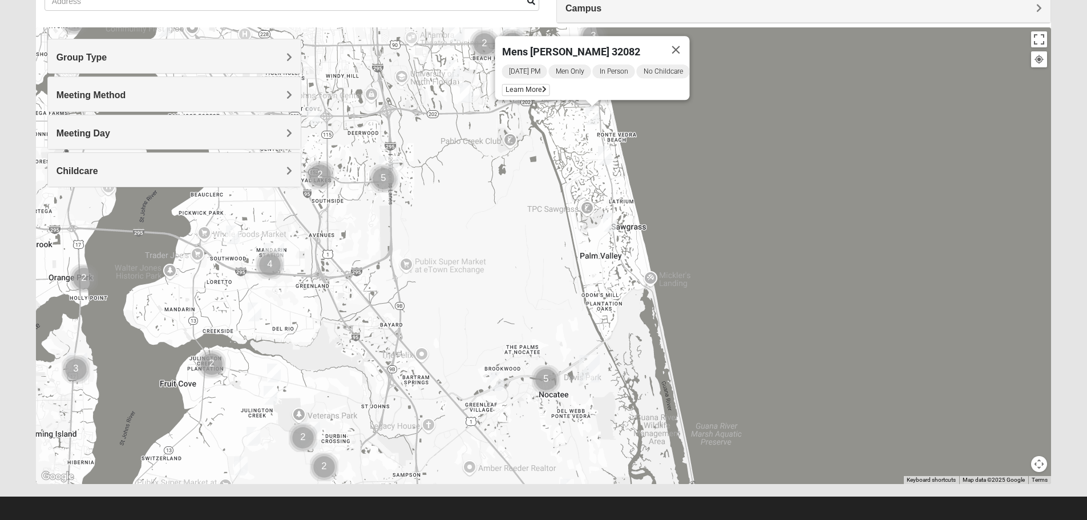
click at [608, 224] on img "Mens Sopchak 32082" at bounding box center [610, 222] width 23 height 28
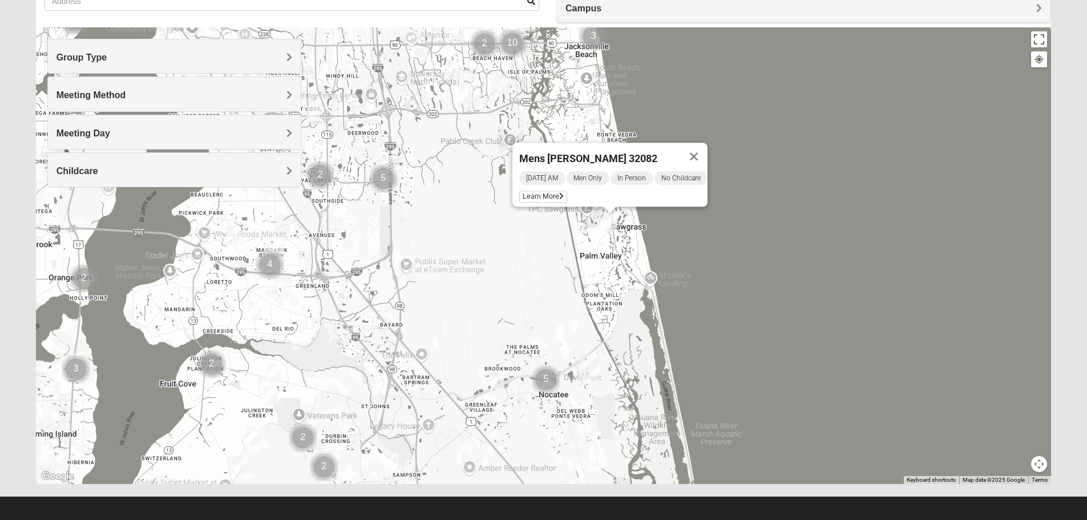
click at [594, 116] on img "Mens Crescimanno 32082" at bounding box center [592, 116] width 23 height 28
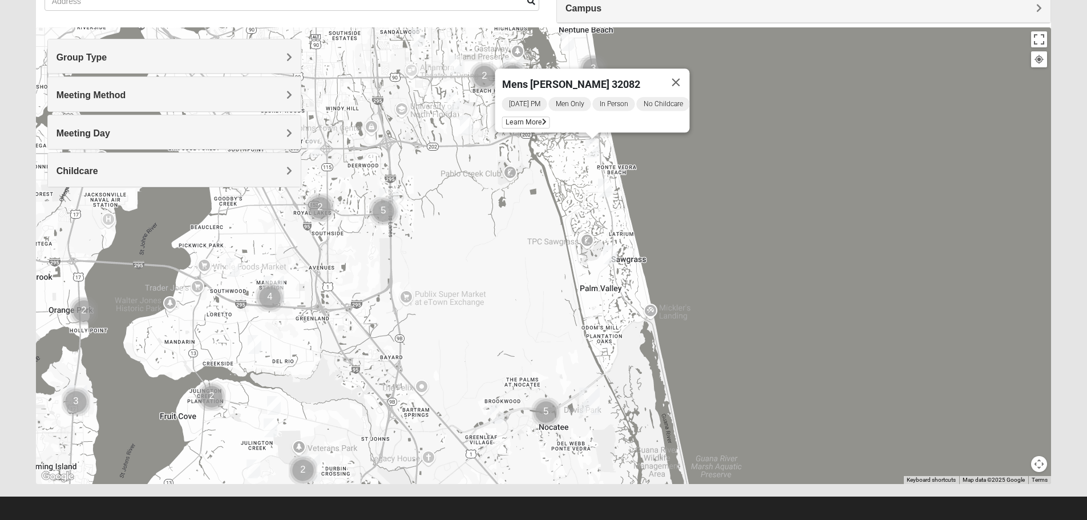
click at [600, 185] on img "Mens Conway 32082" at bounding box center [605, 188] width 23 height 28
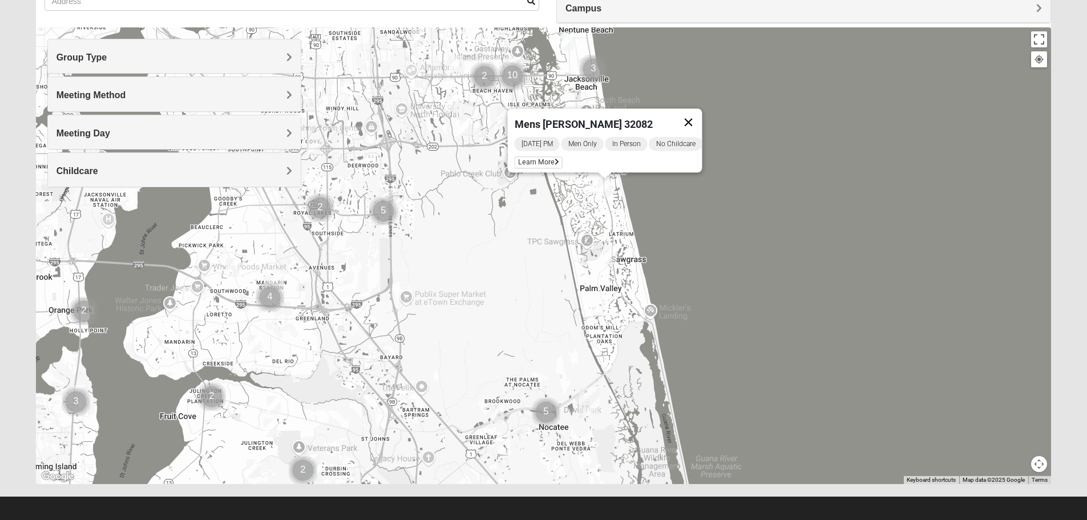
click at [697, 115] on button "Close" at bounding box center [688, 121] width 27 height 27
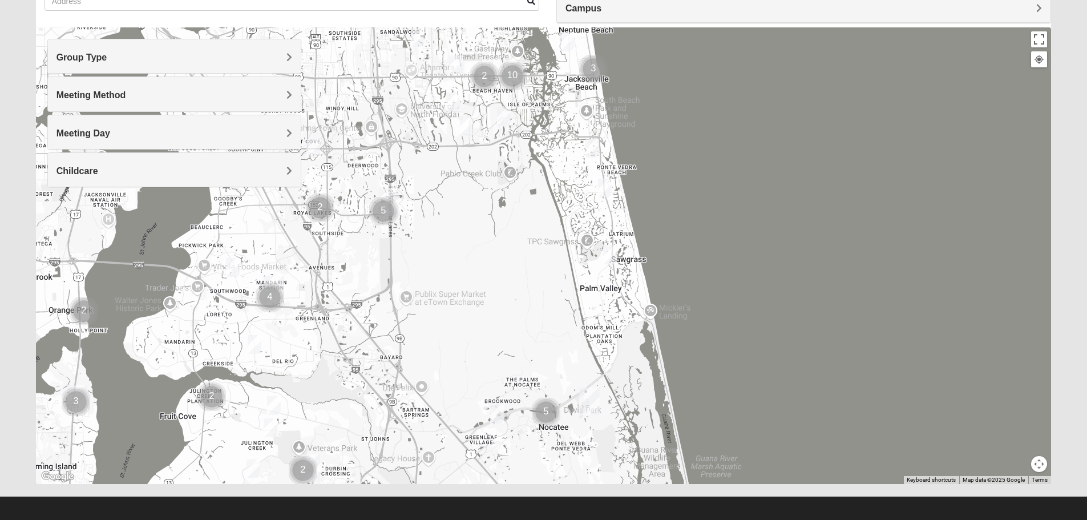
click at [499, 415] on img "Mens Schneider 32081" at bounding box center [497, 414] width 23 height 28
click at [588, 340] on button "Close" at bounding box center [580, 347] width 27 height 27
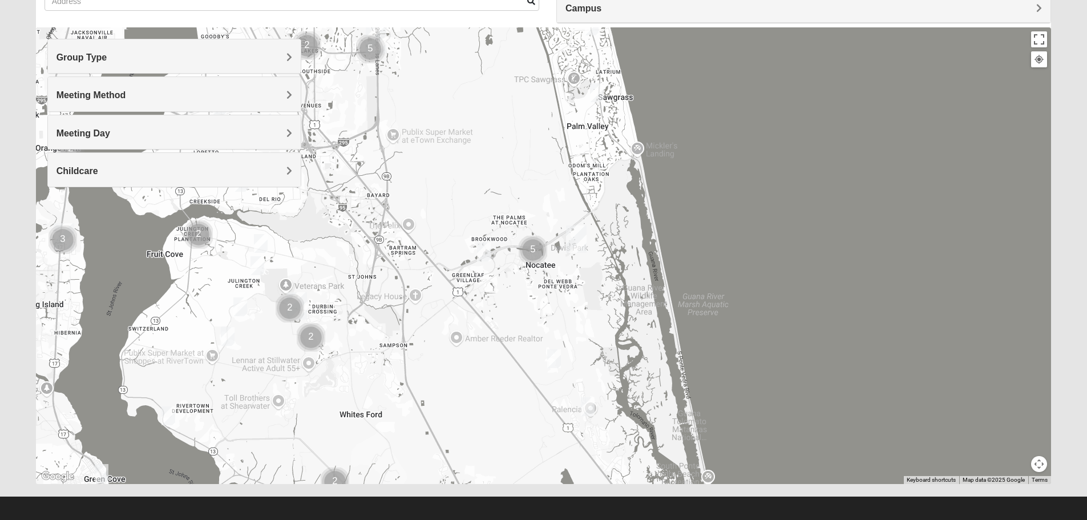
drag, startPoint x: 623, startPoint y: 433, endPoint x: 612, endPoint y: 271, distance: 163.1
click at [612, 271] on div at bounding box center [544, 255] width 1016 height 457
click at [587, 402] on img "Mens Holtz 32095" at bounding box center [587, 407] width 23 height 28
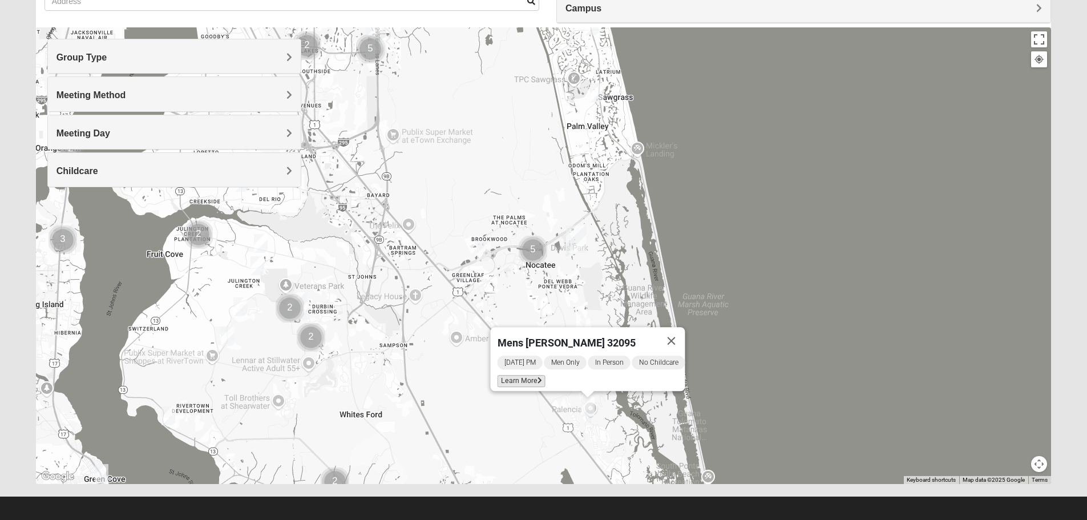
click at [521, 378] on span "Learn More" at bounding box center [521, 381] width 48 height 12
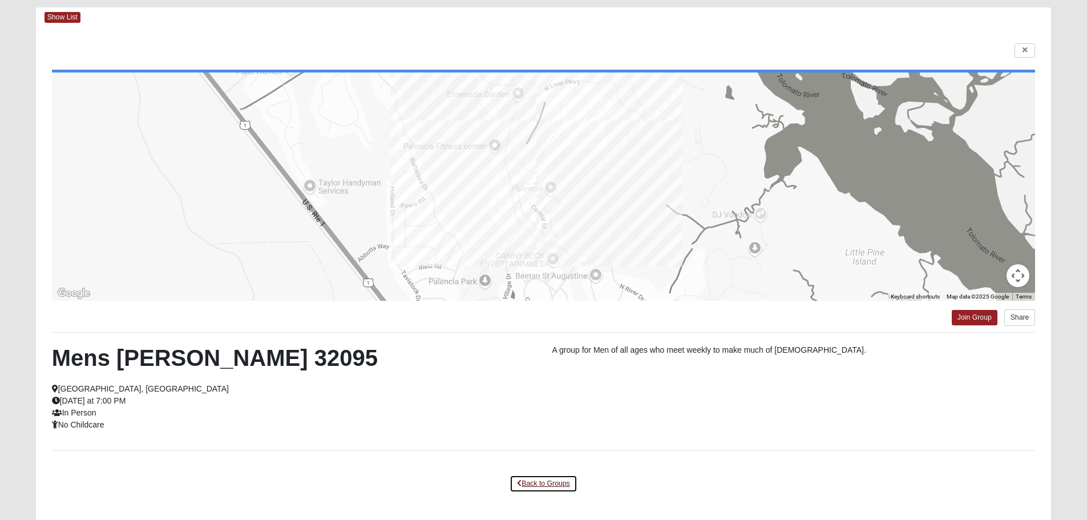
click at [532, 480] on link "Back to Groups" at bounding box center [543, 484] width 67 height 18
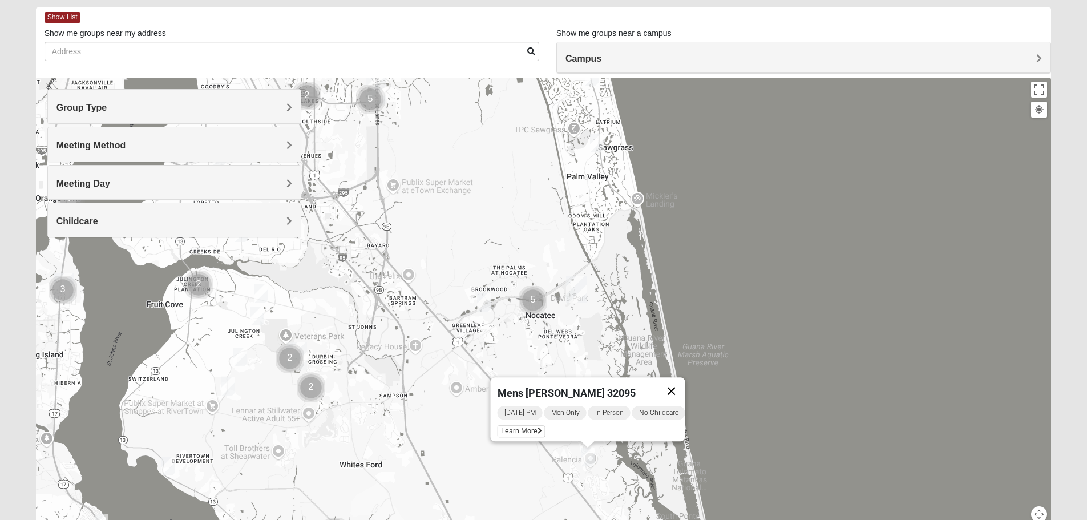
click at [678, 386] on button "Close" at bounding box center [671, 390] width 27 height 27
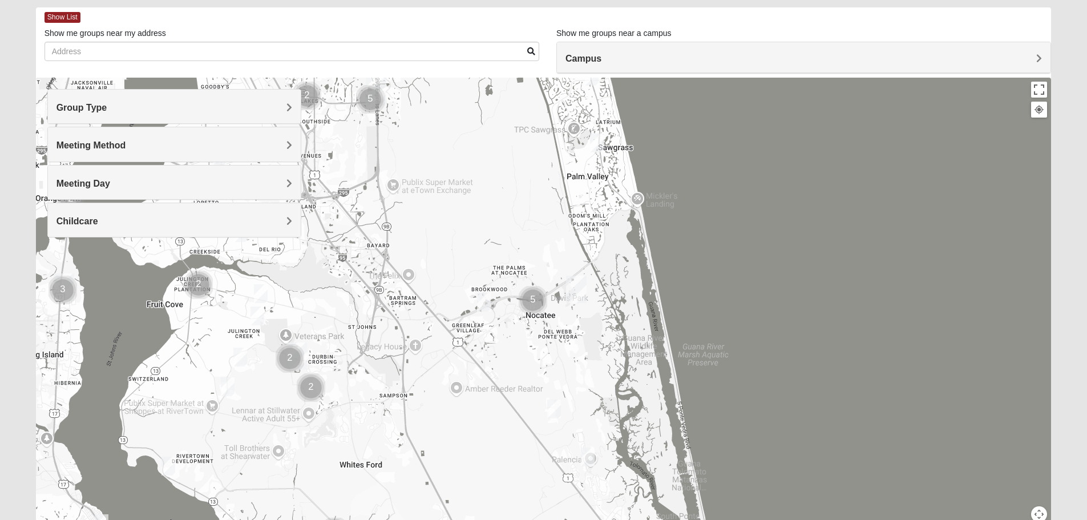
click at [554, 412] on img "Mens Mountford 32081" at bounding box center [554, 409] width 23 height 28
click at [487, 380] on span "Learn More" at bounding box center [487, 383] width 48 height 12
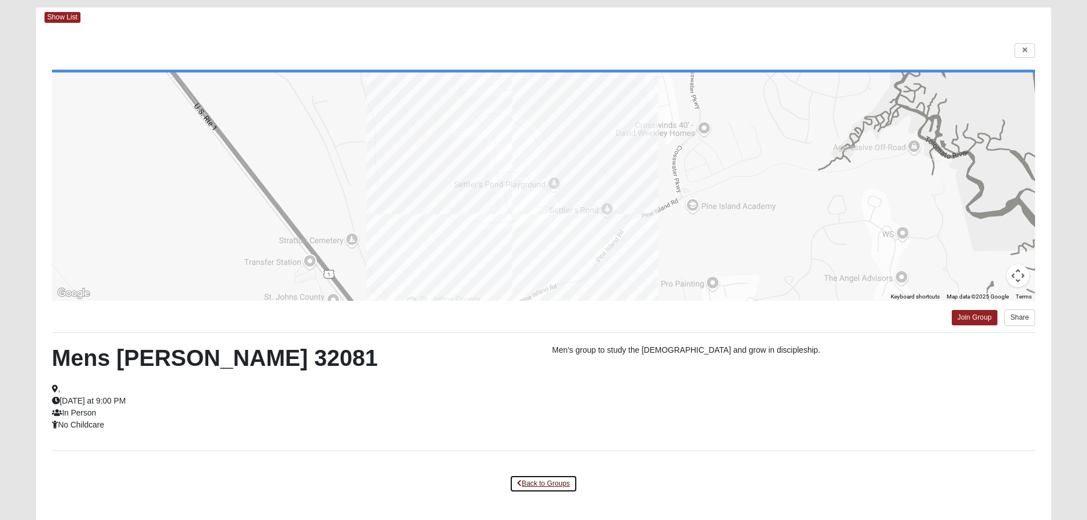
click at [534, 486] on link "Back to Groups" at bounding box center [543, 484] width 67 height 18
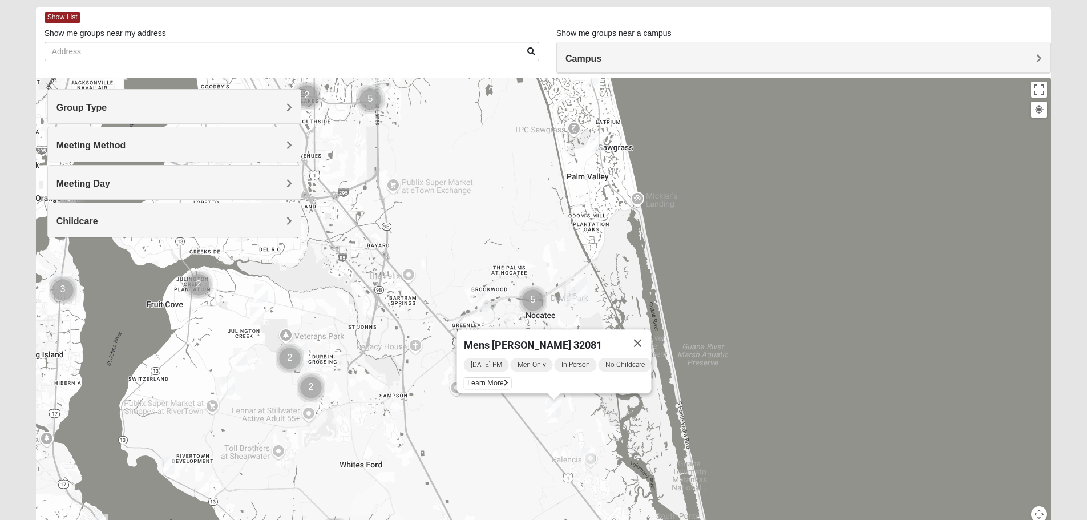
click at [262, 316] on img "Mens Mathai 32259" at bounding box center [257, 316] width 23 height 28
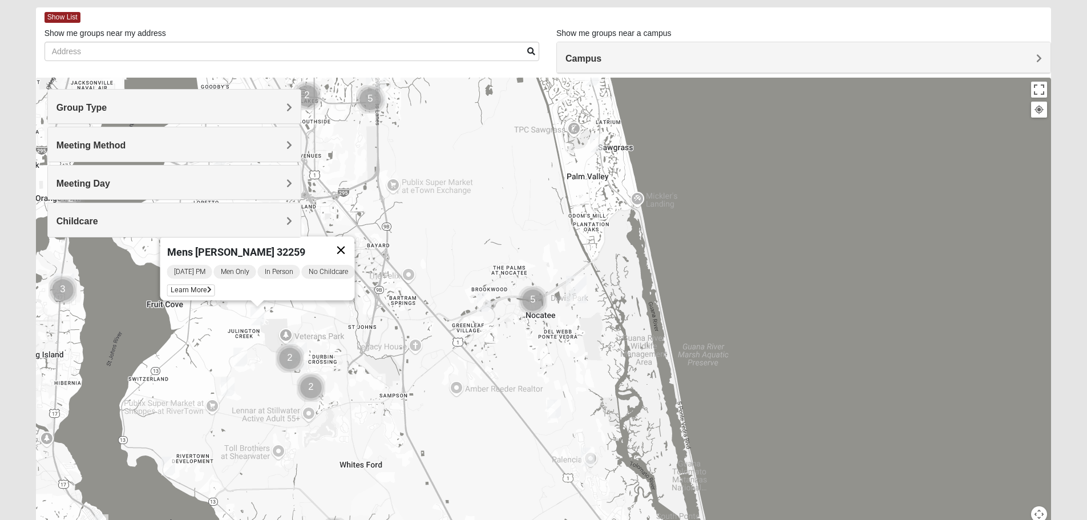
click at [354, 243] on button "Close" at bounding box center [340, 249] width 27 height 27
click at [265, 291] on img "Mens Kinnaman/Gerville-Reache 32259" at bounding box center [260, 294] width 23 height 28
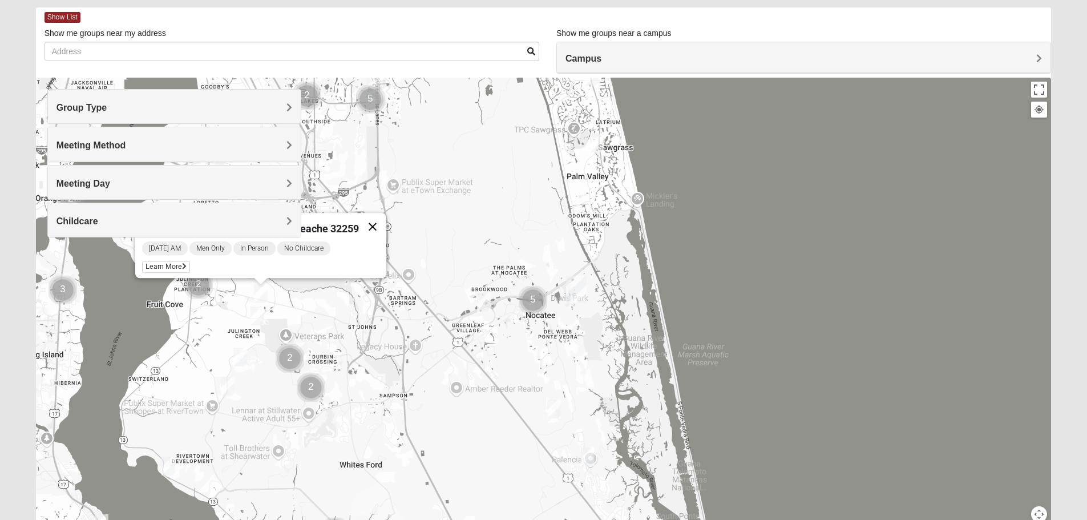
click at [359, 217] on button "Close" at bounding box center [372, 226] width 27 height 27
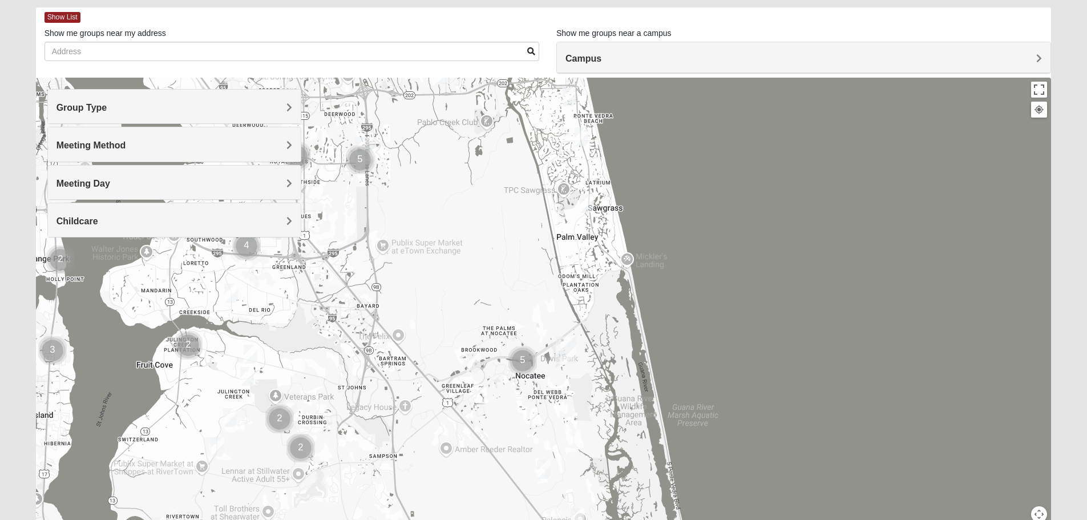
drag, startPoint x: 453, startPoint y: 277, endPoint x: 442, endPoint y: 340, distance: 64.3
click at [442, 340] on div at bounding box center [544, 306] width 1016 height 457
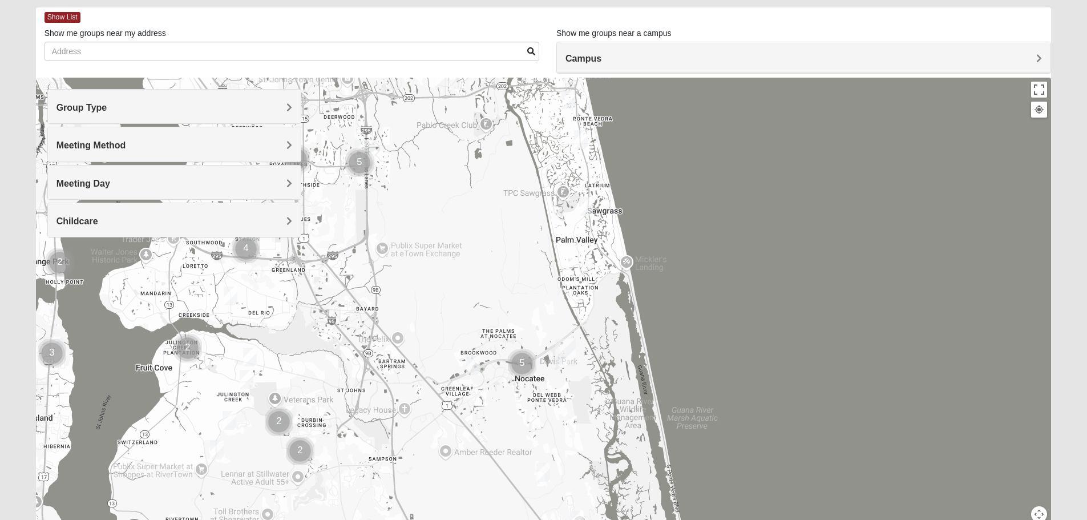
click at [234, 293] on img "Like Father like Son Workshop 32258" at bounding box center [230, 296] width 23 height 28
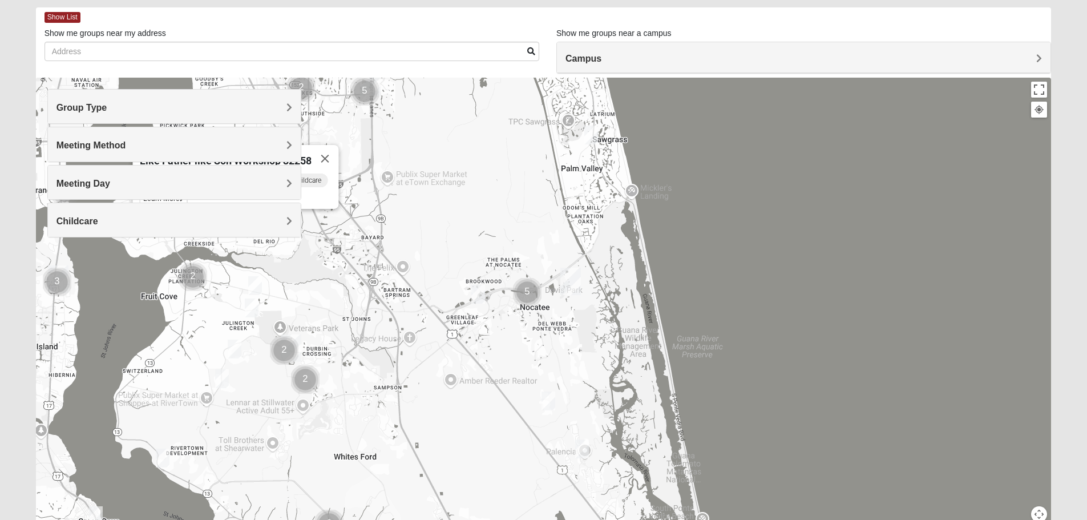
drag, startPoint x: 368, startPoint y: 296, endPoint x: 373, endPoint y: 222, distance: 73.8
click at [373, 225] on div "Like Father like Son Workshop 32258 [DATE] AM Men Only In Person No Childcare L…" at bounding box center [544, 306] width 1016 height 457
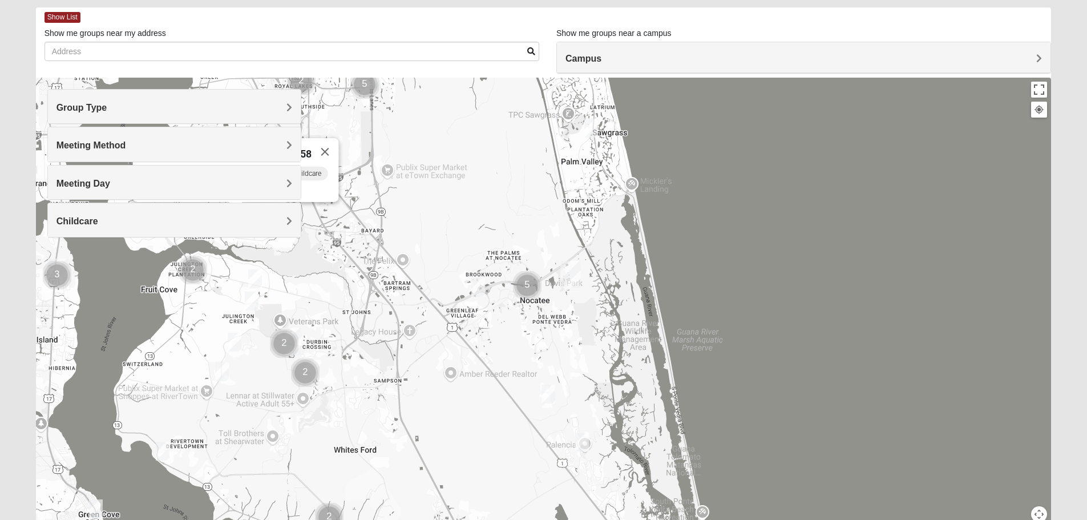
click at [260, 273] on img "Mens Kinnaman/Gerville-Reache 32259" at bounding box center [255, 279] width 23 height 28
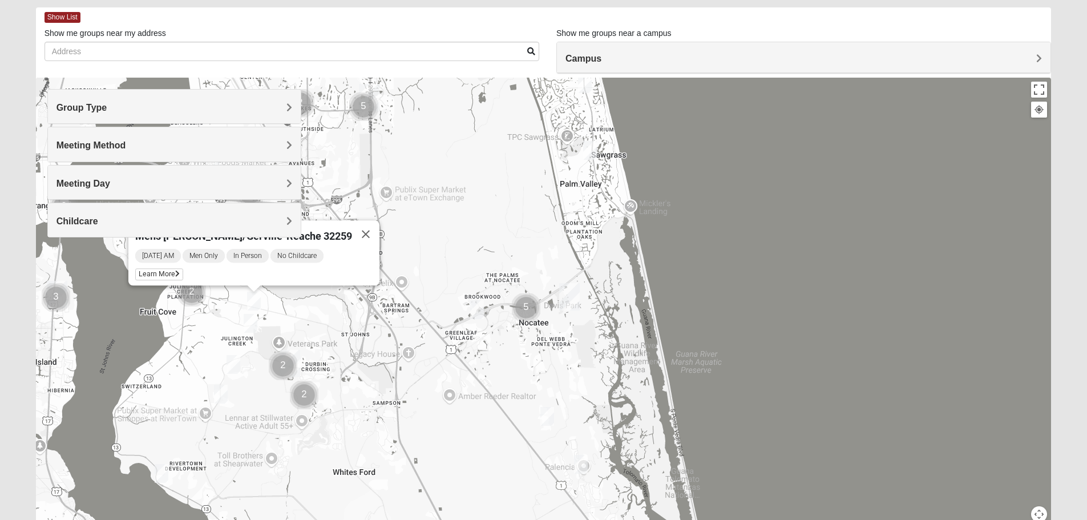
drag, startPoint x: 374, startPoint y: 291, endPoint x: 374, endPoint y: 315, distance: 24.0
click at [374, 315] on div "Mens [PERSON_NAME]/Gerville-Reache 32259 [DATE] AM Men Only In Person No Childc…" at bounding box center [544, 306] width 1016 height 457
click at [238, 361] on img "Mens Clark 32259" at bounding box center [233, 364] width 23 height 28
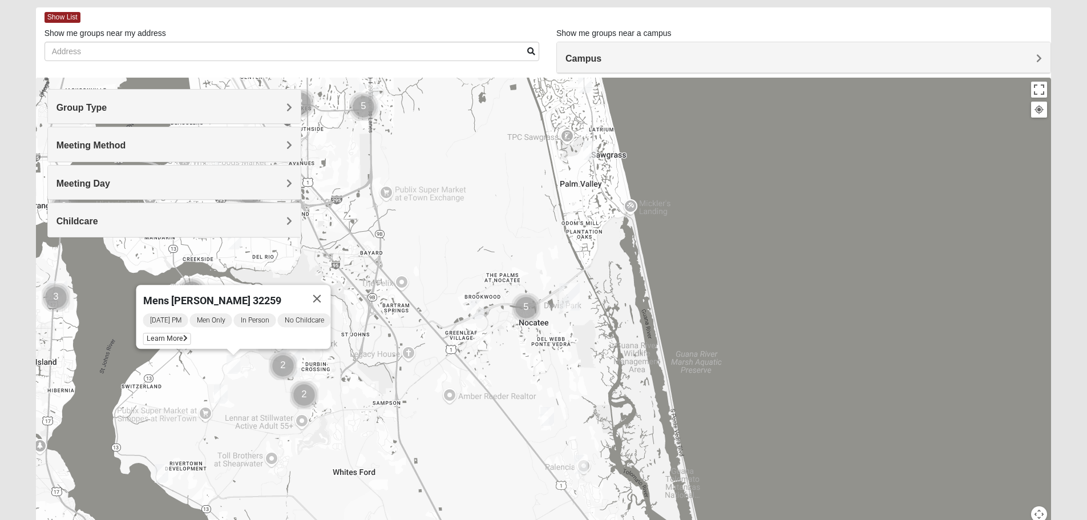
click at [217, 397] on img "Mens Cathcart 32259" at bounding box center [220, 394] width 23 height 28
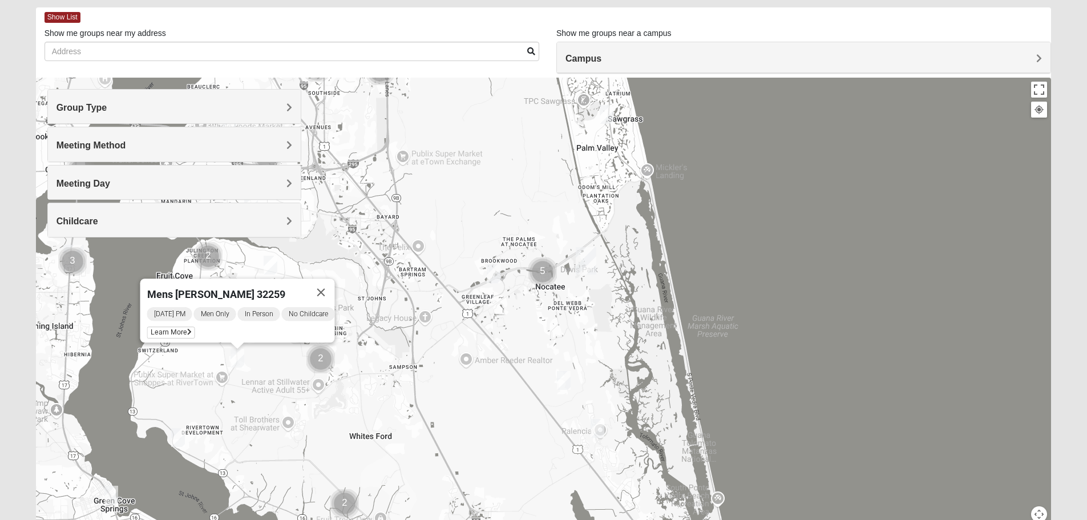
drag, startPoint x: 251, startPoint y: 446, endPoint x: 267, endPoint y: 409, distance: 40.4
click at [267, 409] on div "Mens [PERSON_NAME] 32259 [DATE] PM Men Only In Person No Childcare Learn More" at bounding box center [544, 306] width 1016 height 457
click at [179, 326] on span "Learn More" at bounding box center [171, 332] width 48 height 12
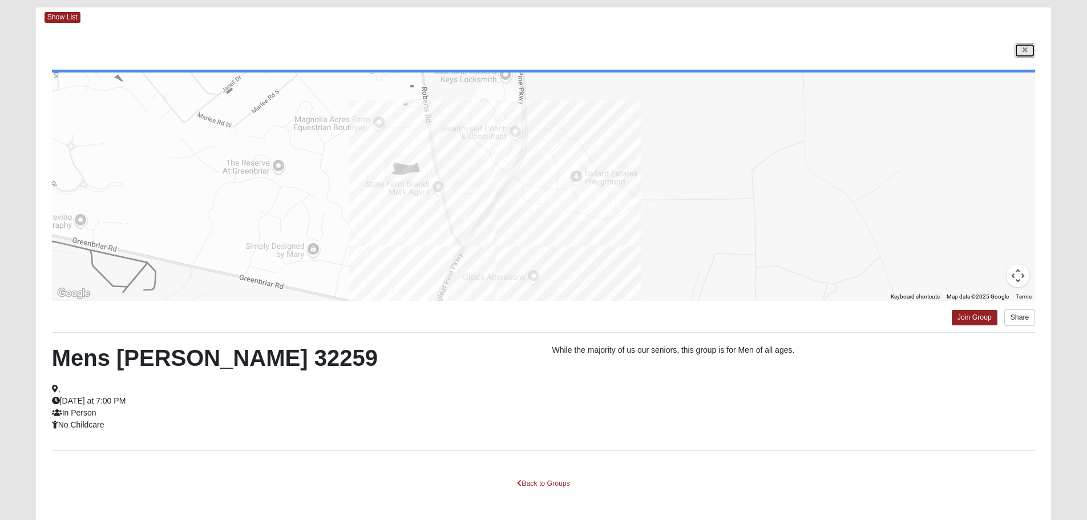
click at [1024, 49] on icon at bounding box center [1025, 50] width 5 height 7
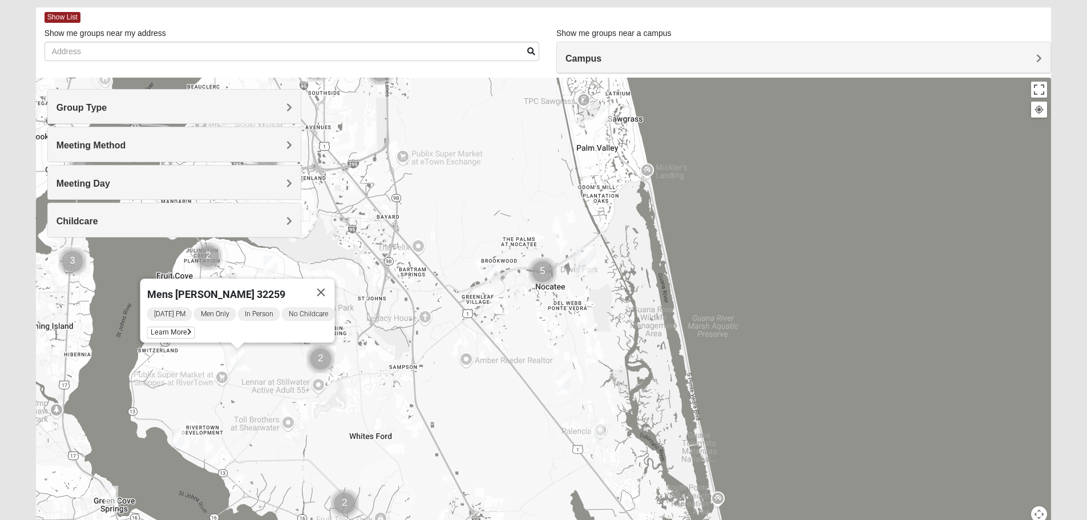
click at [178, 437] on img "Mens Contreras 32259" at bounding box center [178, 438] width 23 height 28
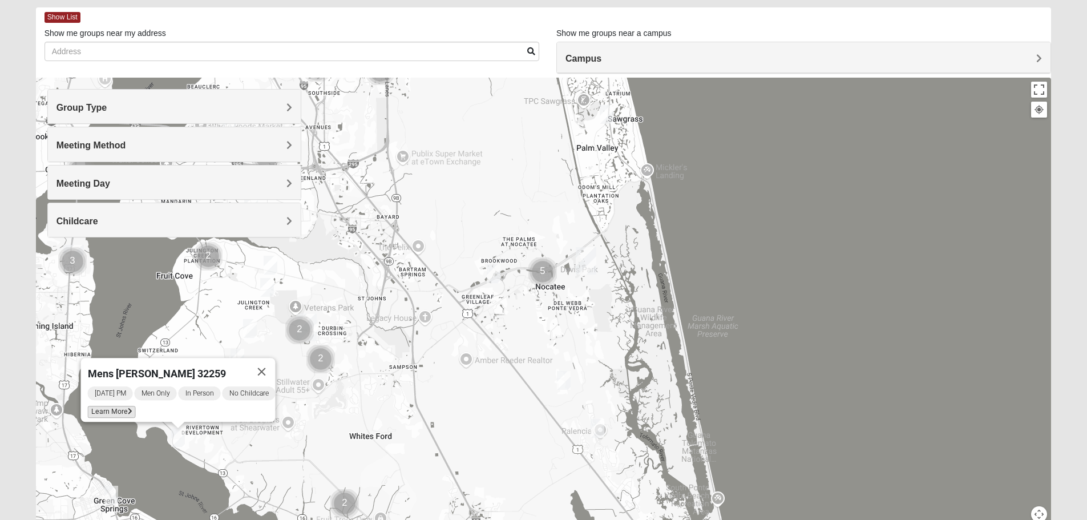
click at [98, 409] on span "Learn More" at bounding box center [111, 412] width 48 height 12
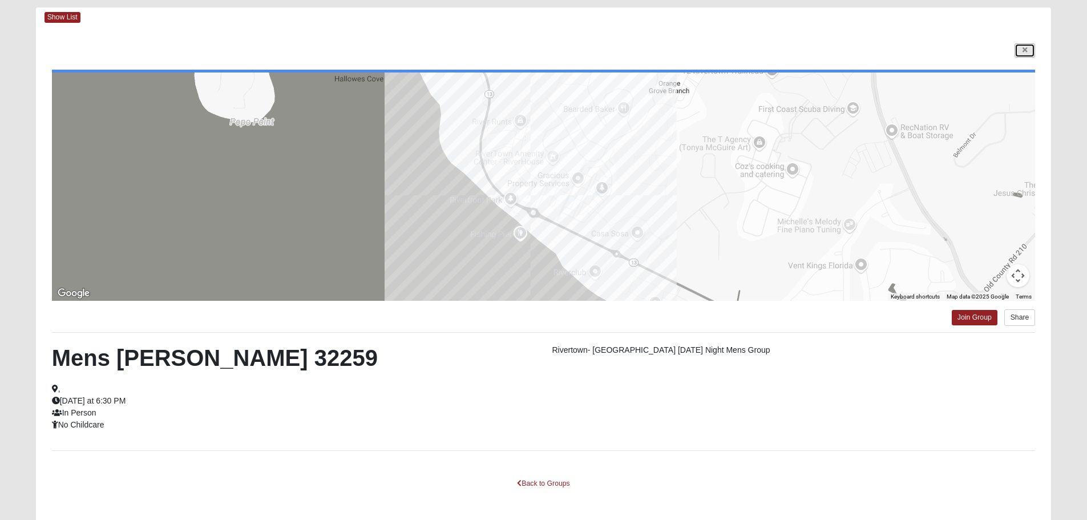
click at [1022, 48] on link at bounding box center [1025, 50] width 21 height 14
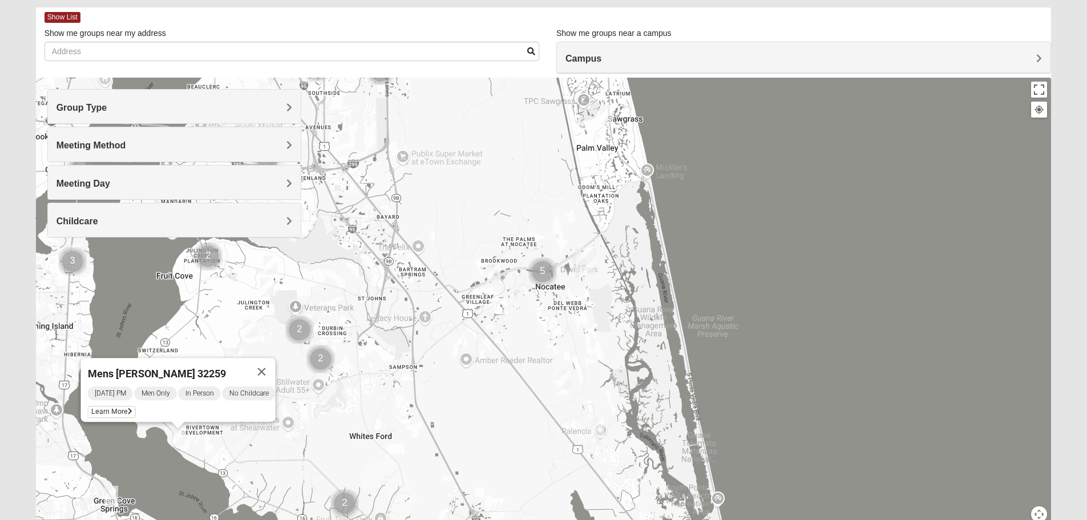
click at [605, 114] on img "Mens Sopchak 32082" at bounding box center [606, 114] width 23 height 28
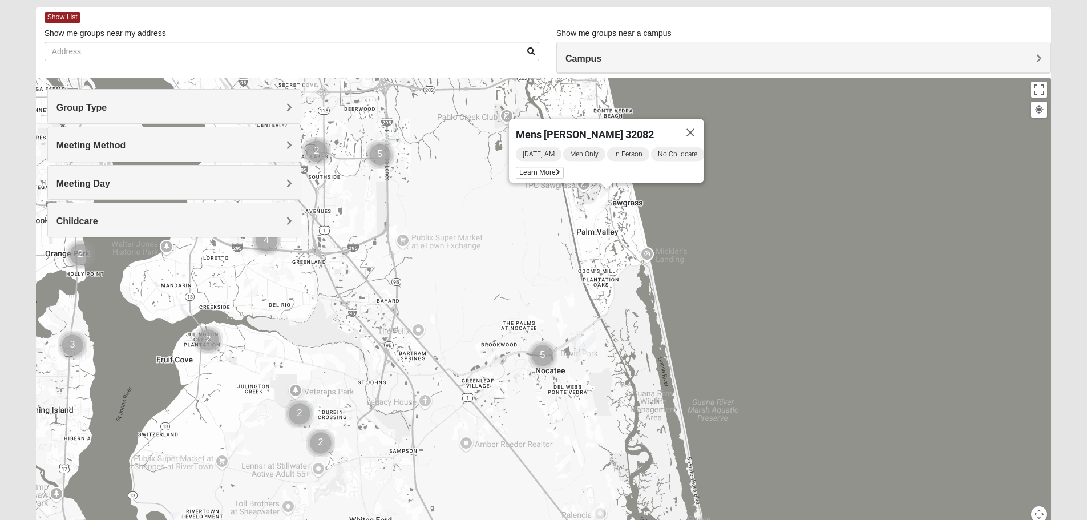
click at [495, 353] on img "Mens Schneider 32081" at bounding box center [493, 358] width 23 height 28
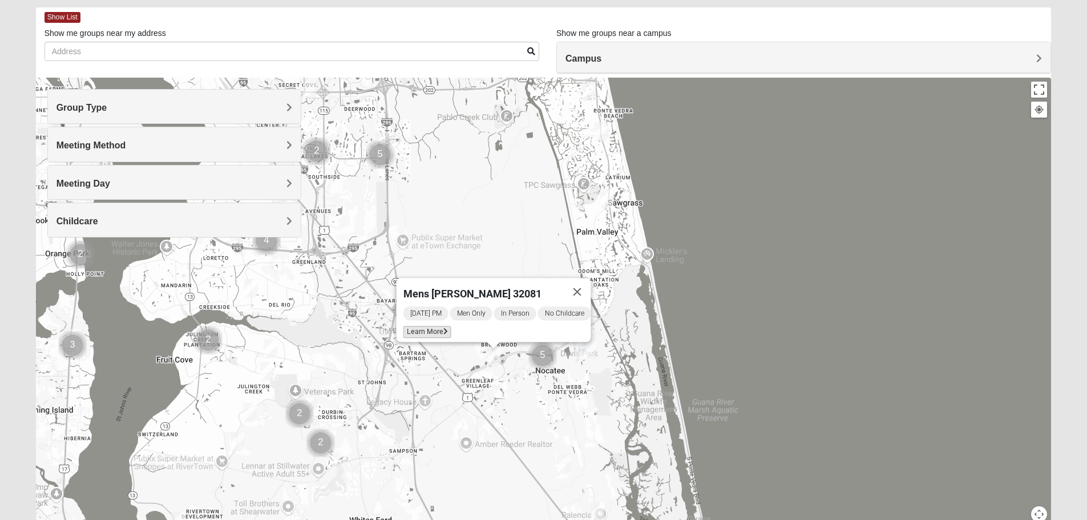
click at [421, 326] on span "Learn More" at bounding box center [427, 332] width 48 height 12
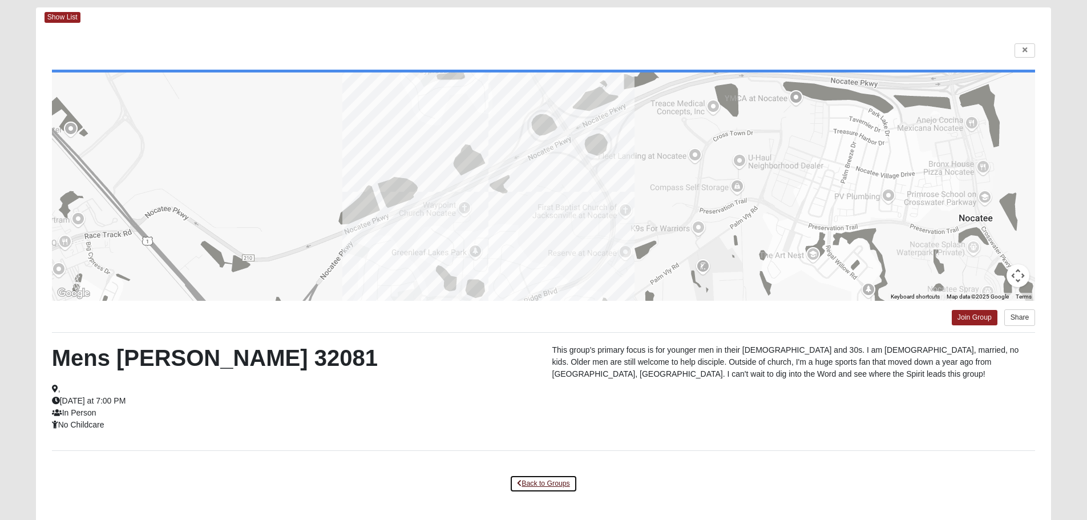
click at [539, 483] on link "Back to Groups" at bounding box center [543, 484] width 67 height 18
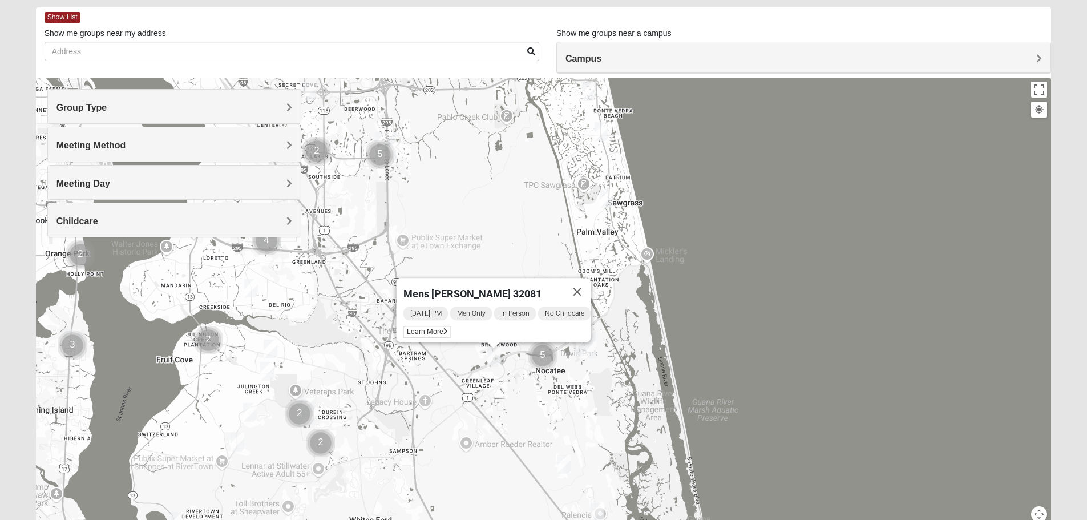
click at [559, 461] on img "Mens Mountford 32081" at bounding box center [563, 464] width 23 height 28
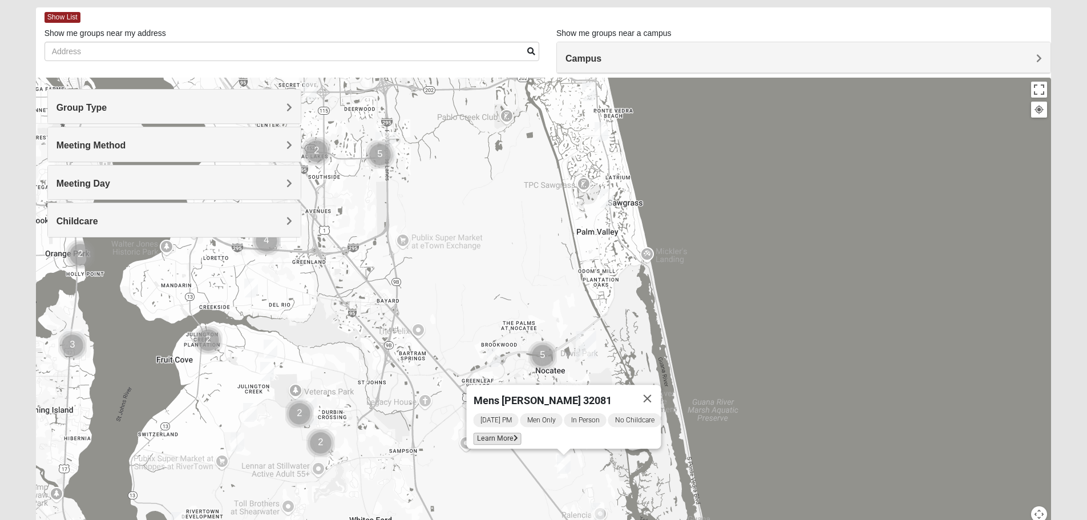
click at [490, 435] on span "Learn More" at bounding box center [497, 439] width 48 height 12
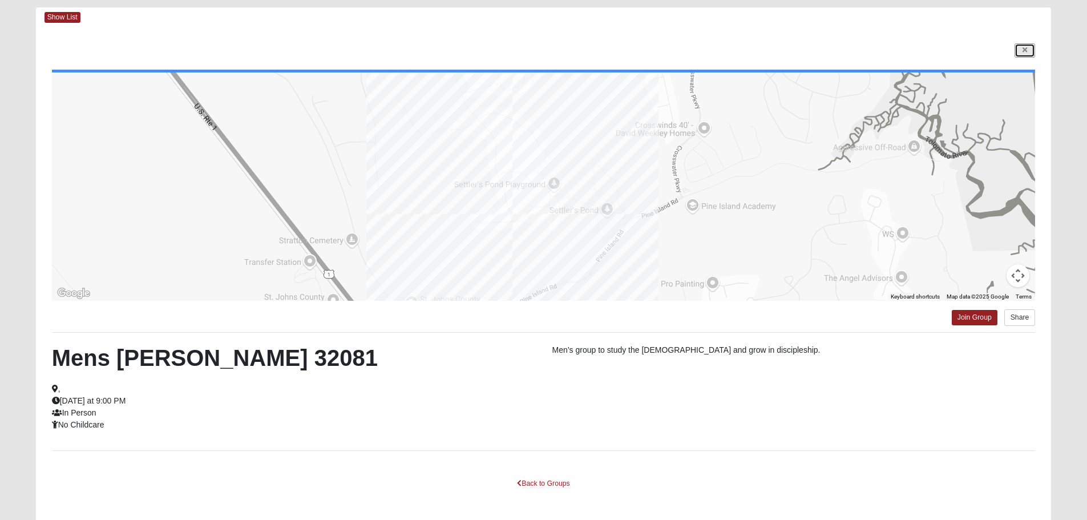
drag, startPoint x: 1029, startPoint y: 45, endPoint x: 1020, endPoint y: 50, distance: 10.5
click at [1029, 45] on link at bounding box center [1025, 50] width 21 height 14
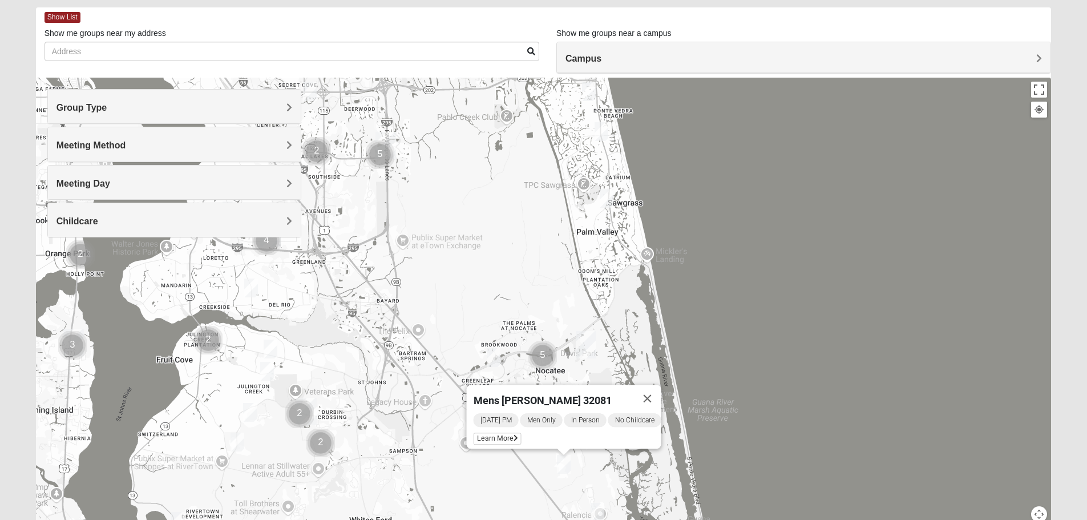
click at [610, 196] on img "Mens Sopchak 32082" at bounding box center [606, 198] width 23 height 28
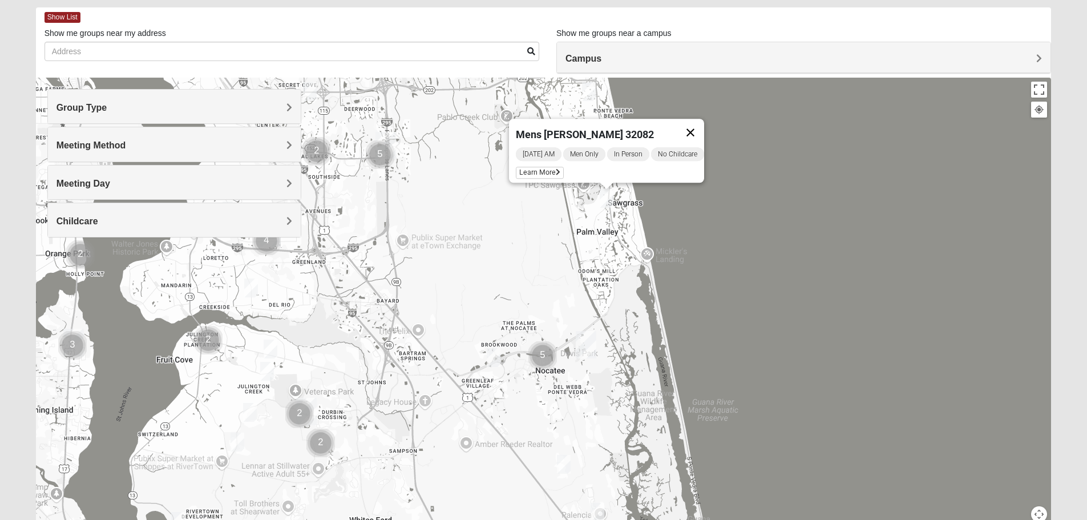
click at [704, 125] on button "Close" at bounding box center [690, 132] width 27 height 27
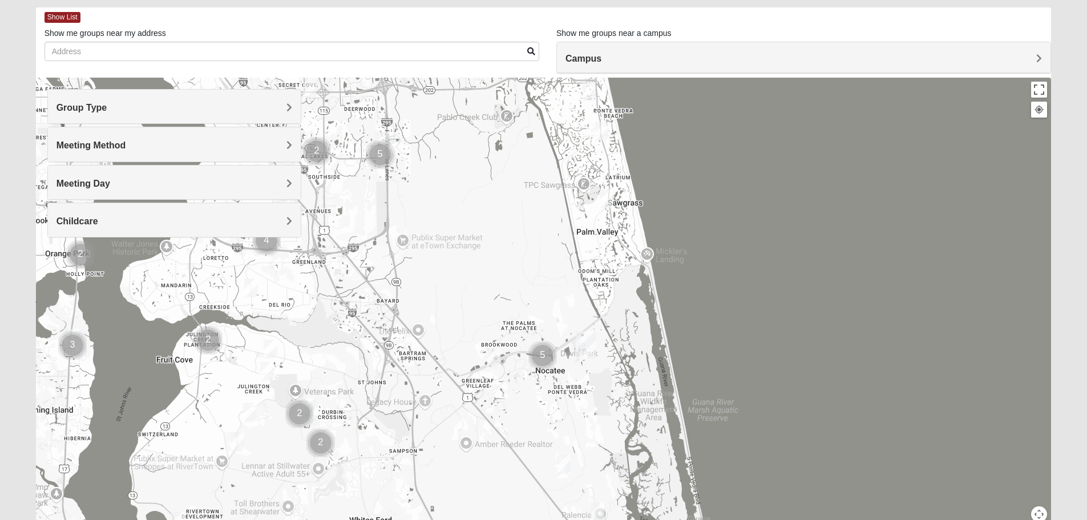
click at [606, 131] on img "Mens Conway 32082" at bounding box center [601, 132] width 23 height 28
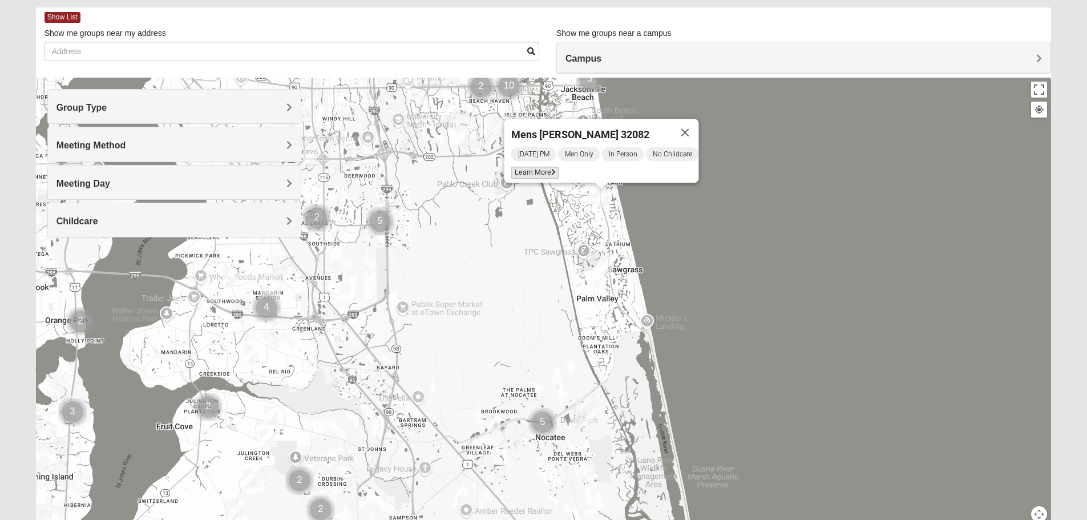
click at [535, 171] on span "Learn More" at bounding box center [535, 173] width 48 height 12
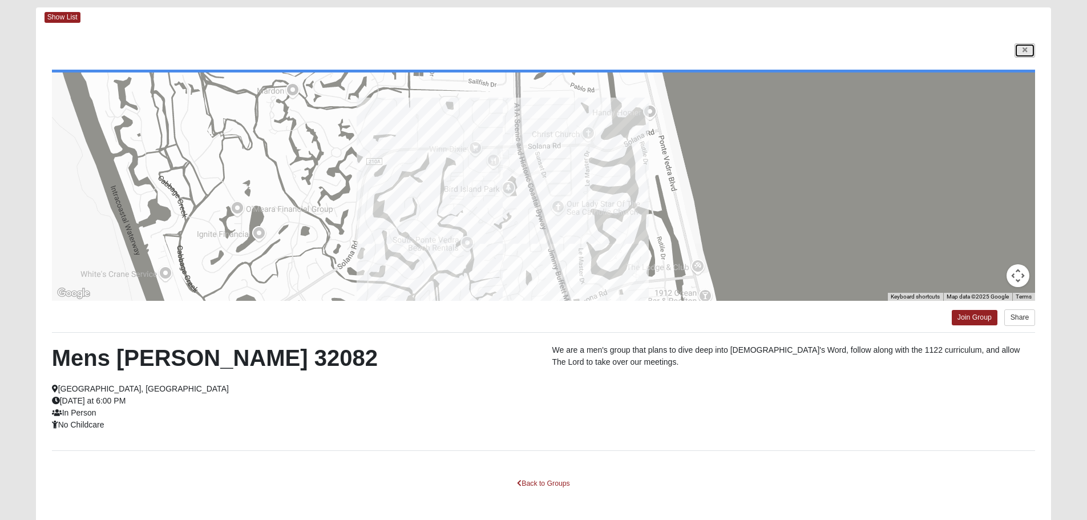
click at [1023, 47] on icon at bounding box center [1025, 50] width 5 height 7
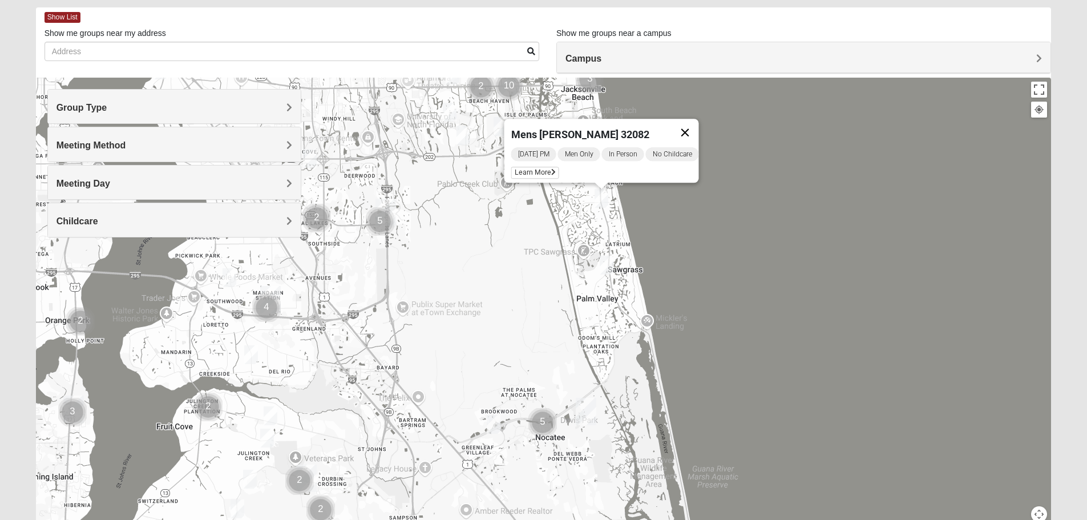
click at [695, 123] on button "Close" at bounding box center [684, 132] width 27 height 27
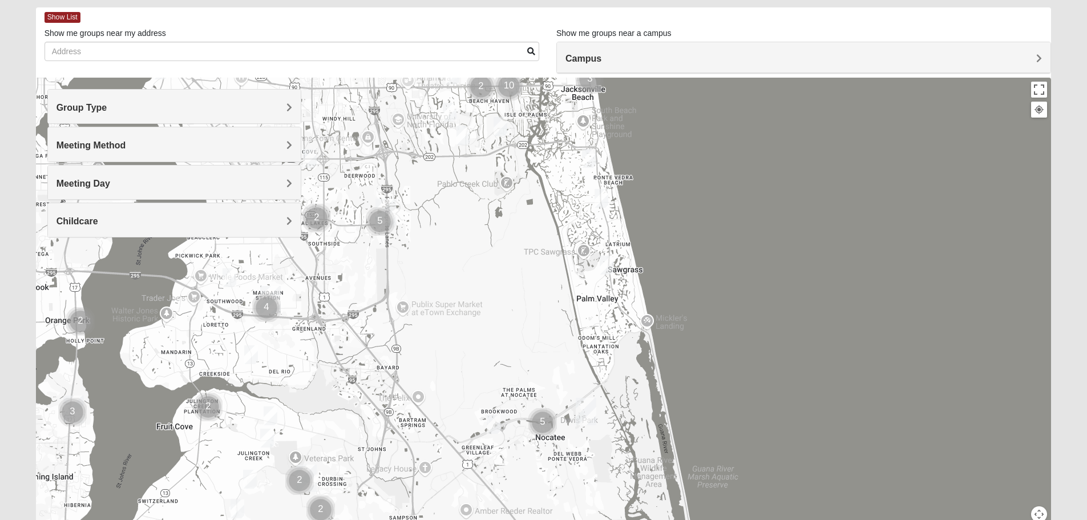
click at [589, 150] on img "Mens Crescimanno 32082" at bounding box center [589, 158] width 23 height 28
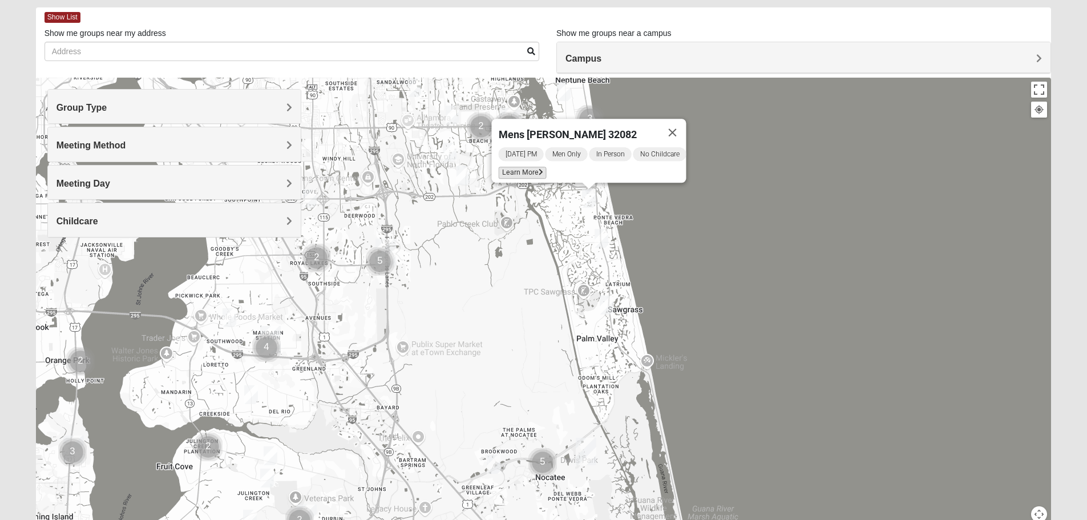
click at [527, 167] on span "Learn More" at bounding box center [522, 173] width 48 height 12
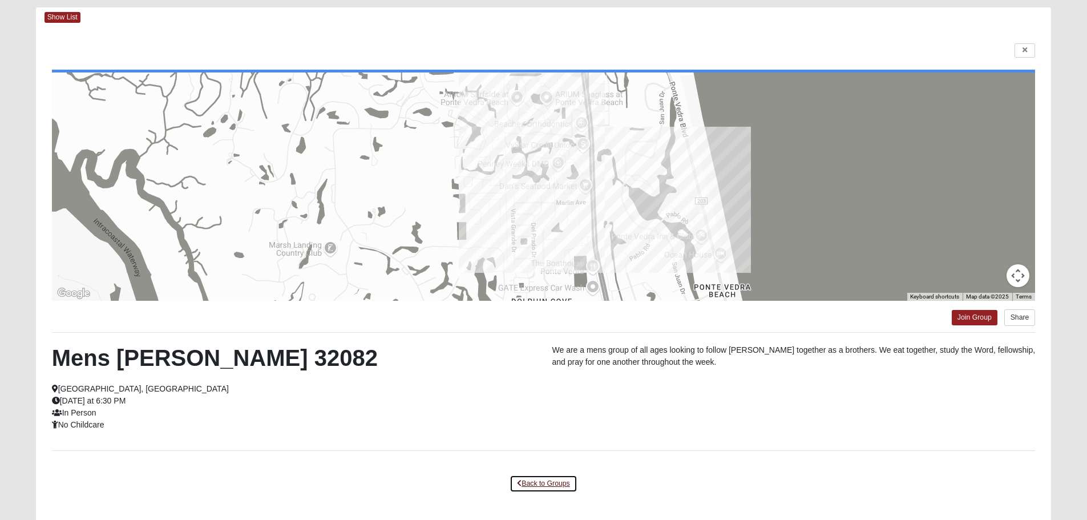
click at [541, 487] on link "Back to Groups" at bounding box center [543, 484] width 67 height 18
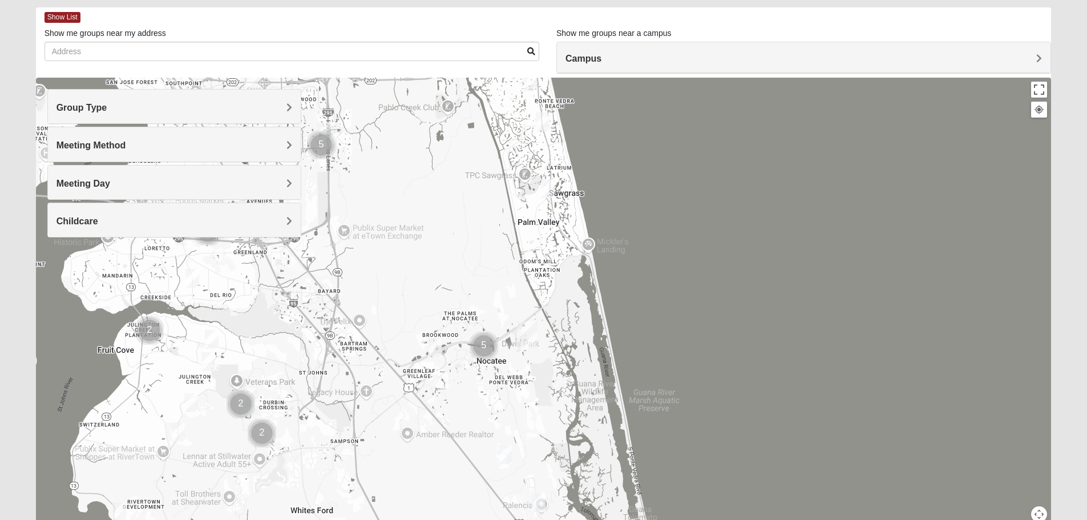
drag, startPoint x: 433, startPoint y: 426, endPoint x: 375, endPoint y: 312, distance: 128.4
click at [375, 312] on div "Mens [PERSON_NAME] 32082 [DATE] PM Men Only In Person No Childcare Learn More" at bounding box center [544, 306] width 1016 height 457
click at [211, 336] on img "Mens Kinnaman/Gerville-Reache 32259" at bounding box center [211, 339] width 23 height 28
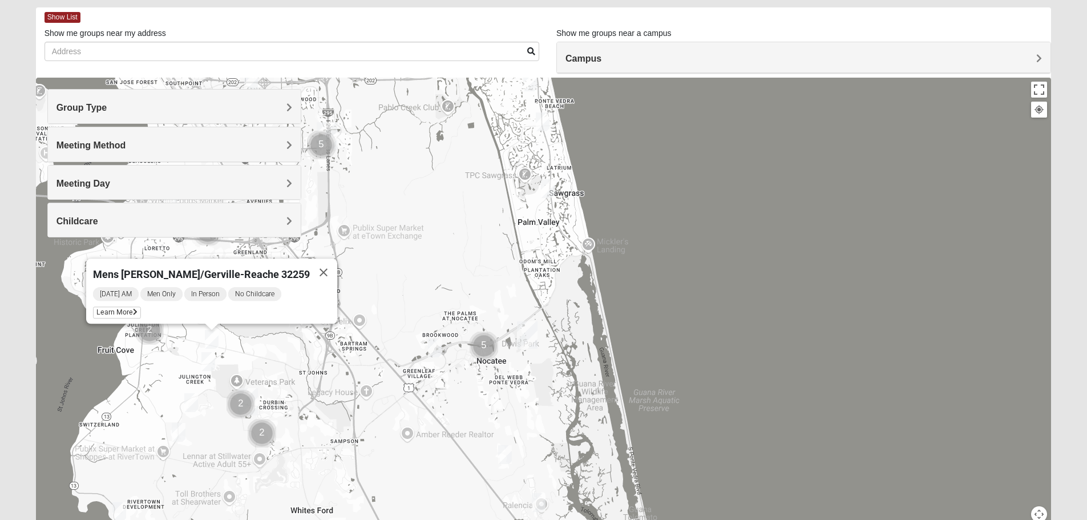
click at [202, 364] on img "Mens Mathai 32259" at bounding box center [208, 362] width 23 height 28
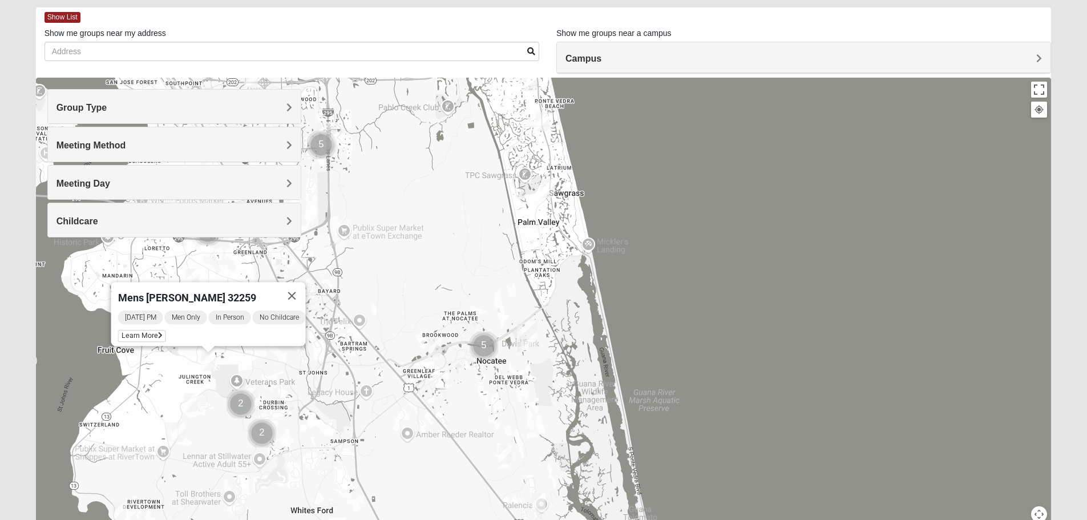
click at [193, 398] on img "Mens Clark 32259" at bounding box center [191, 403] width 23 height 28
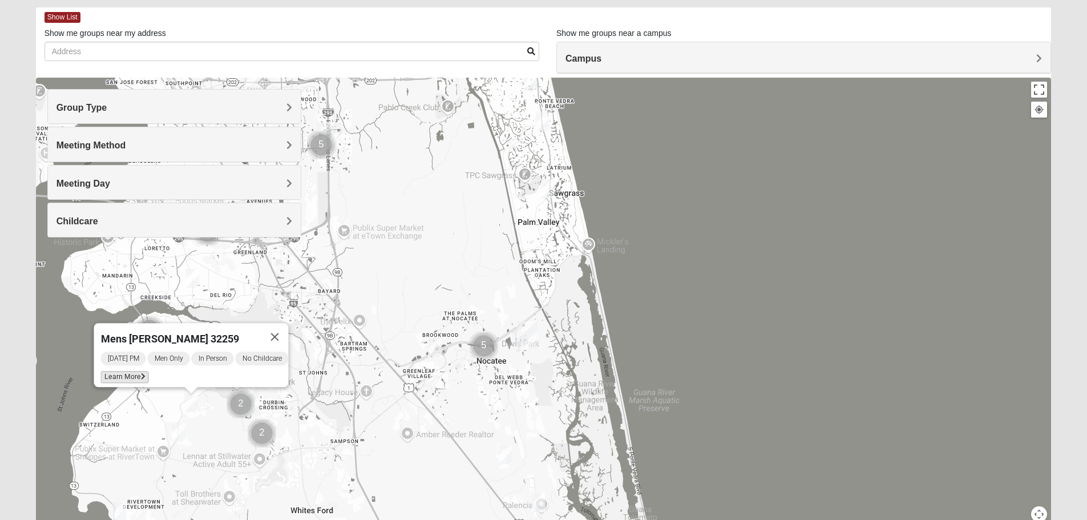
click at [125, 374] on span "Learn More" at bounding box center [124, 377] width 48 height 12
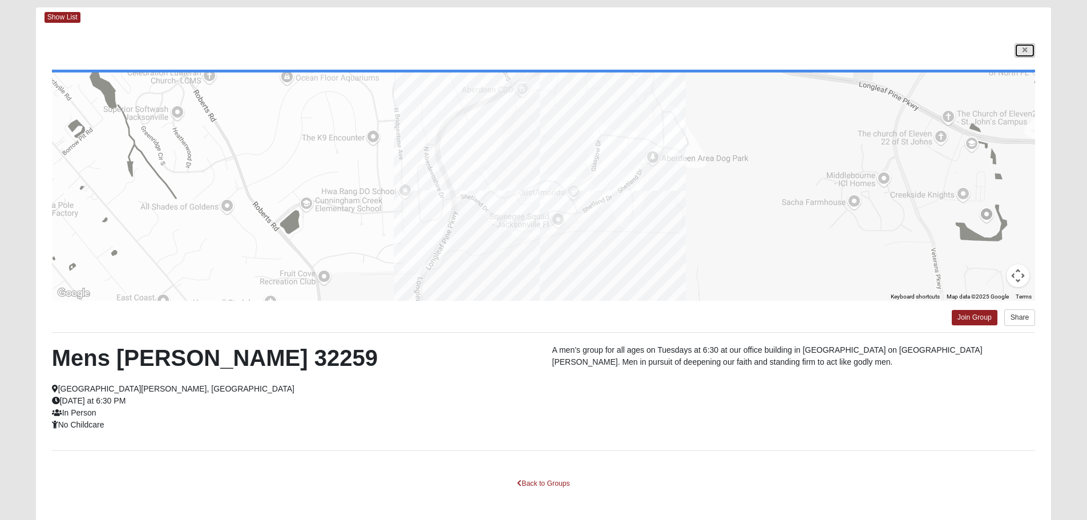
click at [1022, 53] on link at bounding box center [1025, 50] width 21 height 14
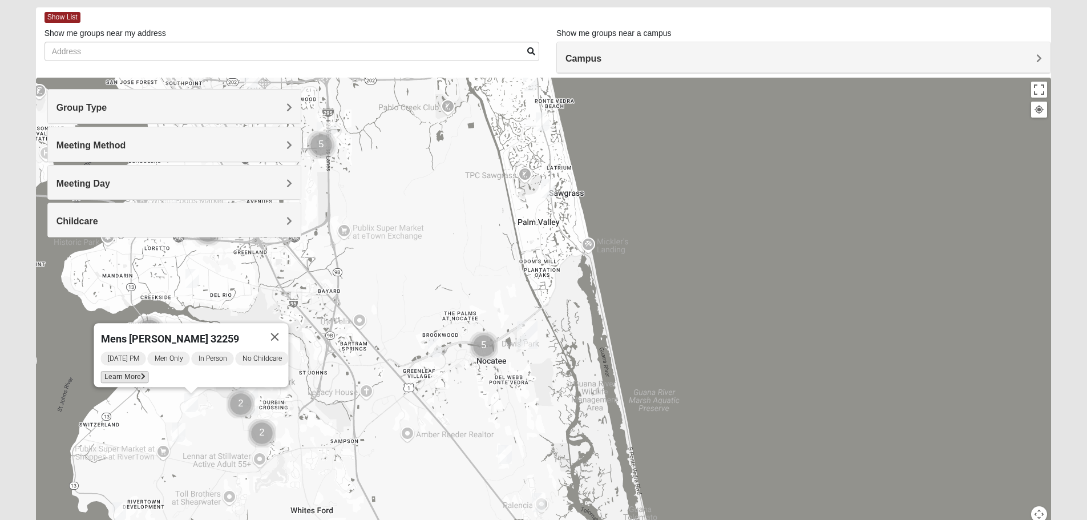
click at [127, 371] on span "Learn More" at bounding box center [124, 377] width 48 height 12
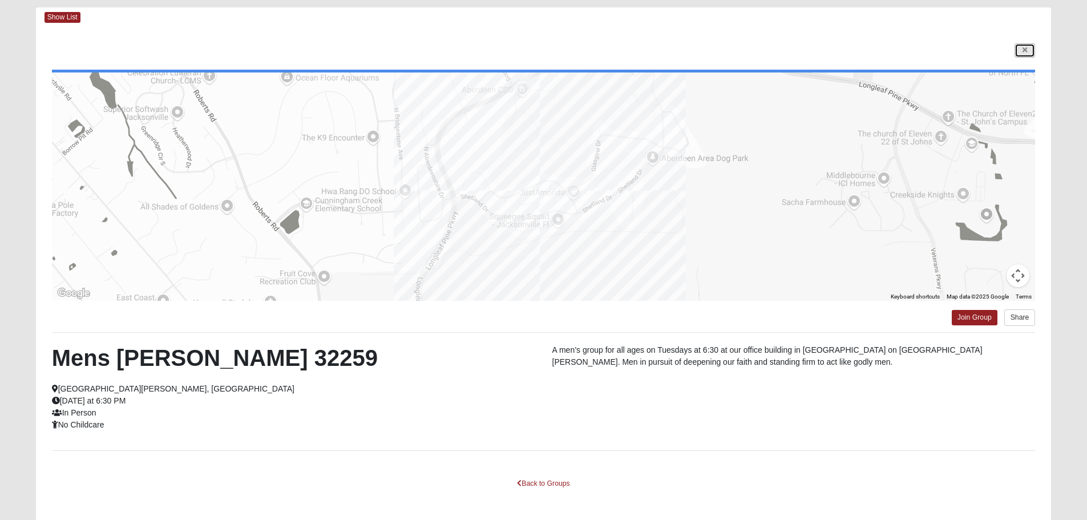
click at [1027, 48] on icon at bounding box center [1025, 50] width 5 height 7
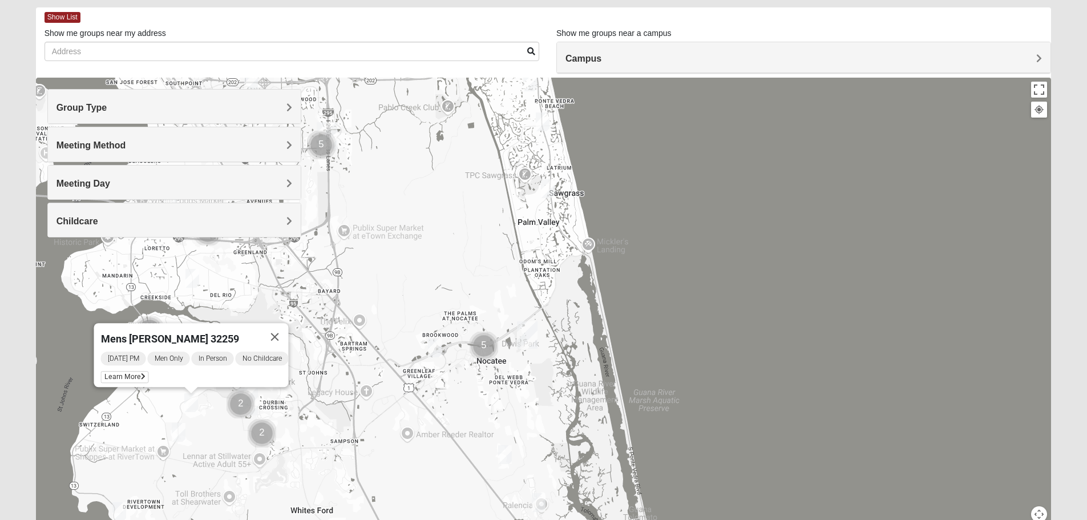
click at [178, 426] on img "Mens Cathcart 32259" at bounding box center [178, 432] width 23 height 28
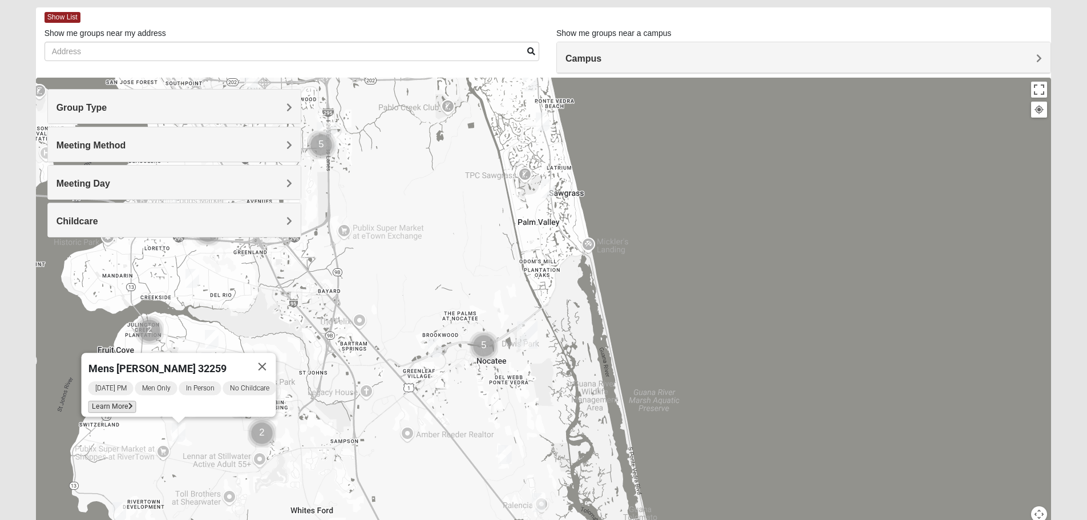
click at [116, 401] on span "Learn More" at bounding box center [112, 407] width 48 height 12
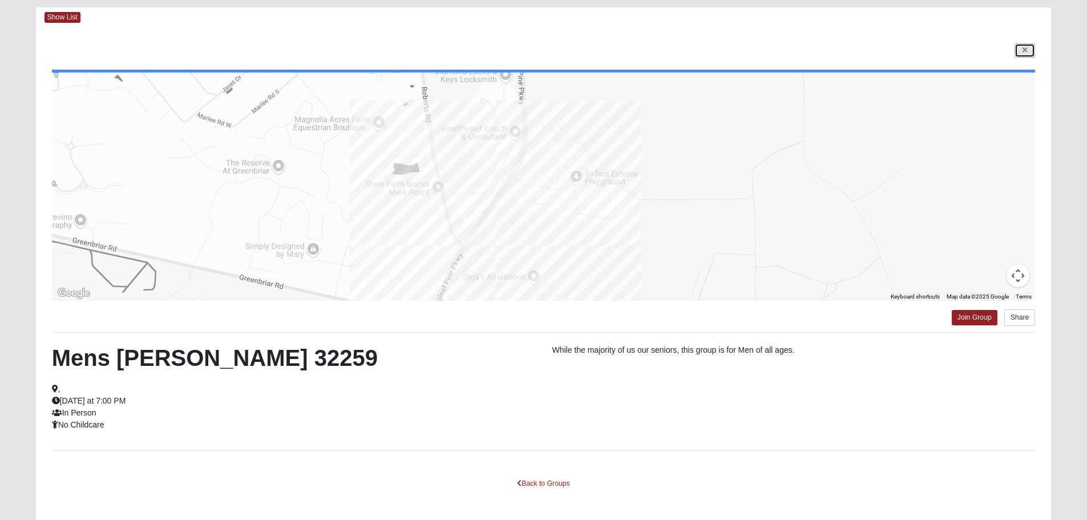
click at [1021, 47] on link at bounding box center [1025, 50] width 21 height 14
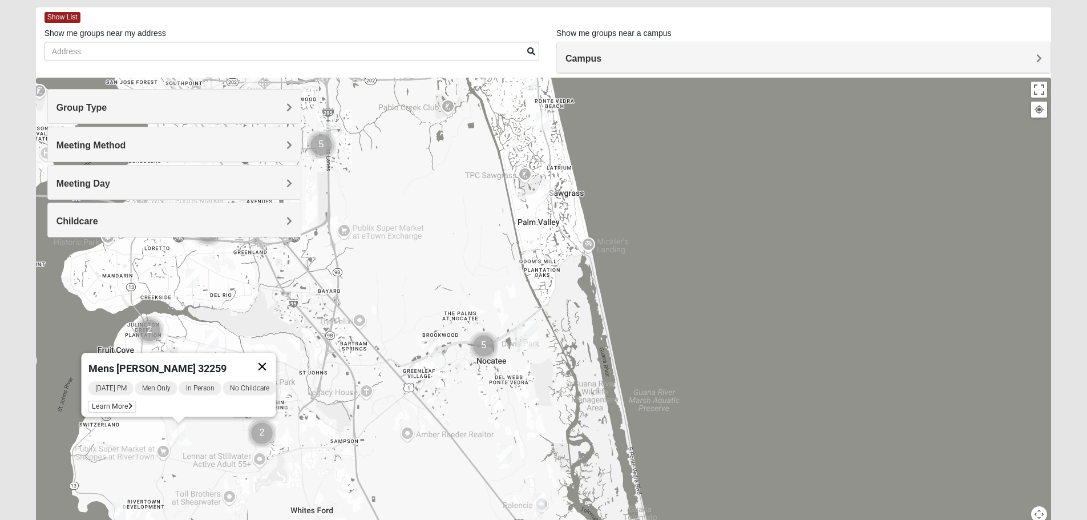
click at [266, 361] on button "Close" at bounding box center [261, 366] width 27 height 27
click at [260, 433] on img "Cluster of 2 groups" at bounding box center [262, 433] width 38 height 38
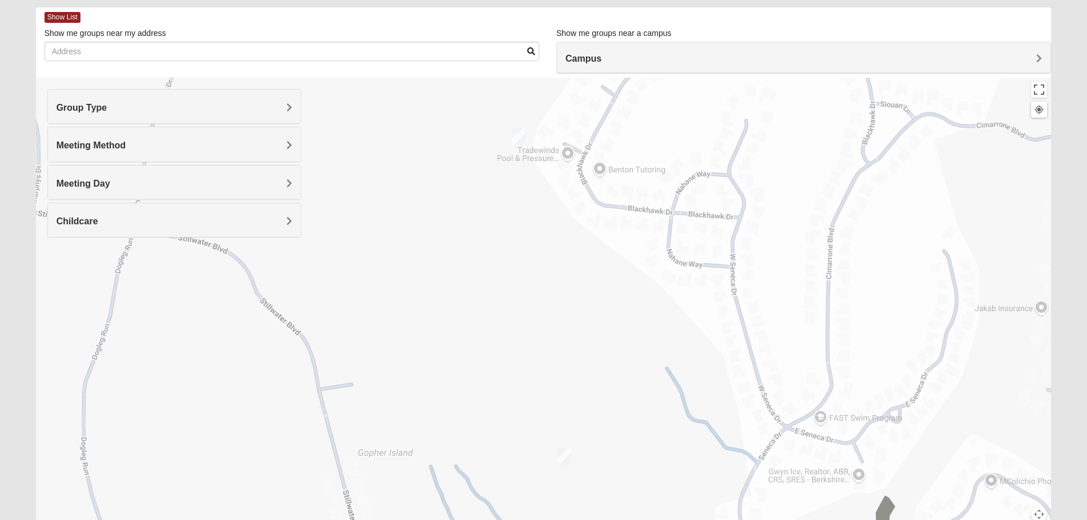
click at [521, 135] on img "Mens Caleb 32092" at bounding box center [518, 137] width 23 height 28
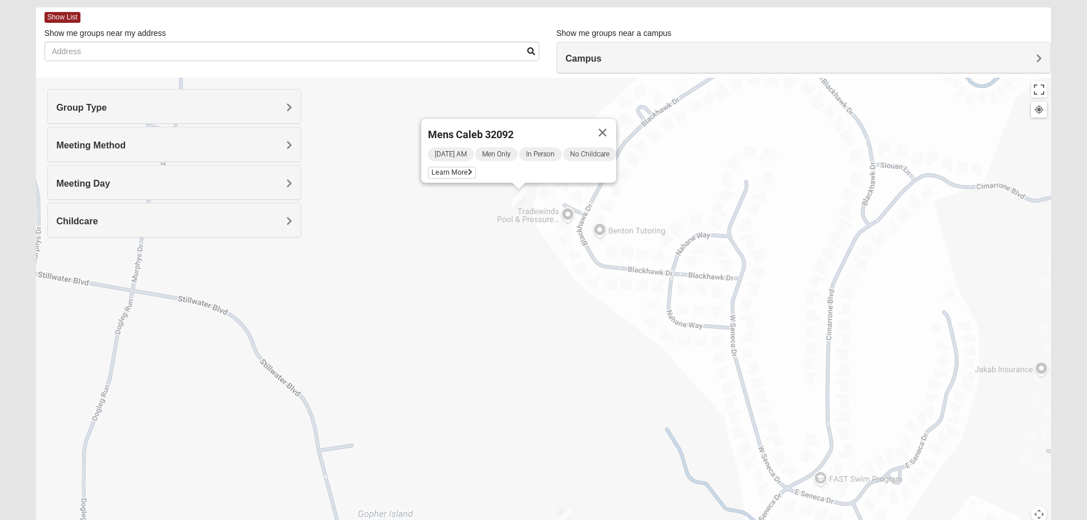
click at [568, 515] on img "Mens McClafferty 32095" at bounding box center [564, 518] width 23 height 28
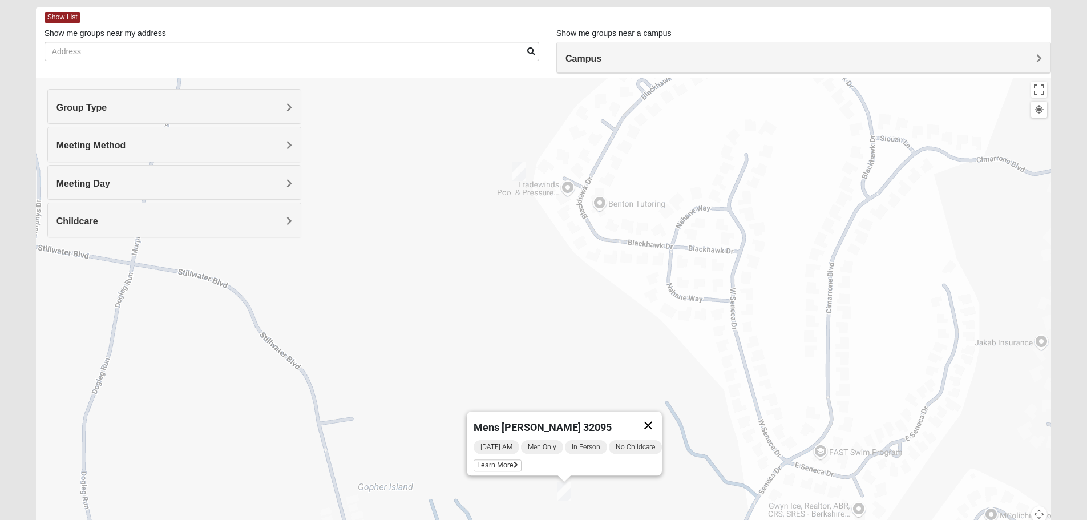
click at [657, 418] on button "Close" at bounding box center [648, 425] width 27 height 27
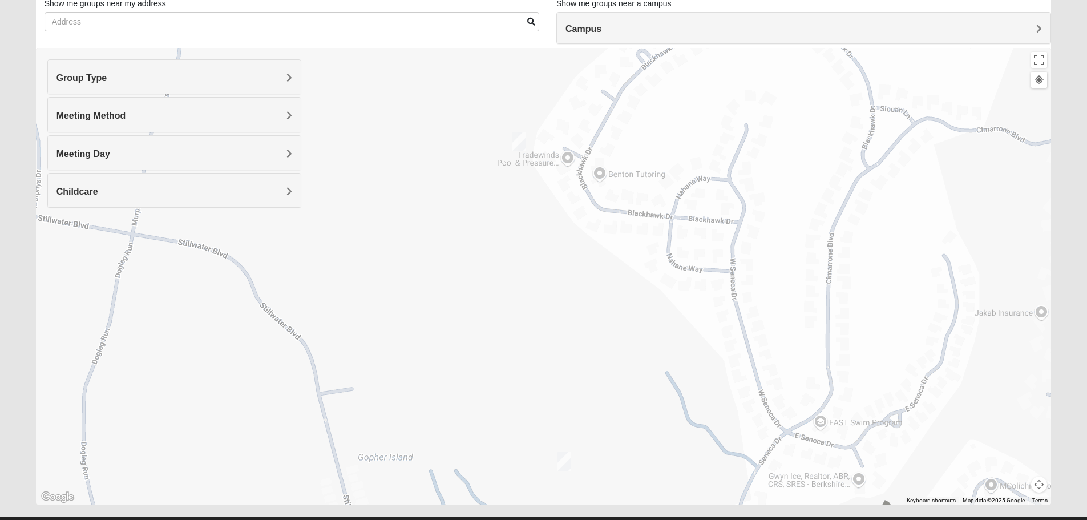
scroll to position [108, 0]
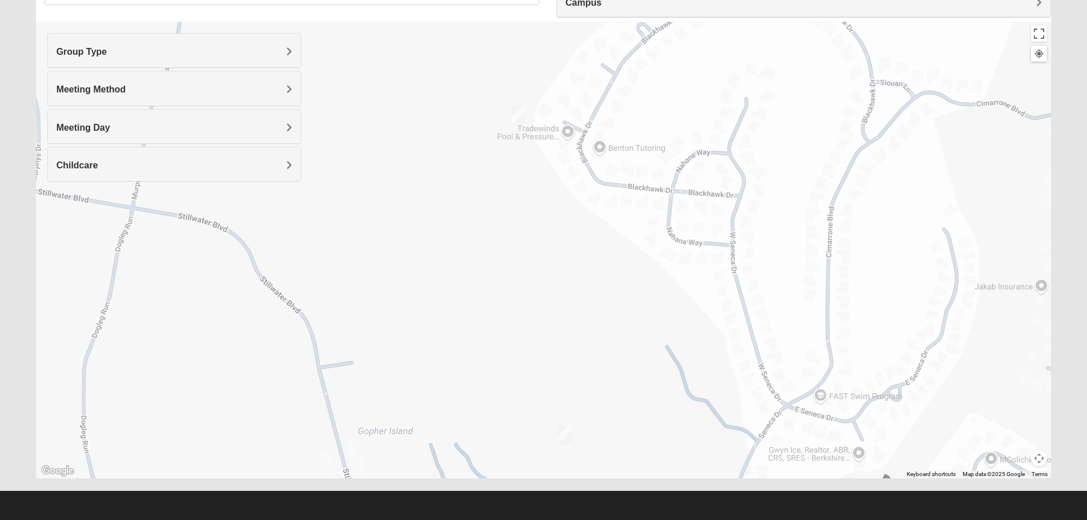
click at [1039, 461] on button "Map camera controls" at bounding box center [1039, 458] width 16 height 16
click at [1018, 459] on button "Zoom out" at bounding box center [1019, 458] width 16 height 16
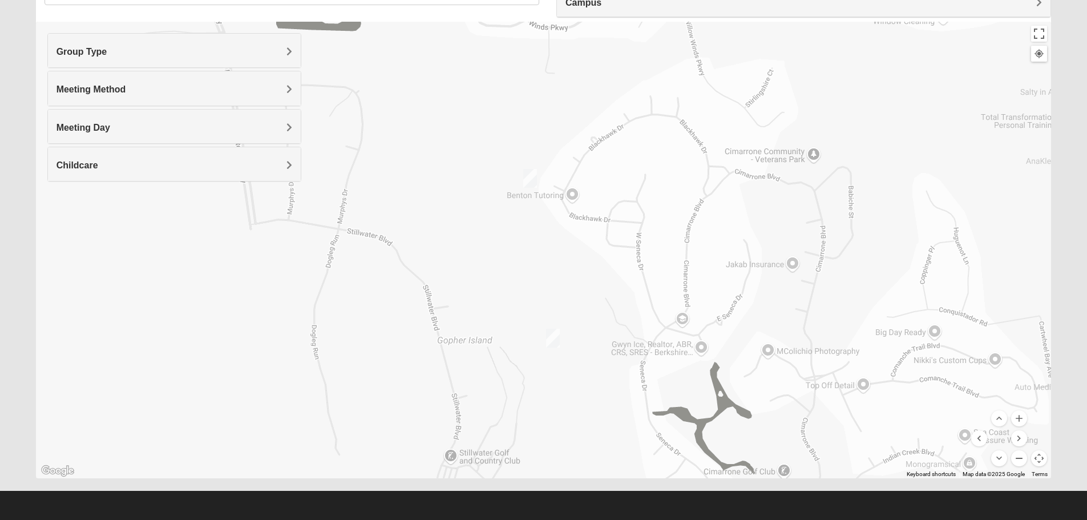
click at [1018, 459] on button "Zoom out" at bounding box center [1019, 458] width 16 height 16
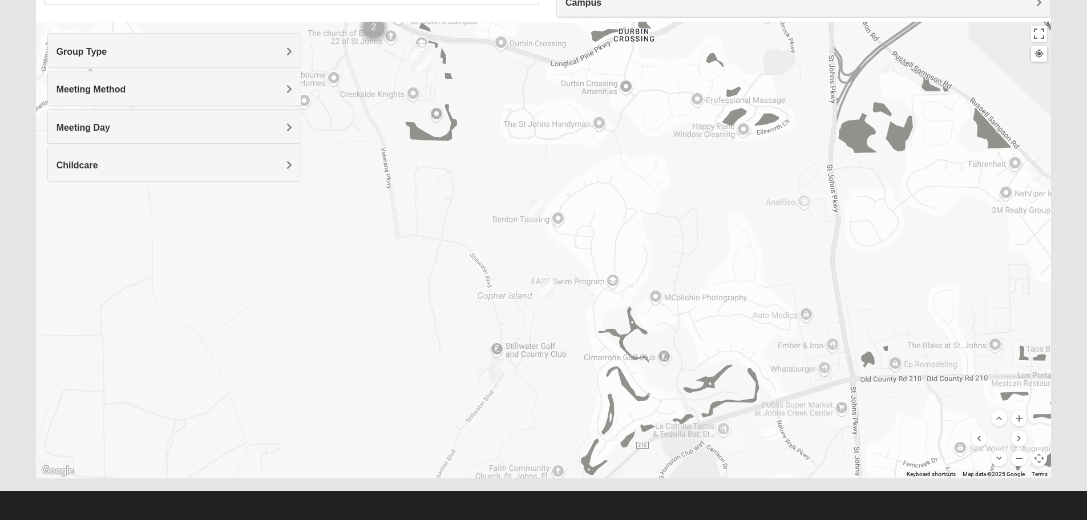
click at [1018, 459] on button "Zoom out" at bounding box center [1019, 458] width 16 height 16
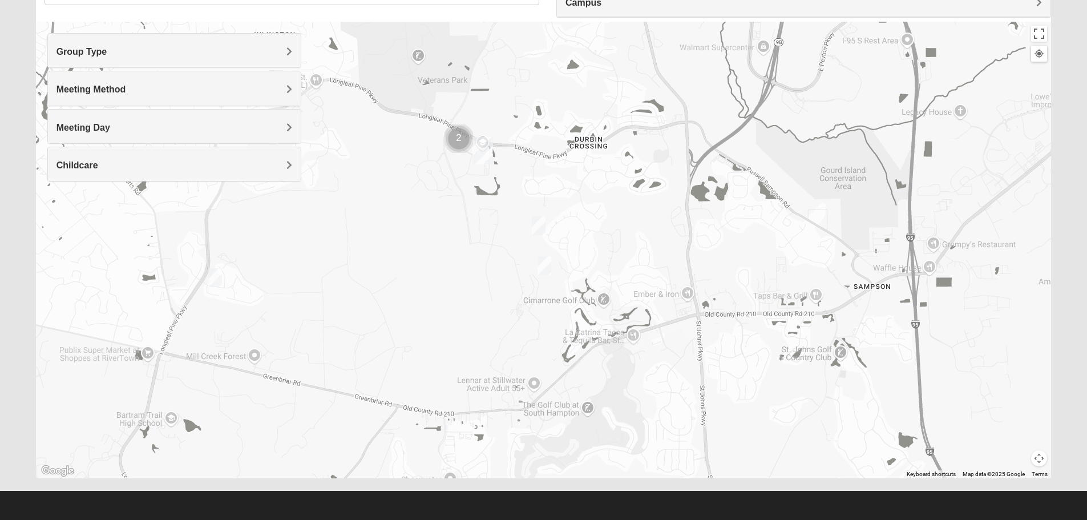
click at [454, 136] on img "Cluster of 2 groups" at bounding box center [459, 139] width 38 height 38
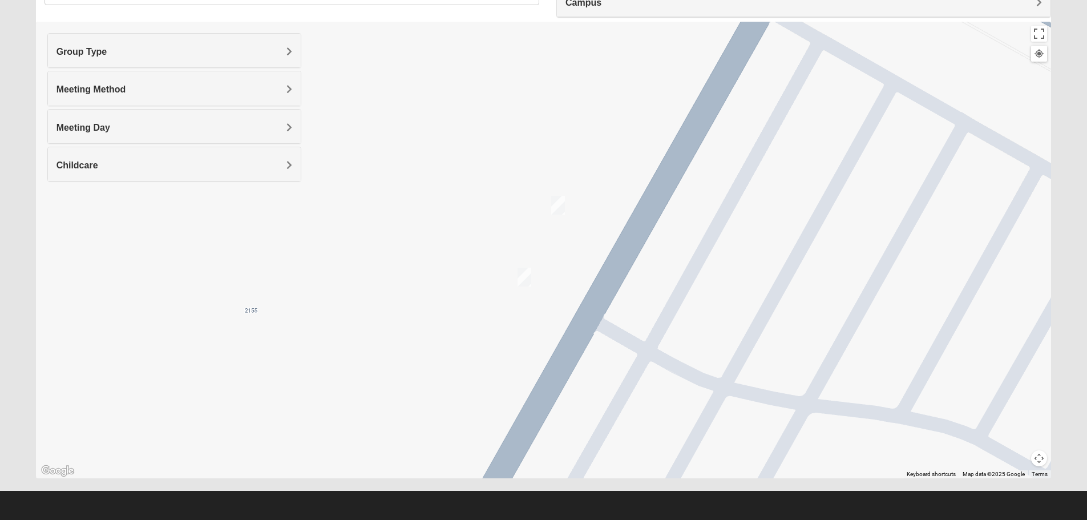
click at [556, 202] on img "On Campus Mens Otts 32259" at bounding box center [558, 205] width 23 height 28
click at [522, 277] on img "On campus Mens Miller 32259" at bounding box center [524, 277] width 23 height 28
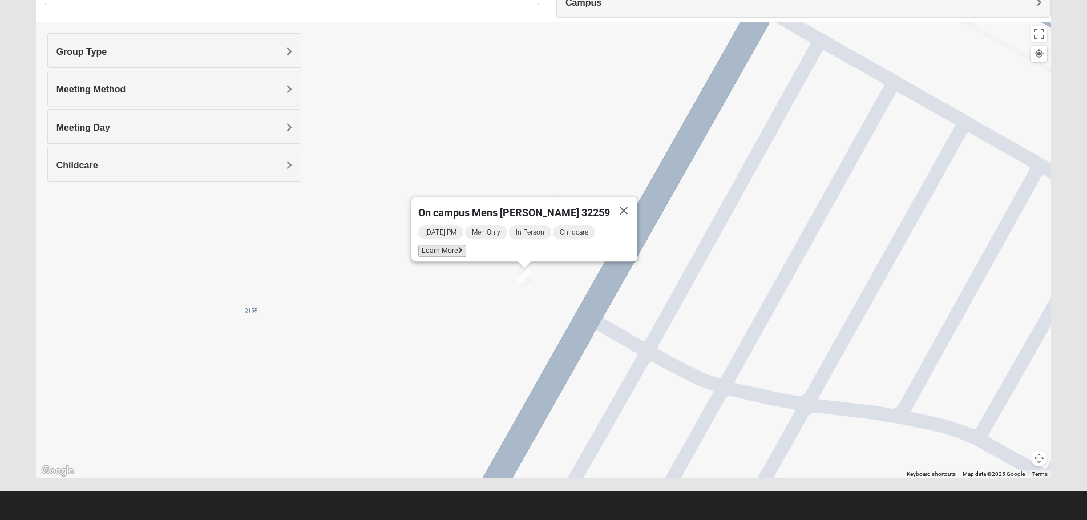
click at [464, 245] on span "Learn More" at bounding box center [442, 251] width 48 height 12
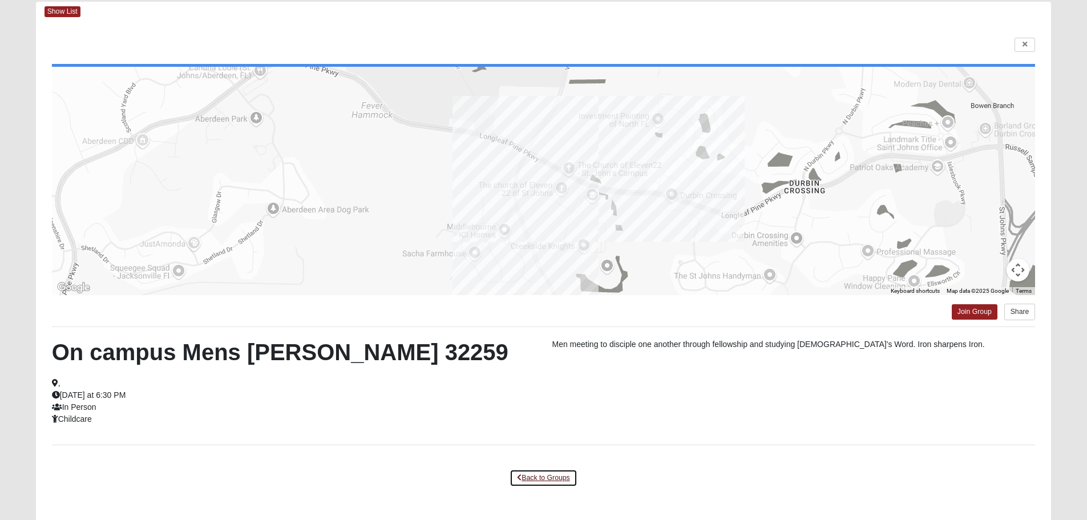
click at [535, 476] on link "Back to Groups" at bounding box center [543, 478] width 67 height 18
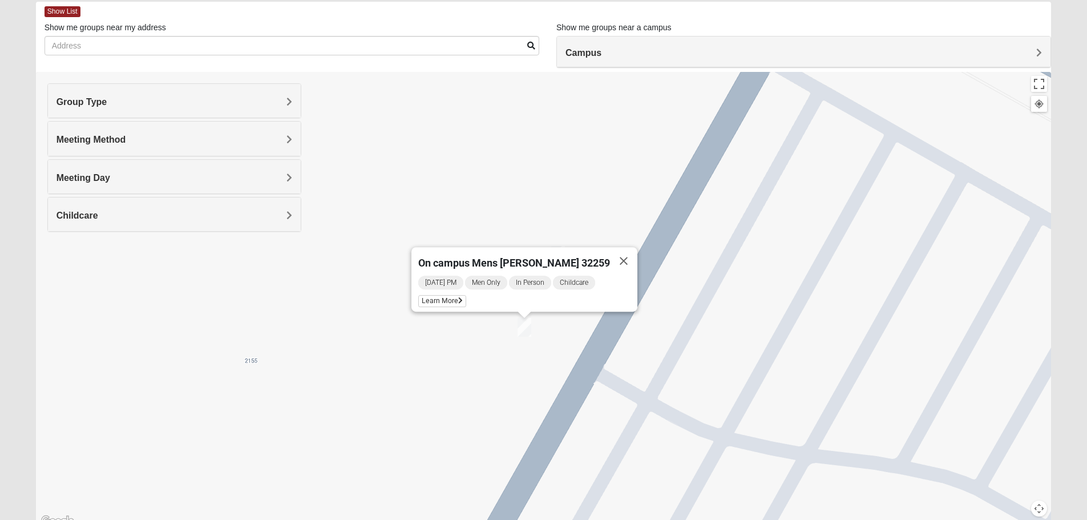
click at [1040, 509] on button "Map camera controls" at bounding box center [1039, 509] width 16 height 16
click at [1022, 509] on button "Zoom out" at bounding box center [1019, 509] width 16 height 16
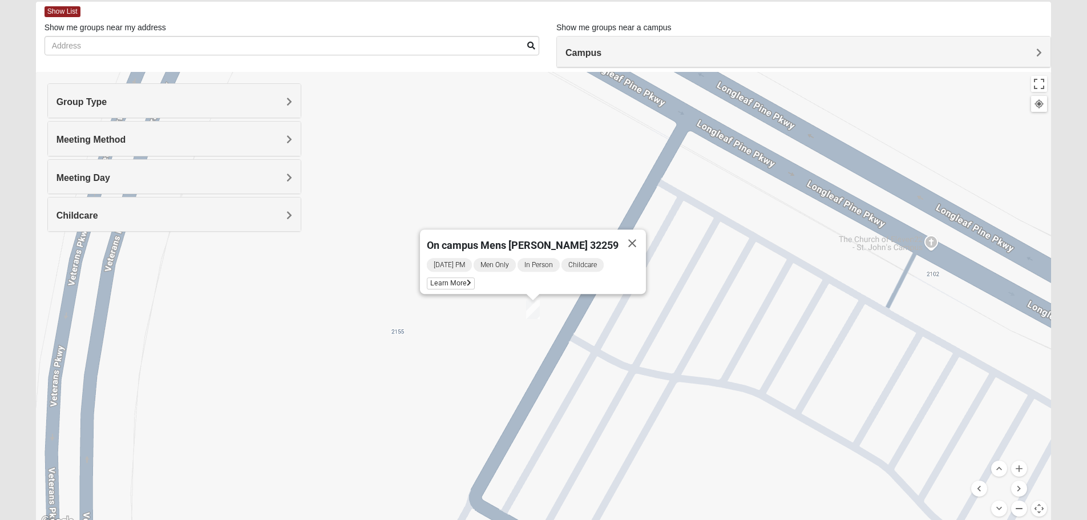
click at [1022, 509] on button "Zoom out" at bounding box center [1019, 509] width 16 height 16
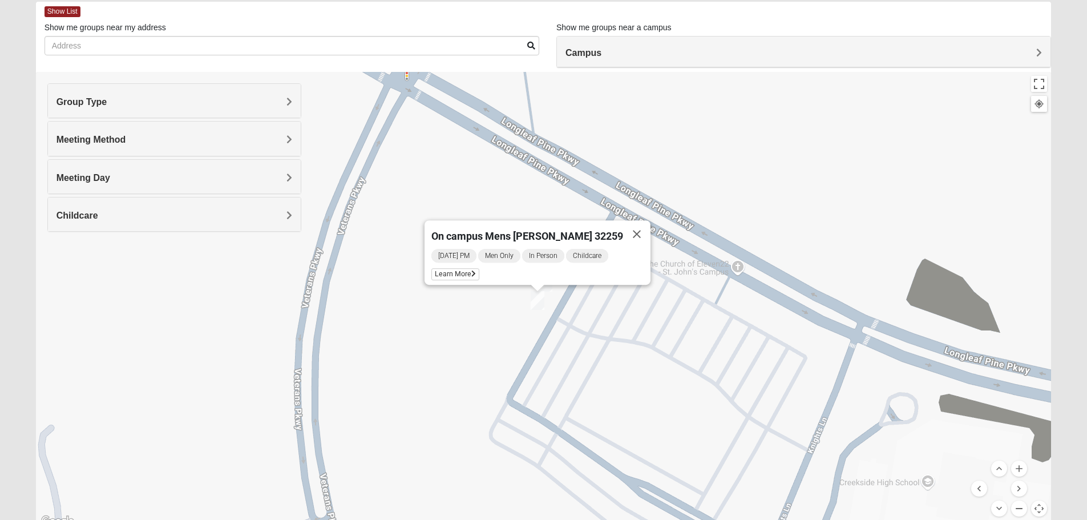
click at [1022, 509] on button "Zoom out" at bounding box center [1019, 509] width 16 height 16
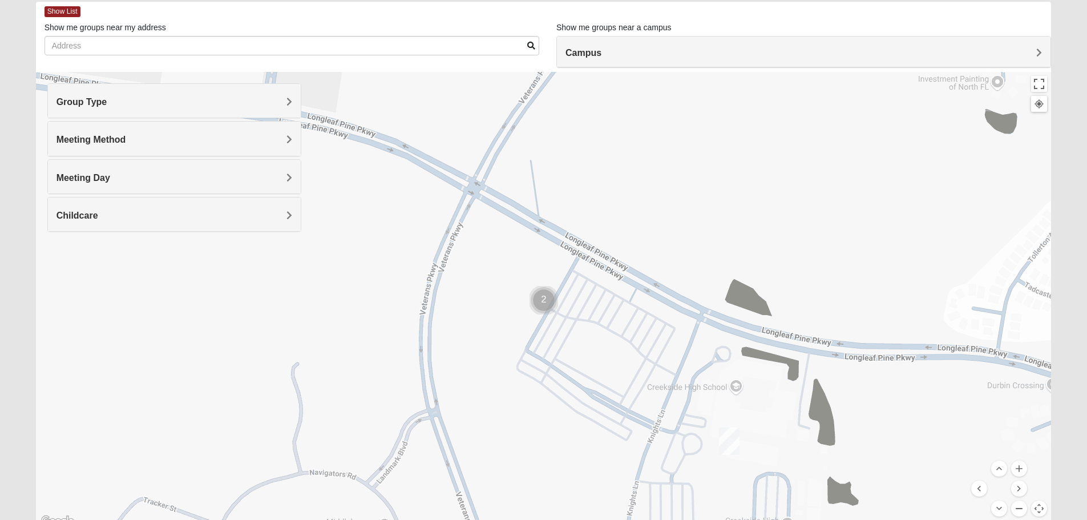
click at [1022, 509] on button "Zoom out" at bounding box center [1019, 509] width 16 height 16
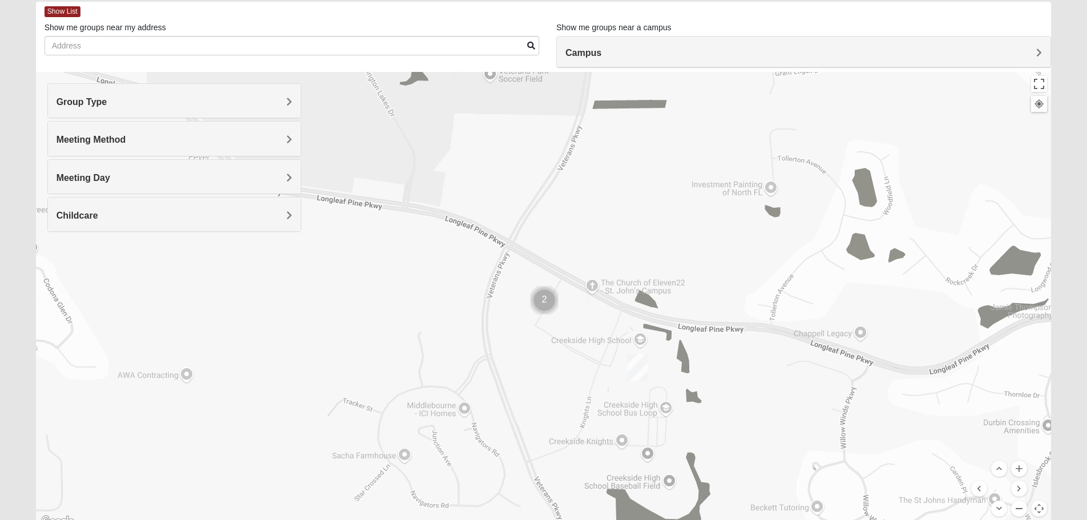
click at [1022, 509] on button "Zoom out" at bounding box center [1019, 509] width 16 height 16
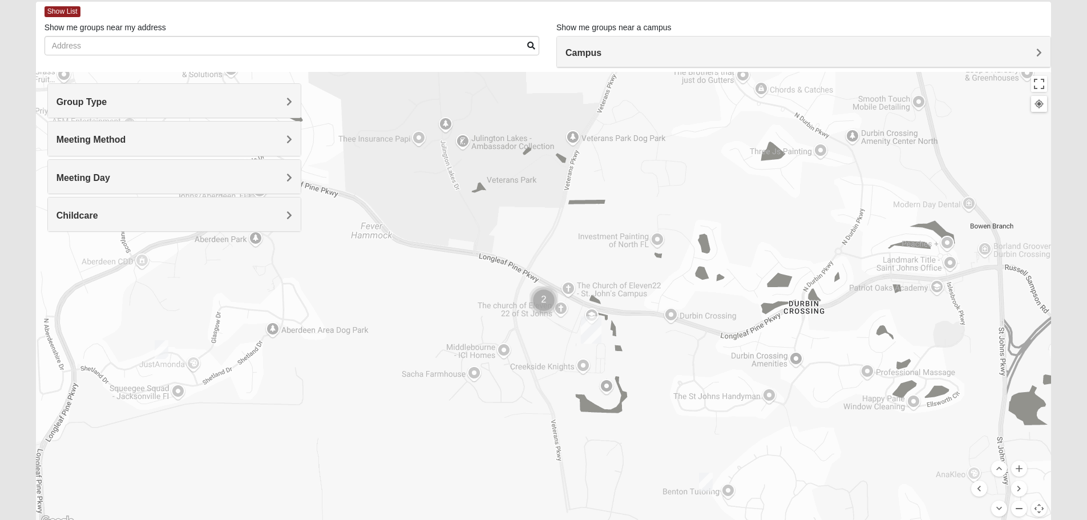
click at [1022, 509] on button "Zoom out" at bounding box center [1019, 509] width 16 height 16
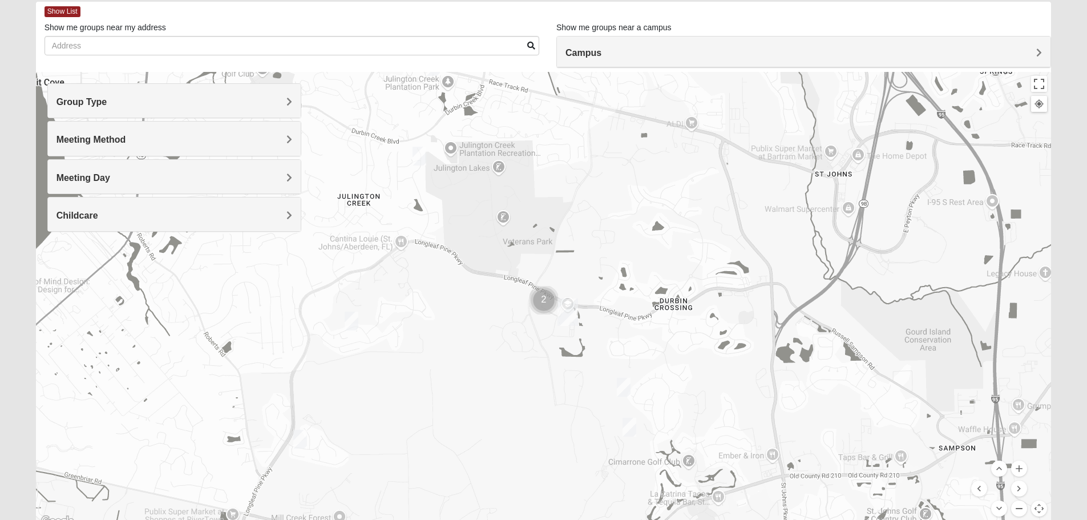
click at [1022, 509] on button "Zoom out" at bounding box center [1019, 509] width 16 height 16
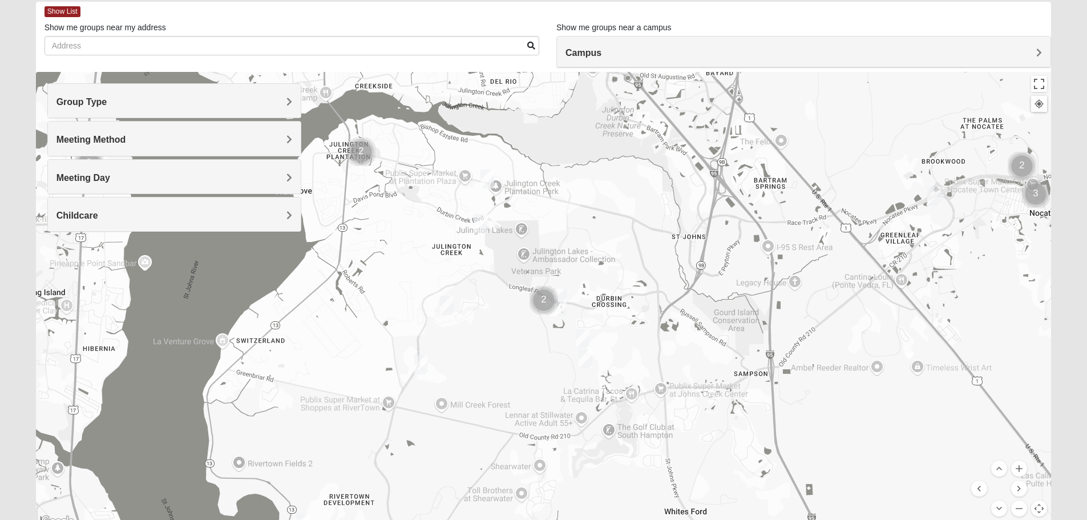
click at [443, 304] on img "Mens Clark 32259" at bounding box center [446, 306] width 23 height 28
click at [383, 276] on span "Learn More" at bounding box center [380, 280] width 48 height 12
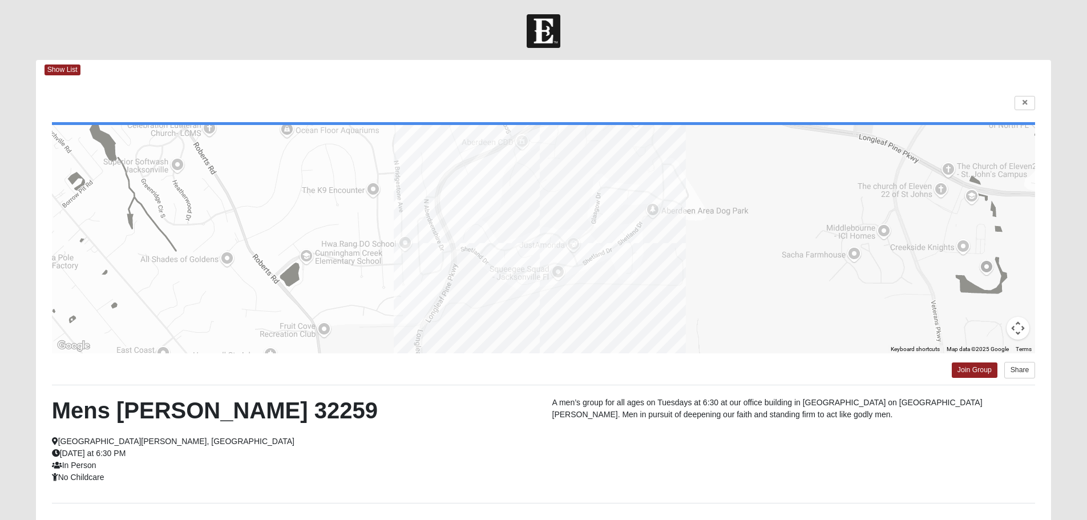
scroll to position [58, 0]
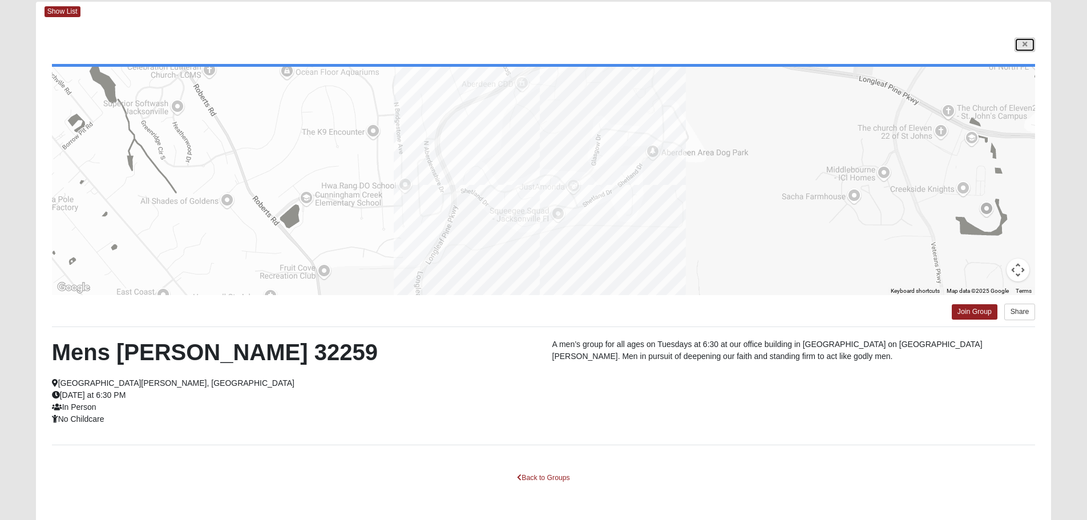
click at [1021, 45] on link at bounding box center [1025, 45] width 21 height 14
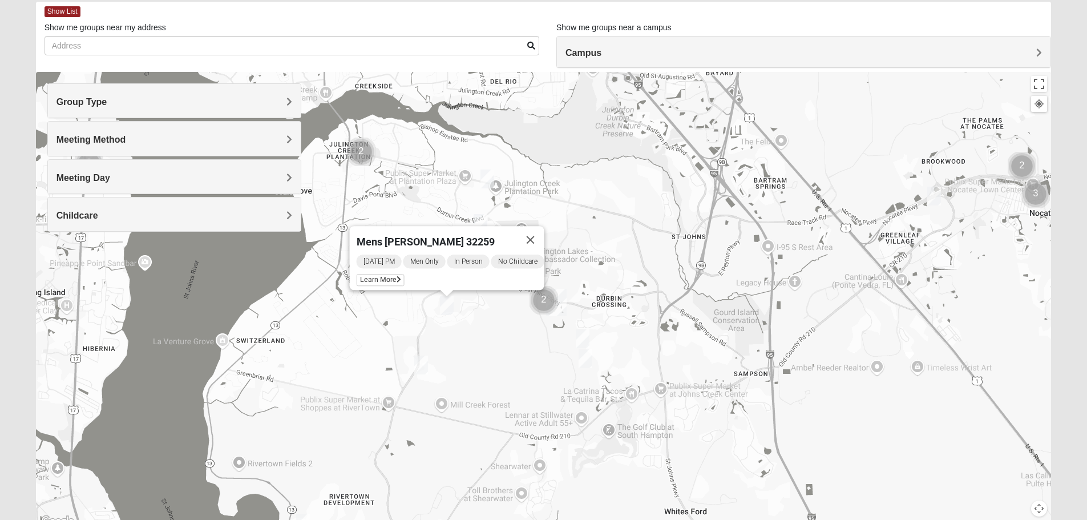
click at [489, 175] on img "Mens Kinnaman/Gerville-Reache 32259" at bounding box center [487, 179] width 23 height 28
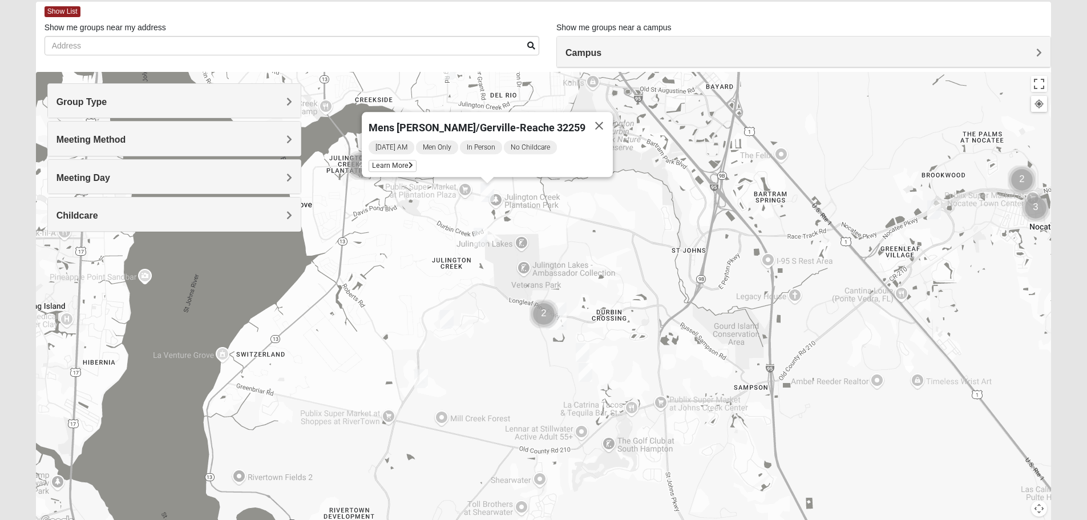
click at [479, 237] on img "Mens Mathai 32259" at bounding box center [480, 237] width 23 height 28
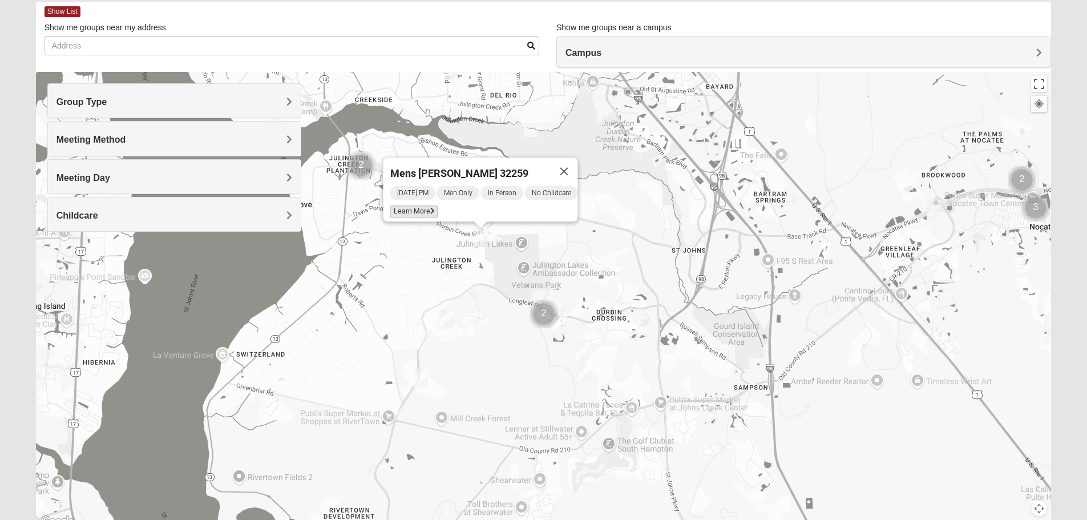
click at [416, 208] on span "Learn More" at bounding box center [414, 211] width 48 height 12
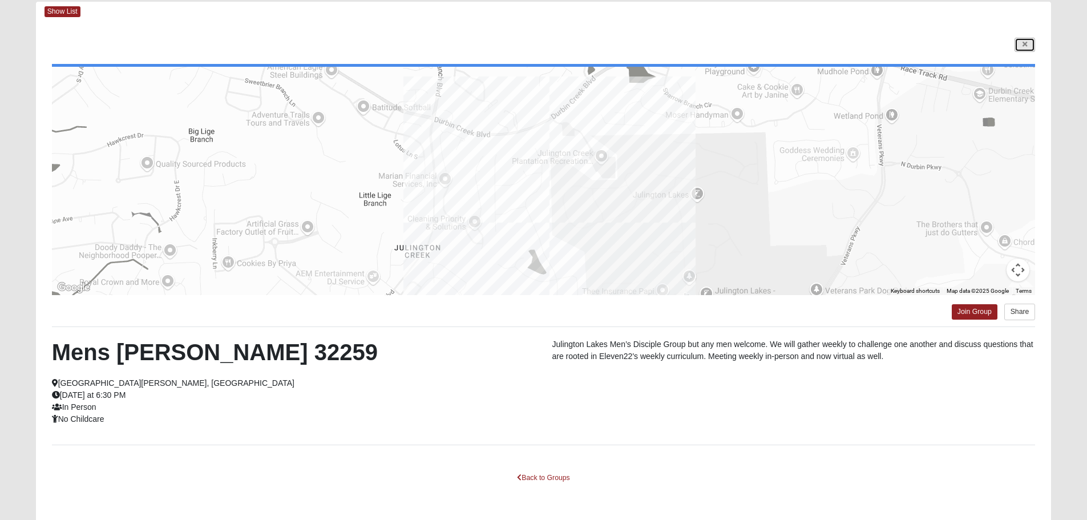
click at [1018, 45] on link at bounding box center [1025, 45] width 21 height 14
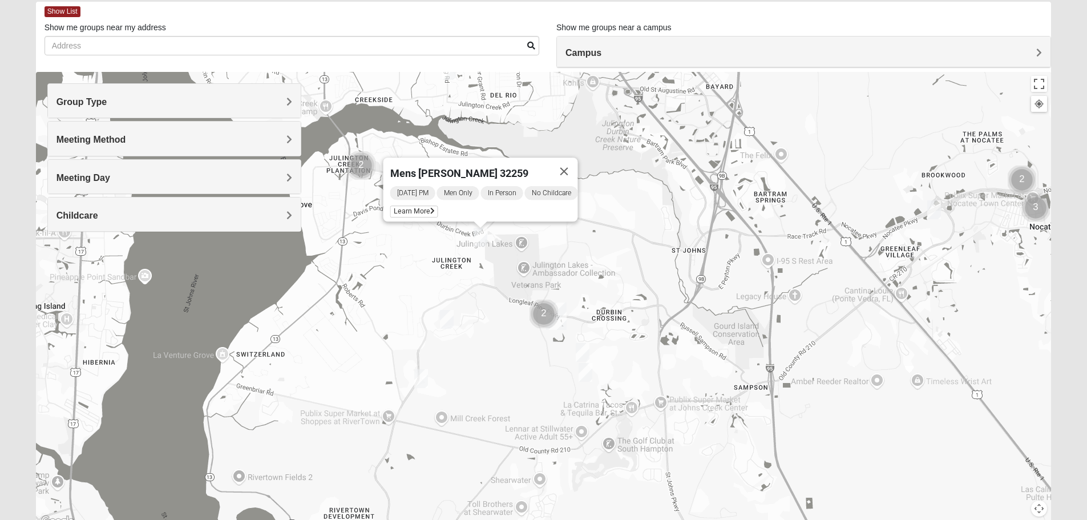
click at [450, 321] on img "Mens Clark 32259" at bounding box center [446, 319] width 23 height 28
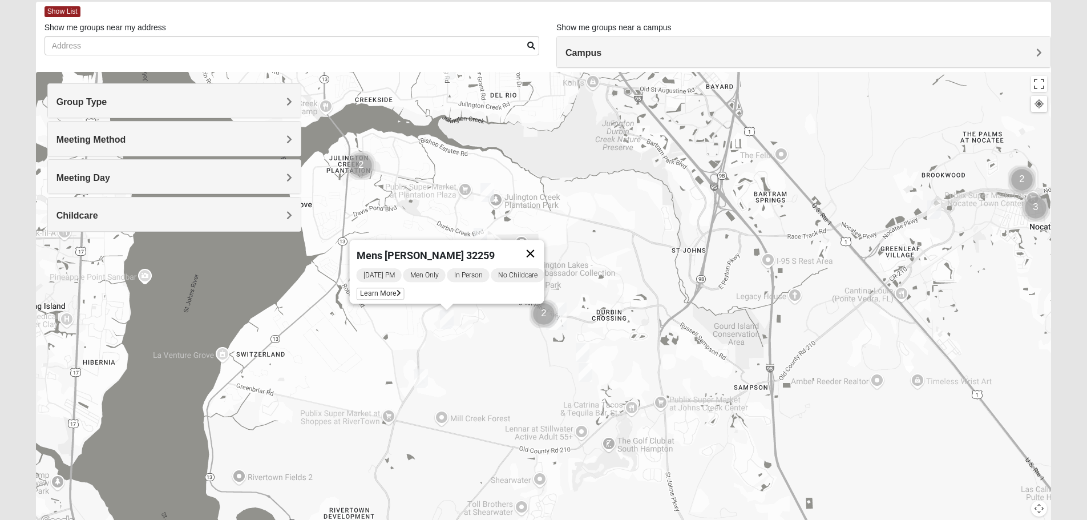
click at [537, 245] on button "Close" at bounding box center [530, 253] width 27 height 27
click at [486, 189] on img "Mens Kinnaman/Gerville-Reache 32259" at bounding box center [487, 193] width 23 height 28
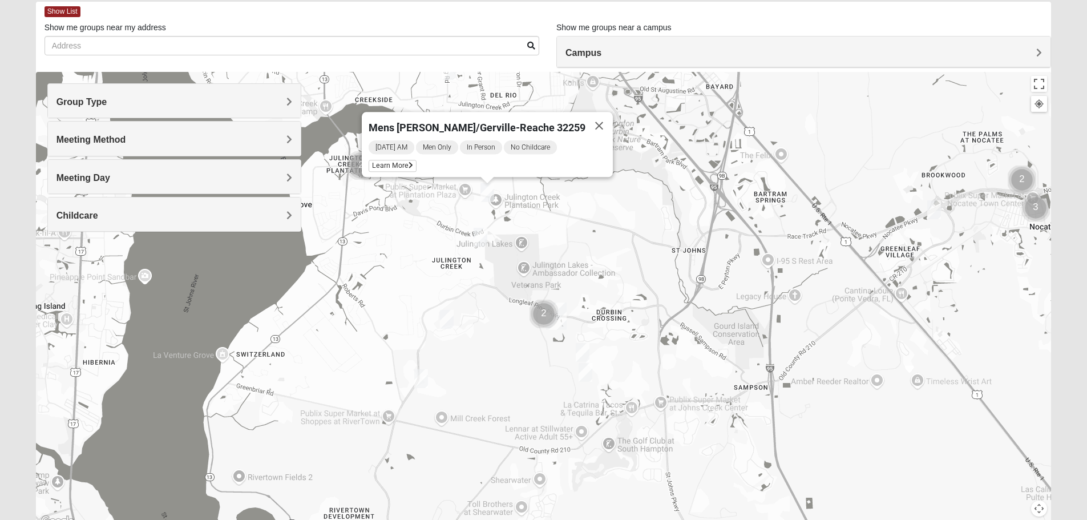
click at [480, 236] on img "Mens Mathai 32259" at bounding box center [480, 237] width 23 height 28
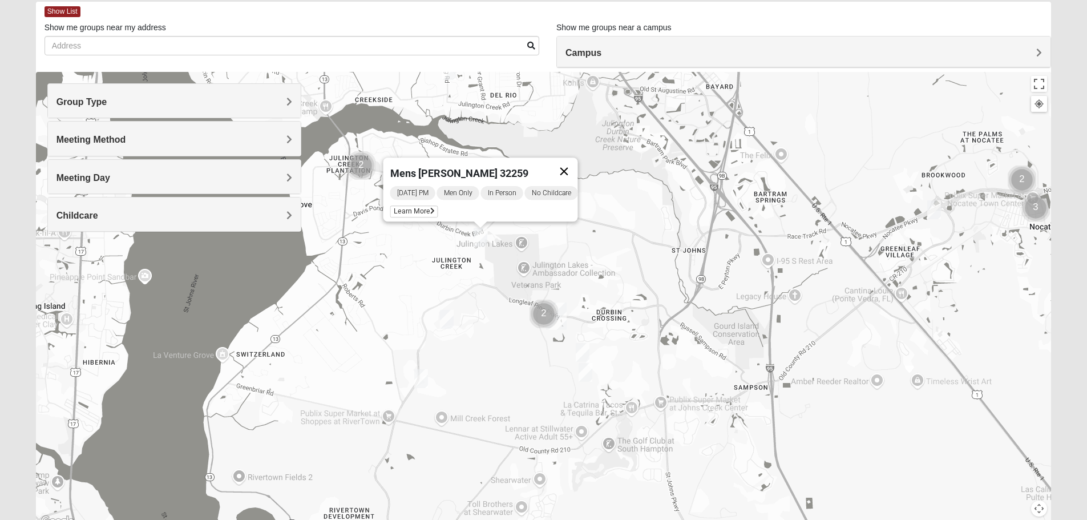
click at [575, 162] on button "Close" at bounding box center [563, 171] width 27 height 27
click at [582, 346] on img "Mens Caleb 32092" at bounding box center [582, 352] width 23 height 28
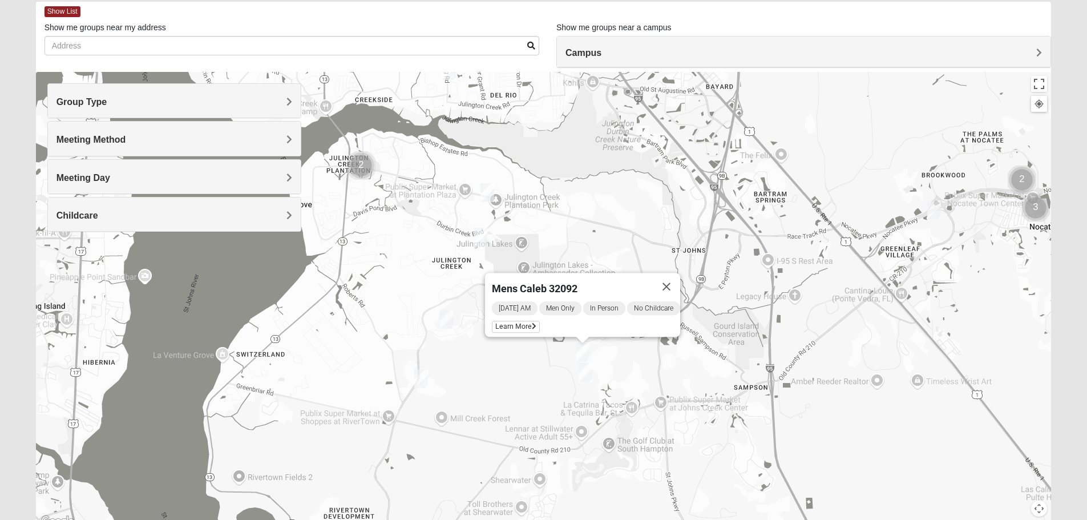
click at [586, 366] on img "Mens Caleb 32092" at bounding box center [582, 352] width 23 height 28
click at [583, 375] on img "Mens McClafferty 32095" at bounding box center [585, 372] width 23 height 28
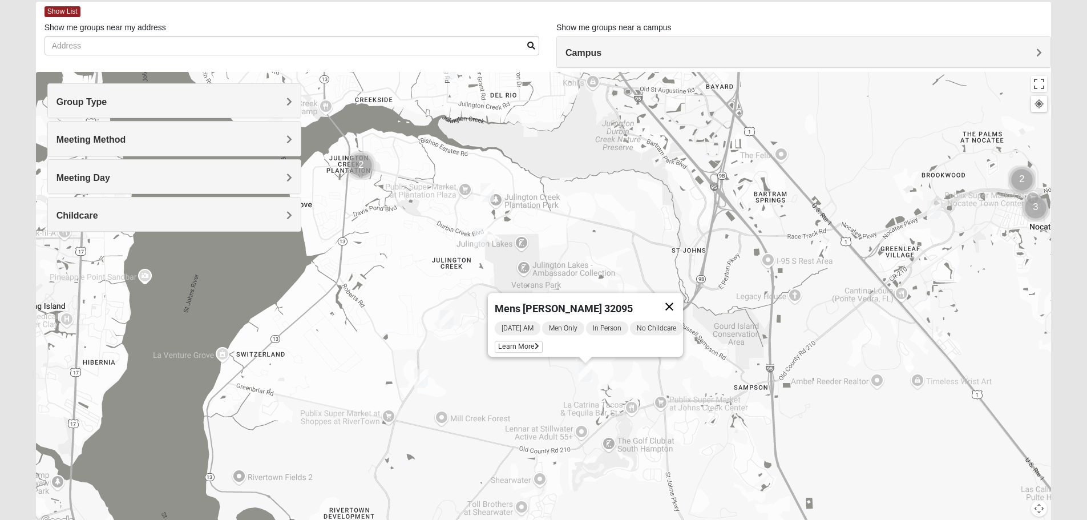
click at [679, 301] on button "Close" at bounding box center [669, 306] width 27 height 27
click at [935, 208] on img "Mens Schneider 32081" at bounding box center [934, 210] width 23 height 28
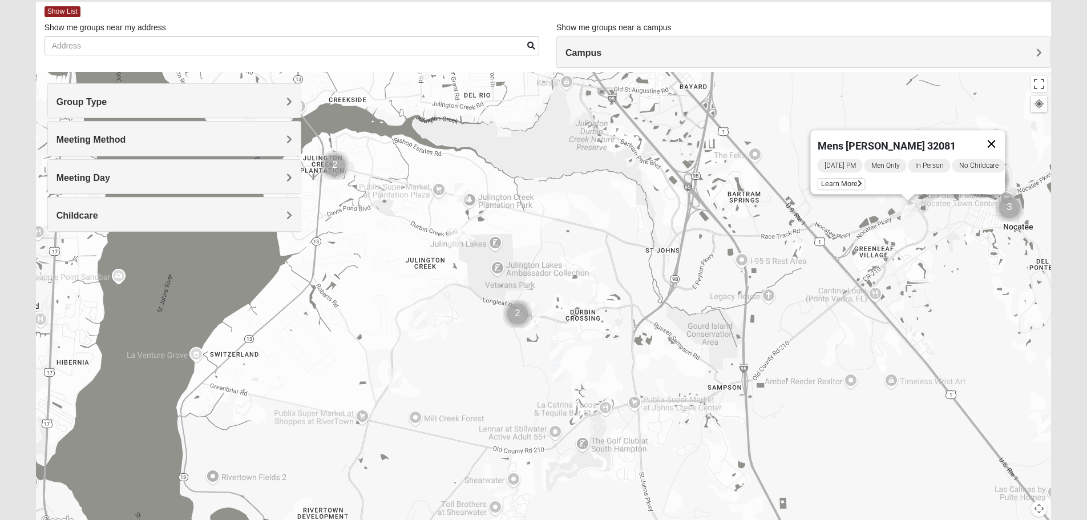
click at [1004, 134] on button "Close" at bounding box center [991, 143] width 27 height 27
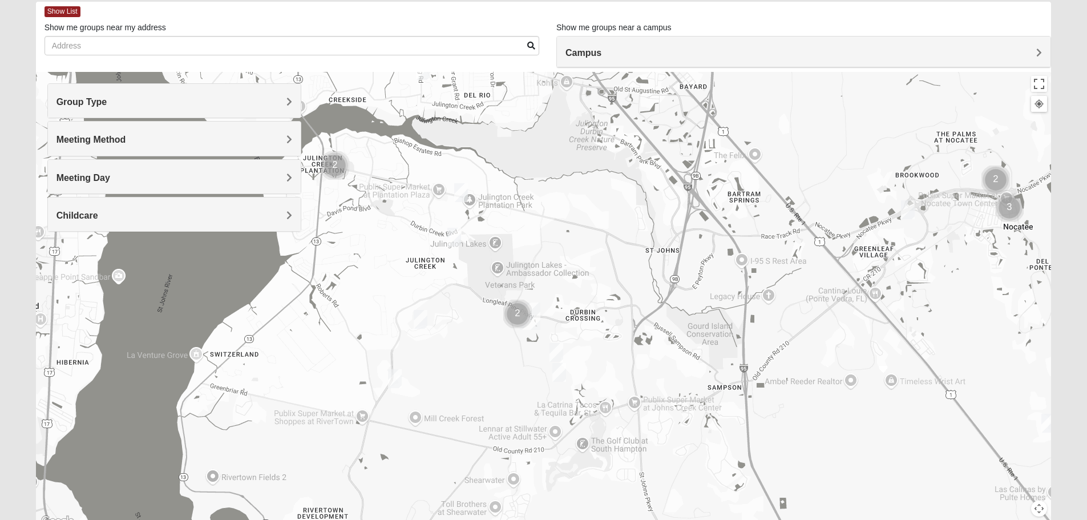
click at [993, 174] on img "Cluster of 2 groups" at bounding box center [996, 180] width 38 height 38
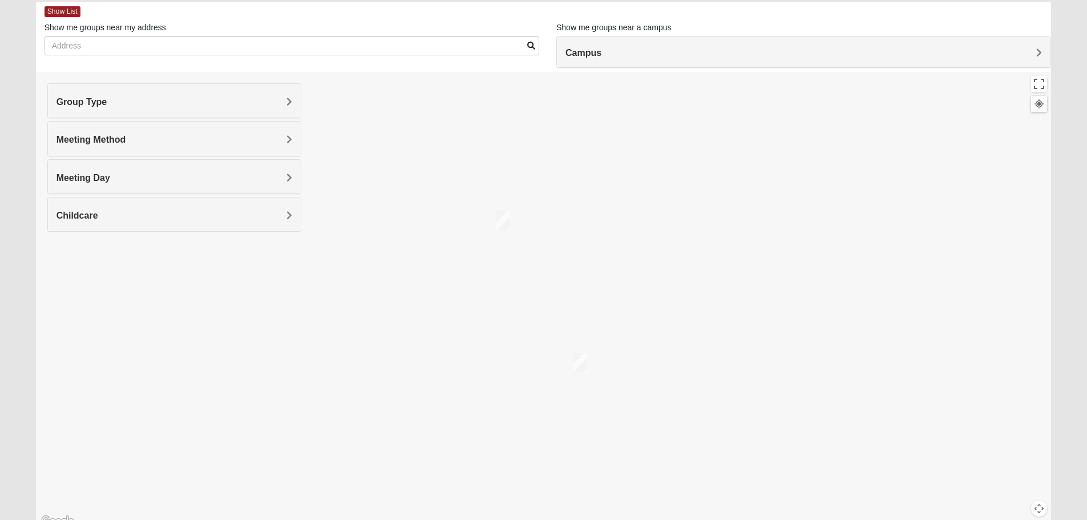
click at [506, 220] on img "Mens Damrow/Walsh 32082" at bounding box center [503, 221] width 23 height 28
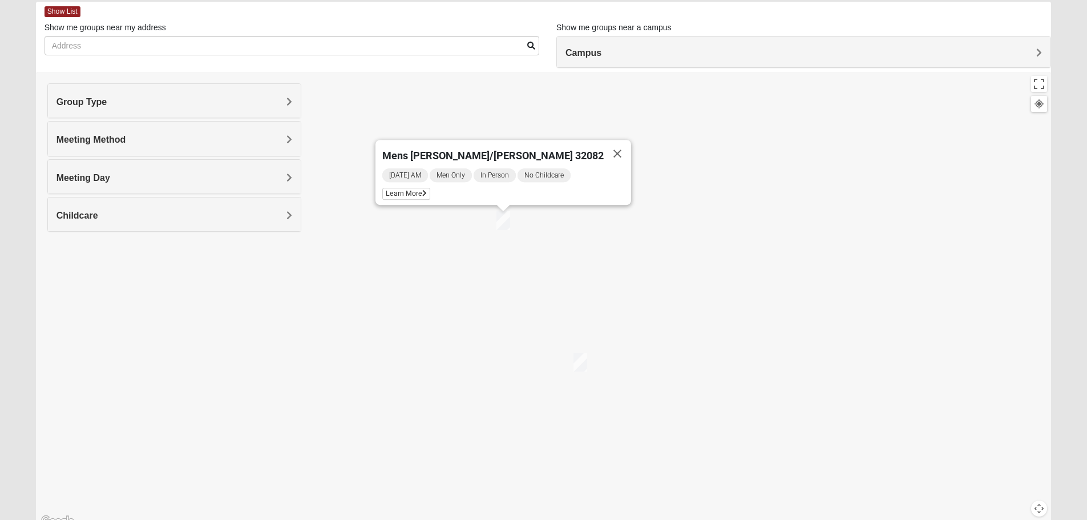
click at [584, 363] on img "Mens Greer/Mayers 32081" at bounding box center [580, 362] width 23 height 28
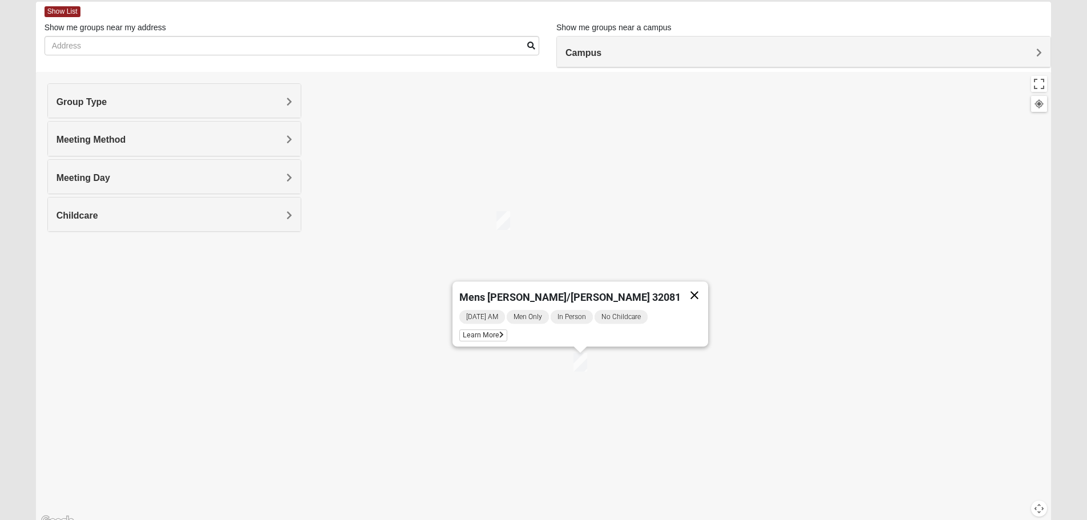
click at [681, 285] on button "Close" at bounding box center [694, 294] width 27 height 27
click at [1035, 506] on button "Map camera controls" at bounding box center [1039, 509] width 16 height 16
click at [1018, 506] on button "Zoom out" at bounding box center [1019, 509] width 16 height 16
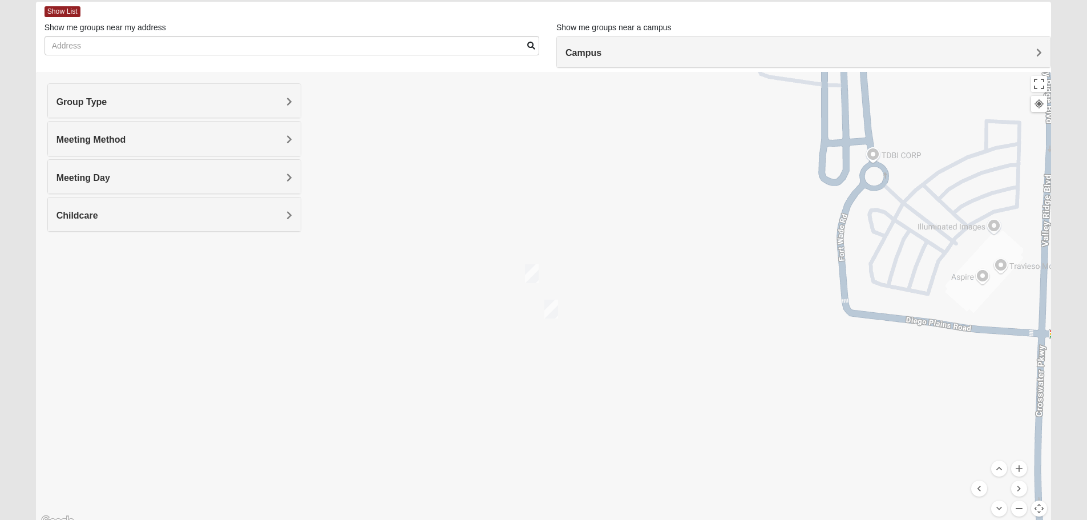
click at [1018, 506] on button "Zoom out" at bounding box center [1019, 509] width 16 height 16
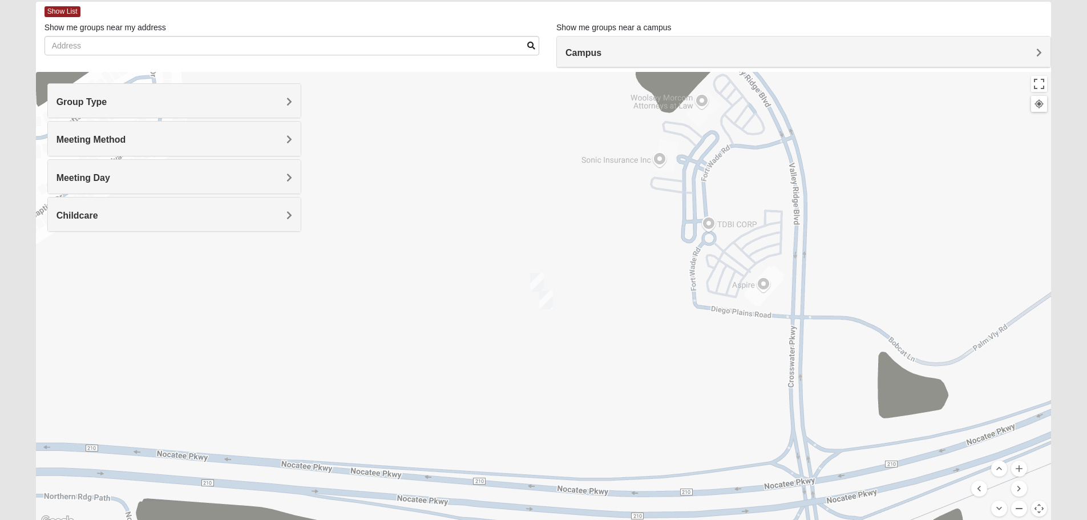
click at [1018, 506] on button "Zoom out" at bounding box center [1019, 509] width 16 height 16
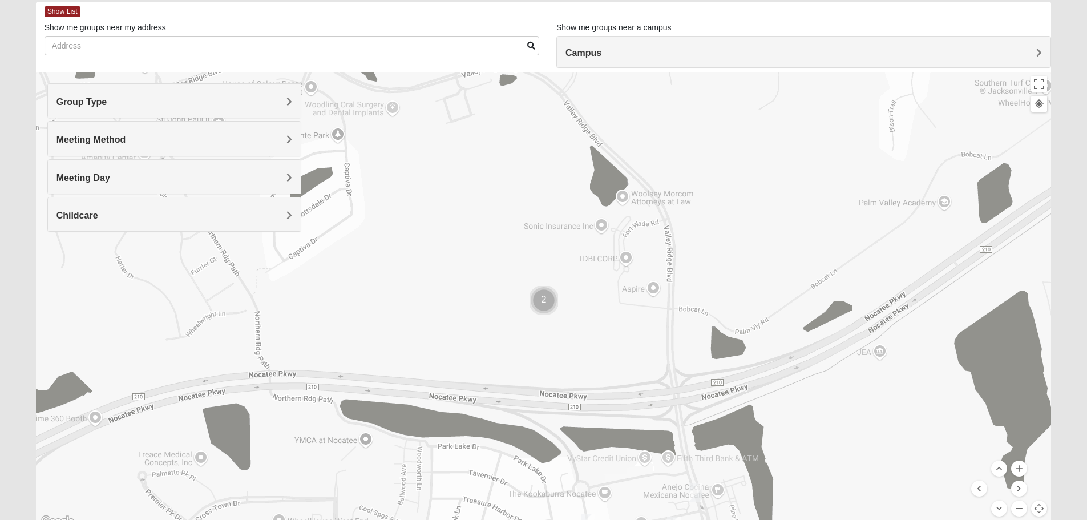
click at [1018, 506] on button "Zoom out" at bounding box center [1019, 509] width 16 height 16
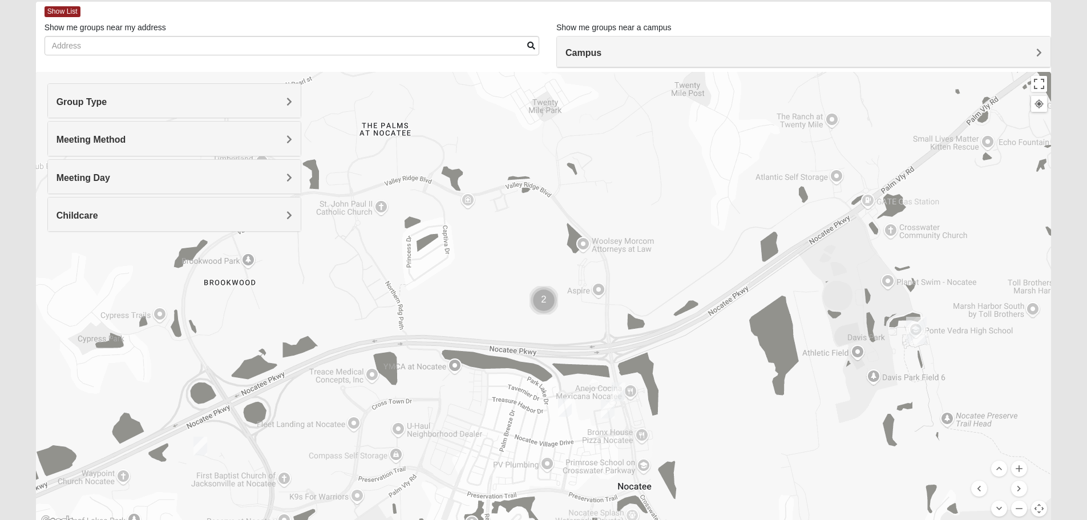
click at [618, 388] on img "Mens Swindell/Rowe 32081" at bounding box center [618, 392] width 23 height 28
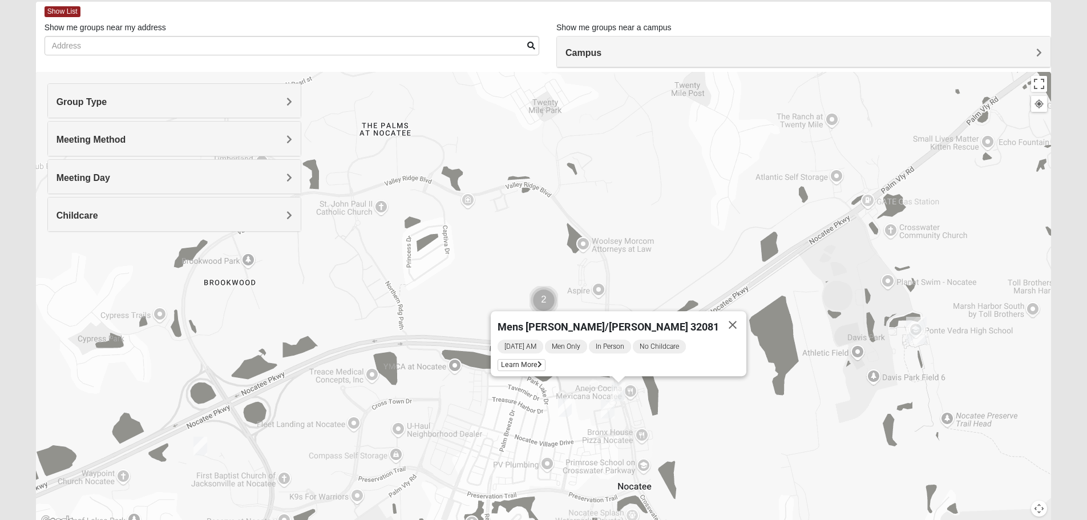
click at [604, 405] on img "Mens Noel 32081" at bounding box center [607, 409] width 23 height 28
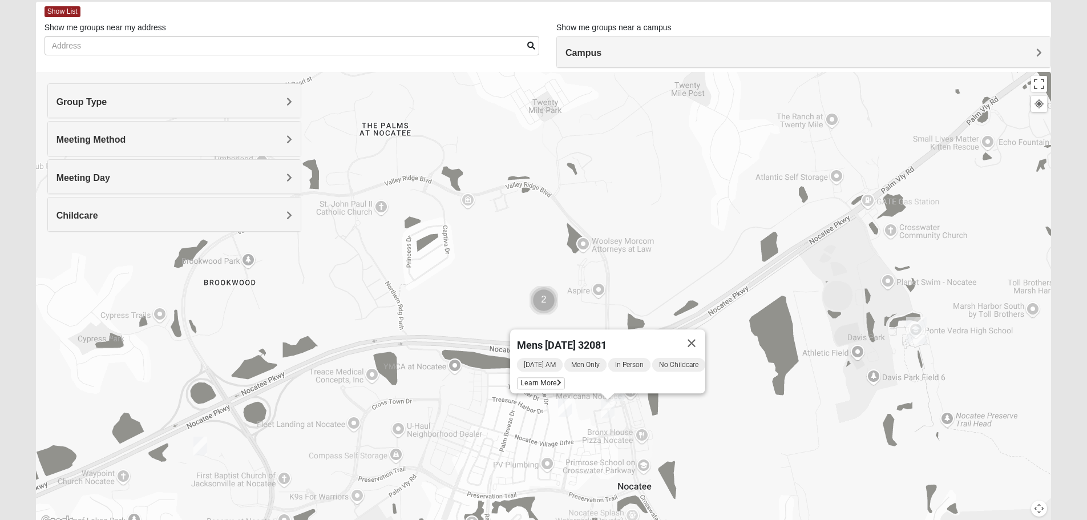
click at [564, 401] on img "Mens Barry 32081" at bounding box center [565, 407] width 23 height 28
click at [196, 440] on img "Mens Schneider 32081" at bounding box center [200, 446] width 23 height 28
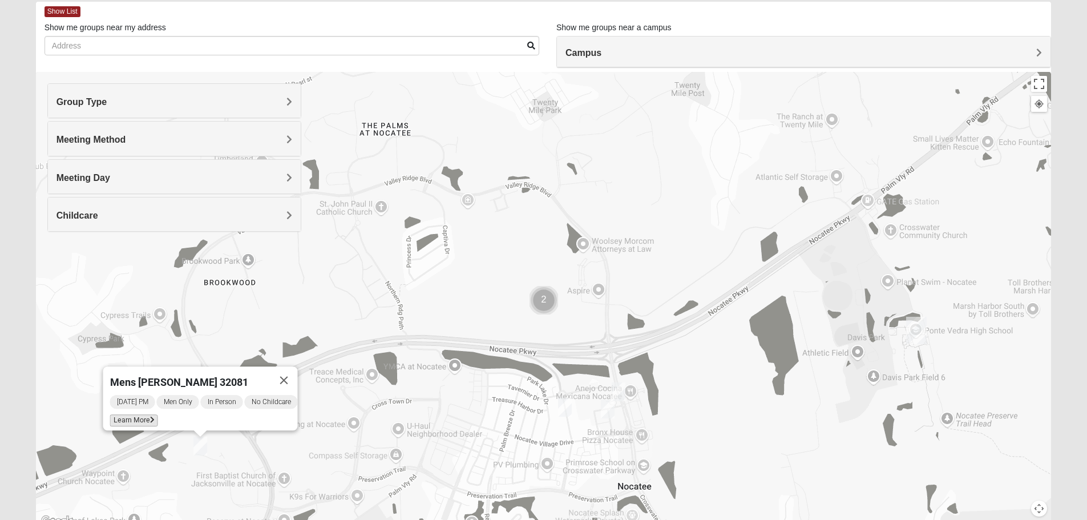
drag, startPoint x: 134, startPoint y: 415, endPoint x: 133, endPoint y: 408, distance: 6.9
click at [135, 416] on span "Learn More" at bounding box center [134, 420] width 48 height 12
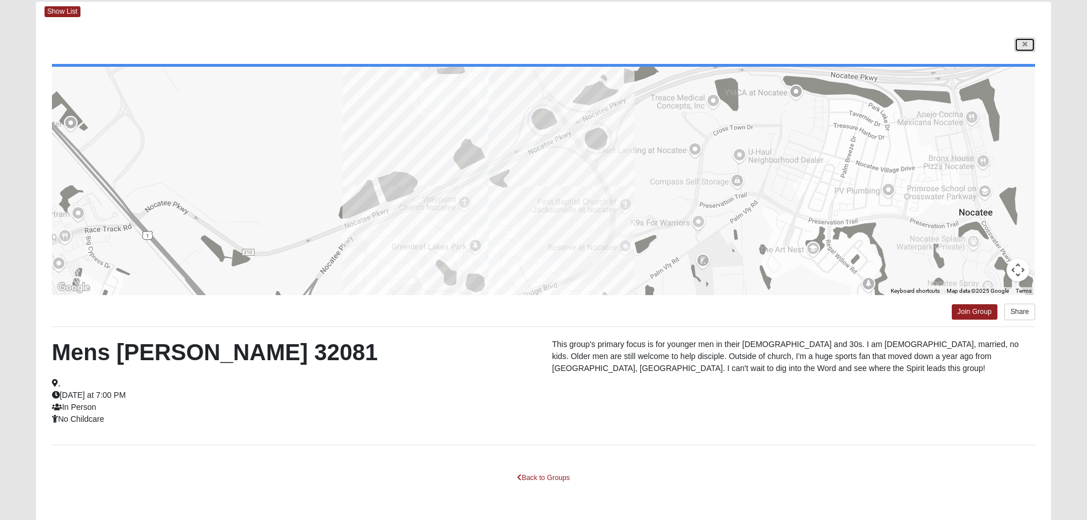
click at [1023, 50] on link at bounding box center [1025, 45] width 21 height 14
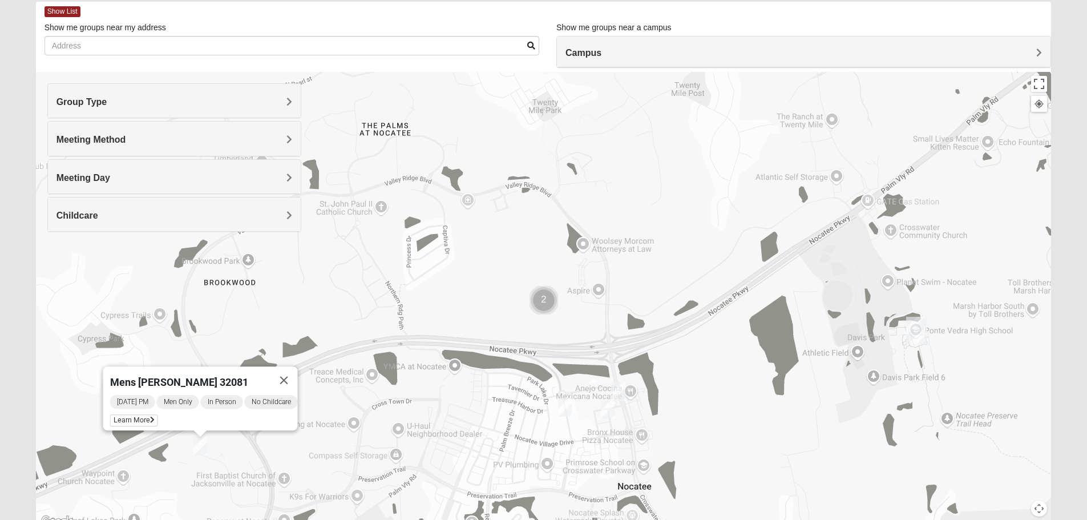
click at [1039, 511] on button "Map camera controls" at bounding box center [1039, 509] width 16 height 16
click at [1019, 510] on button "Zoom out" at bounding box center [1019, 509] width 16 height 16
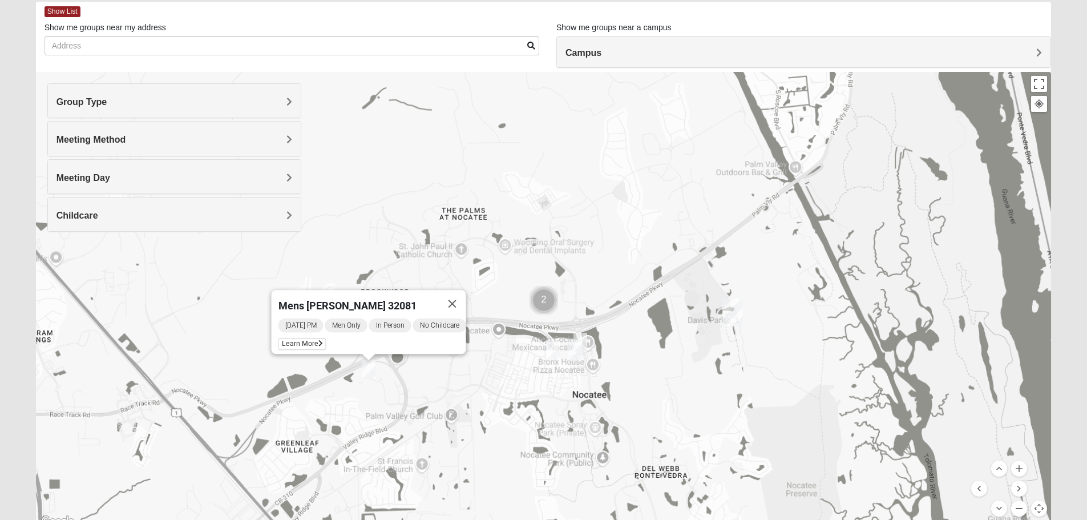
click at [1019, 510] on button "Zoom out" at bounding box center [1019, 509] width 16 height 16
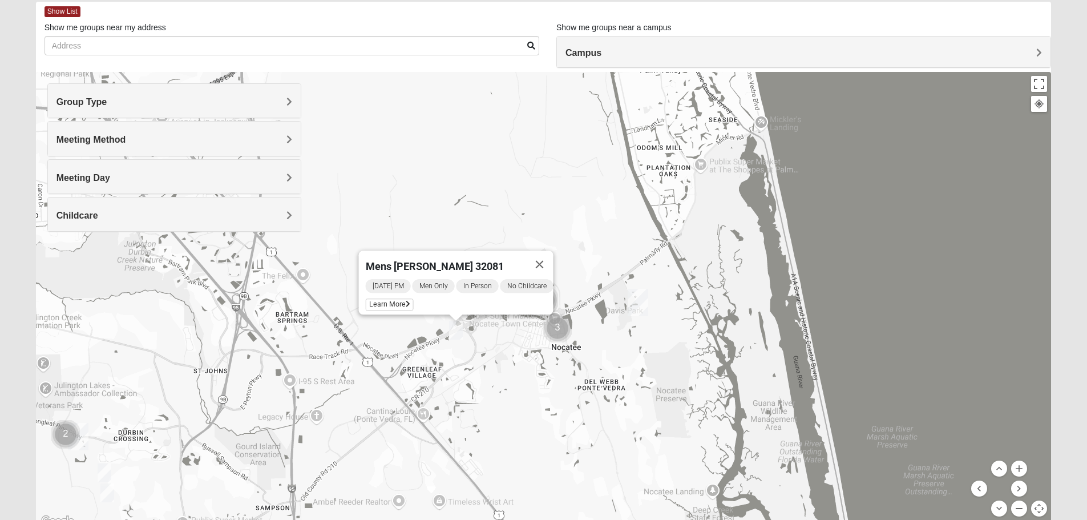
click at [1019, 510] on button "Zoom out" at bounding box center [1019, 509] width 16 height 16
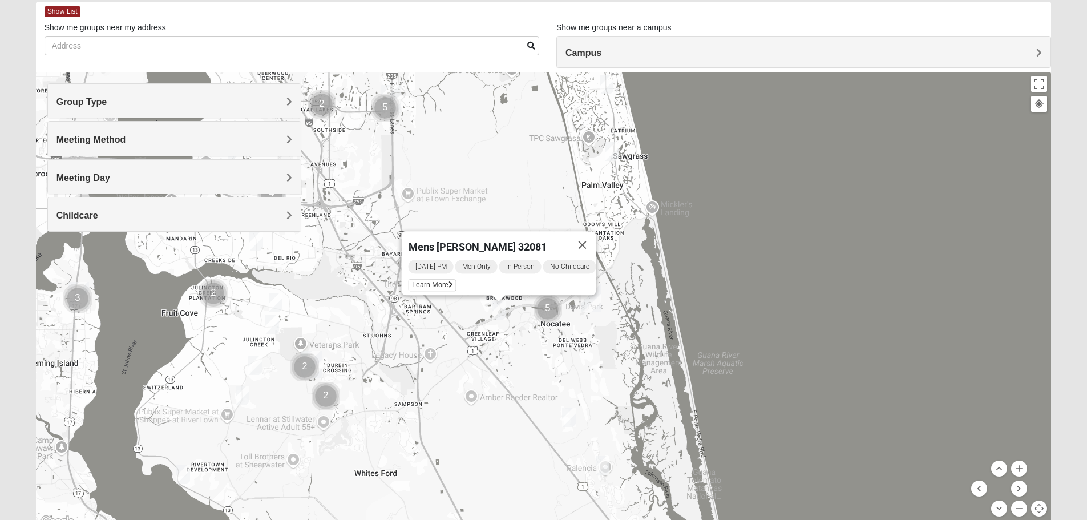
click at [568, 414] on img "Mens Mountford 32081" at bounding box center [569, 418] width 23 height 28
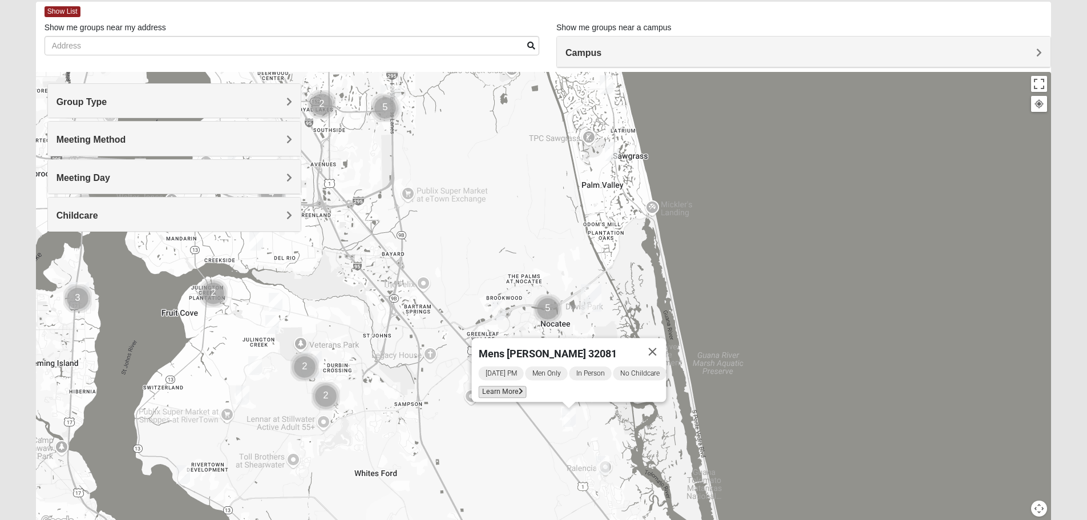
click at [501, 386] on span "Learn More" at bounding box center [502, 392] width 48 height 12
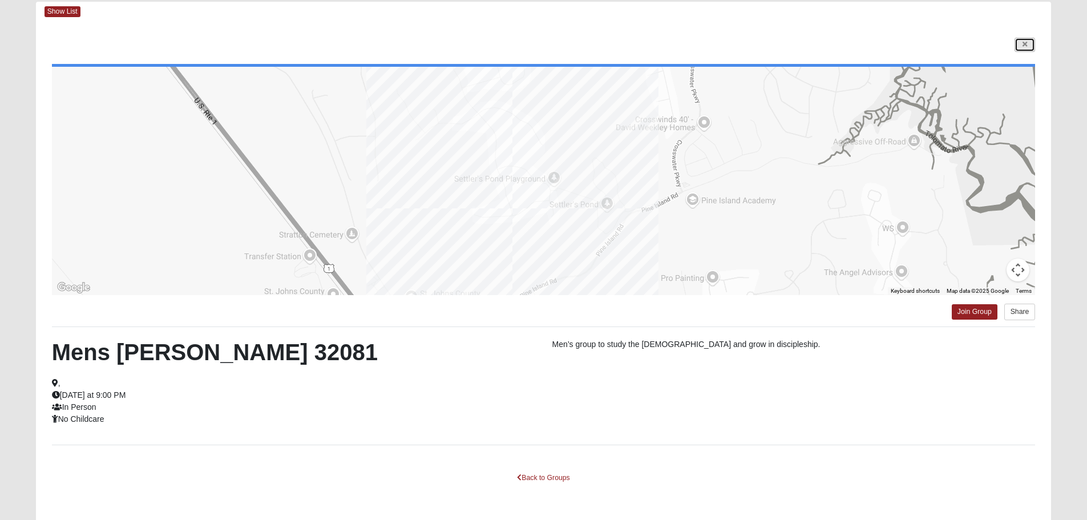
click at [1025, 43] on icon at bounding box center [1025, 44] width 5 height 7
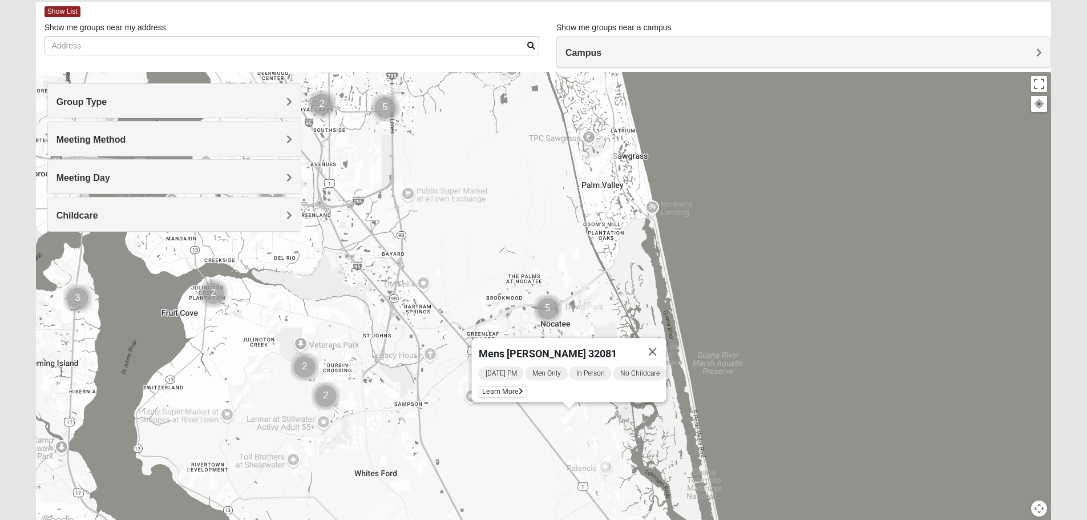
click at [604, 462] on img "Mens Holtz 32095" at bounding box center [602, 465] width 23 height 28
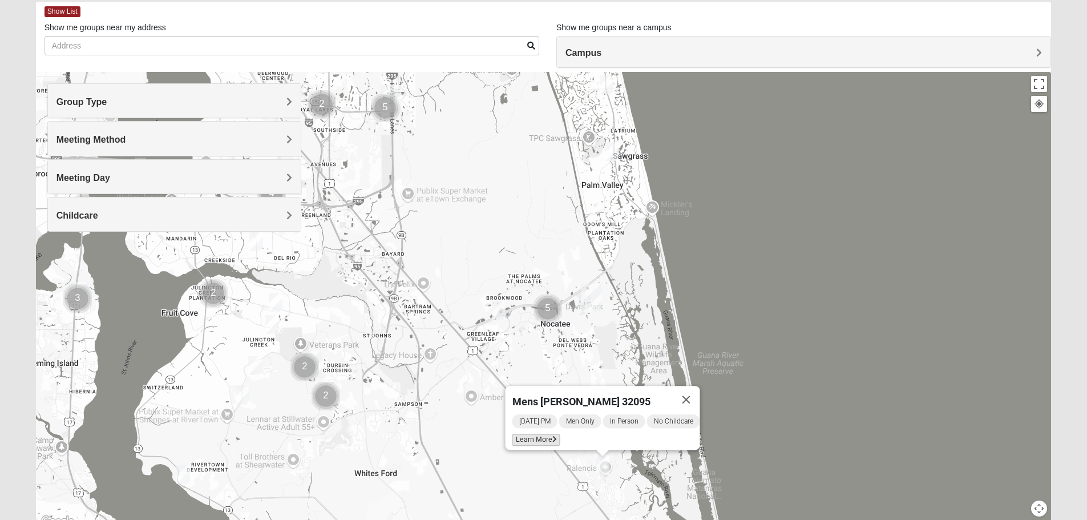
click at [542, 435] on span "Learn More" at bounding box center [536, 440] width 48 height 12
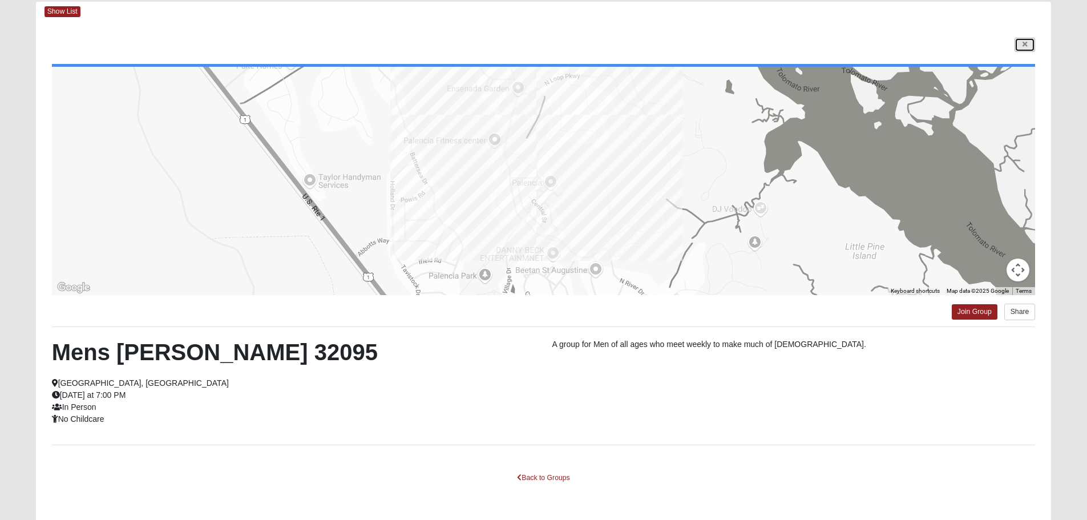
click at [1025, 39] on link at bounding box center [1025, 45] width 21 height 14
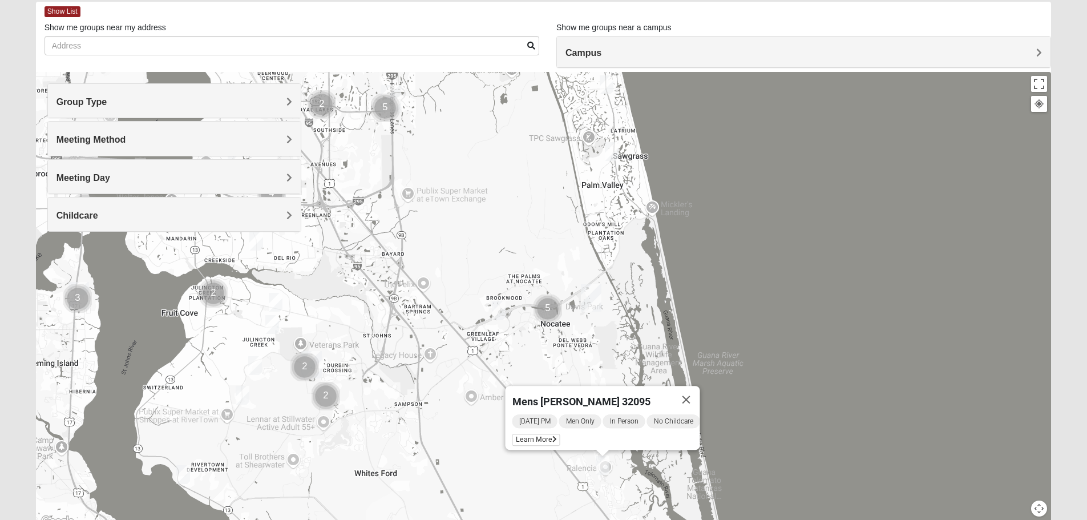
click at [272, 322] on img "Mens Mathai 32259" at bounding box center [272, 324] width 23 height 28
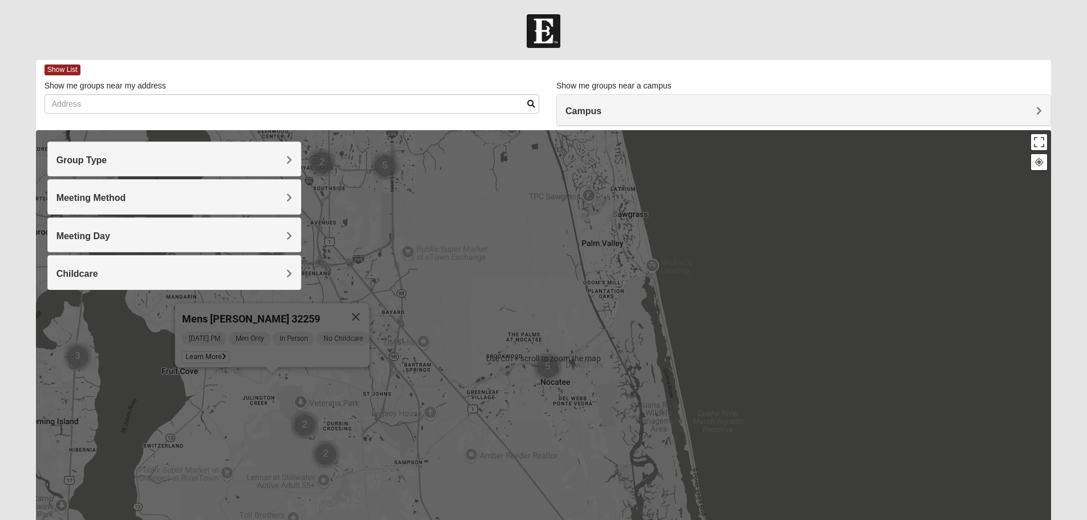
scroll to position [108, 0]
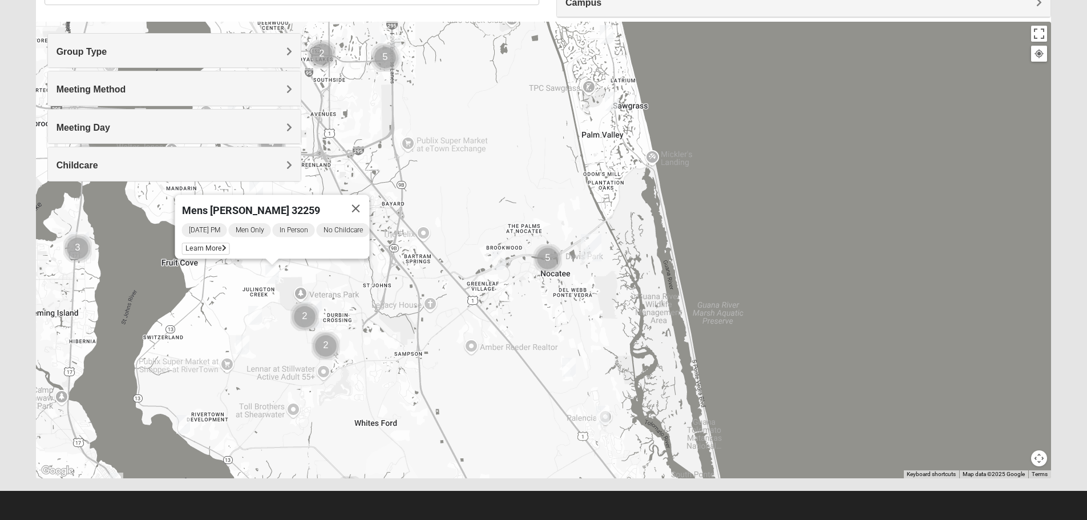
click at [1033, 457] on button "Map camera controls" at bounding box center [1039, 458] width 16 height 16
click at [1019, 417] on button "Zoom in" at bounding box center [1019, 418] width 16 height 16
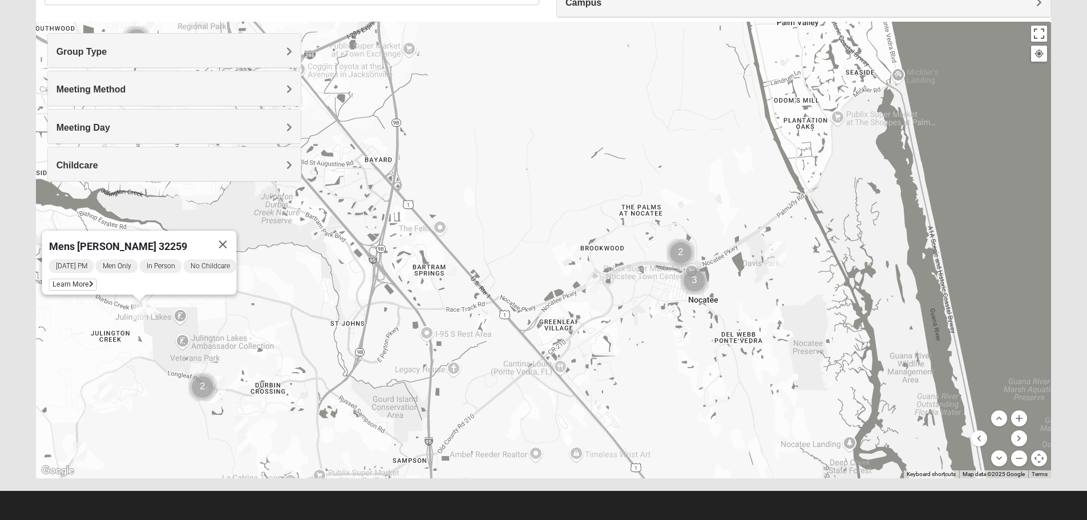
drag, startPoint x: 319, startPoint y: 344, endPoint x: 620, endPoint y: 350, distance: 300.9
click at [619, 350] on div "Mens Mathai 32259 Wednesday PM Men Only In Person No Childcare Learn More" at bounding box center [544, 250] width 1016 height 457
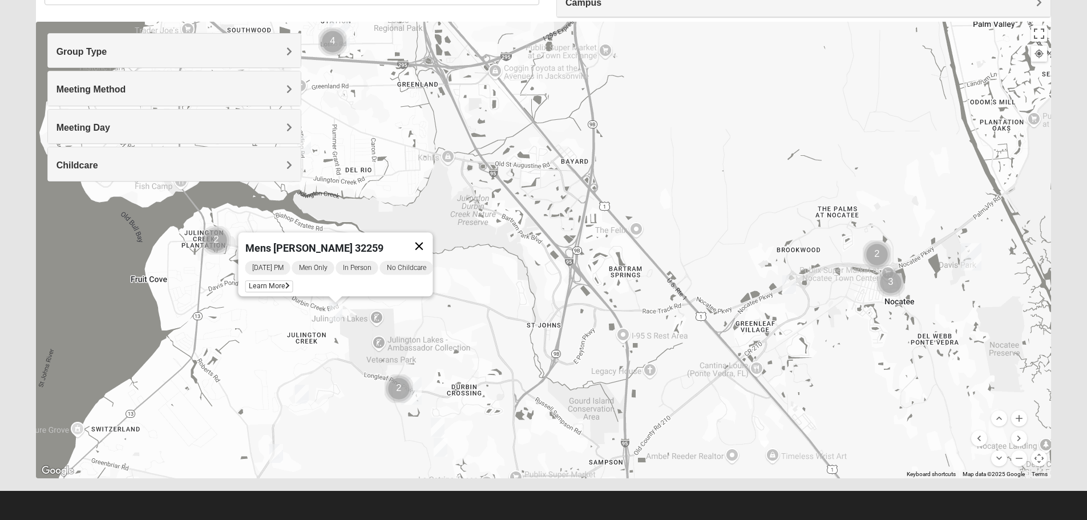
click at [431, 241] on button "Close" at bounding box center [418, 245] width 27 height 27
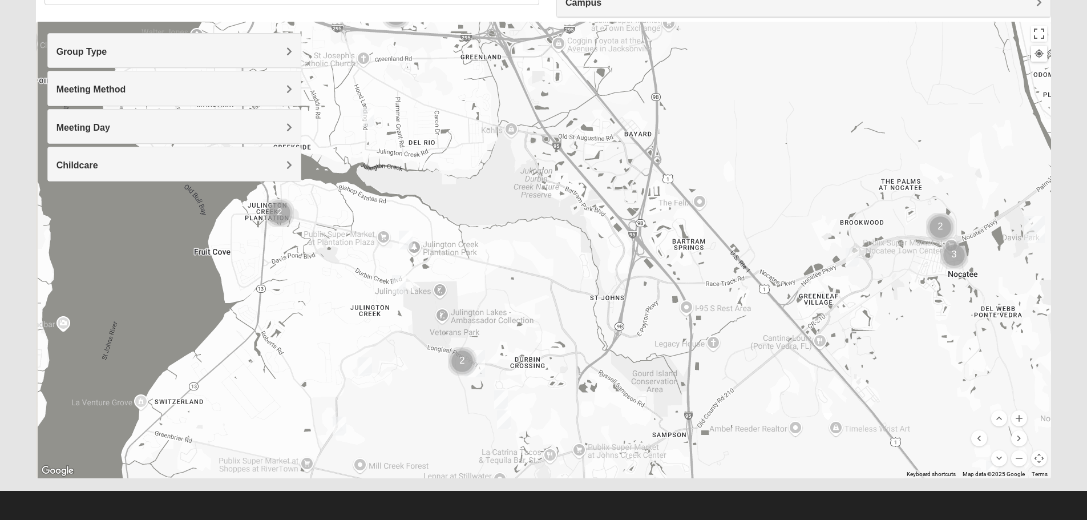
drag, startPoint x: 441, startPoint y: 353, endPoint x: 527, endPoint y: 283, distance: 111.6
click at [529, 287] on div at bounding box center [544, 250] width 1016 height 457
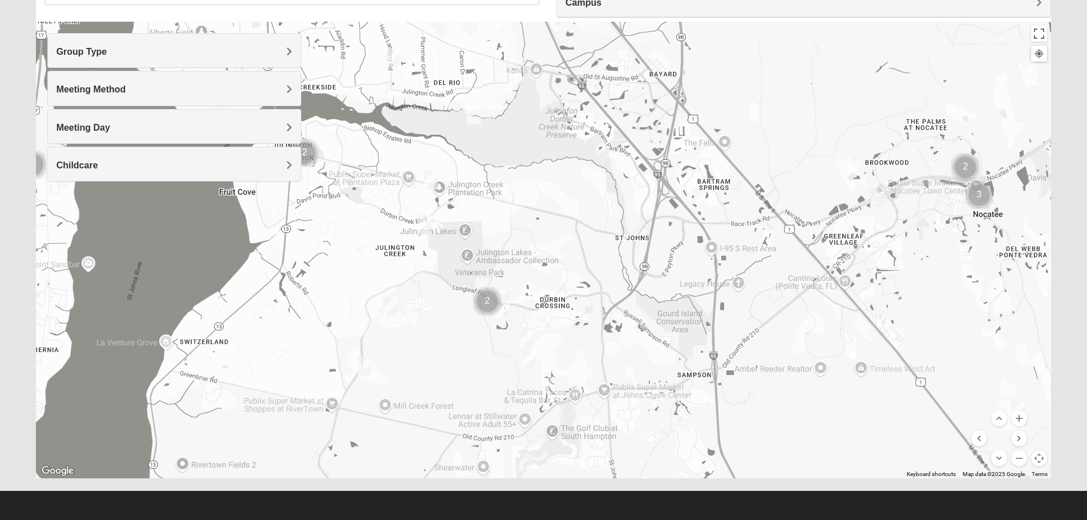
click at [391, 304] on img "Mens Clark 32259" at bounding box center [390, 307] width 23 height 28
click at [525, 338] on img "Mens Caleb 32092" at bounding box center [526, 340] width 23 height 28
click at [531, 361] on img "Mens McClafferty 32095" at bounding box center [529, 360] width 23 height 28
click at [386, 304] on img "Mens Clark 32259" at bounding box center [390, 307] width 23 height 28
click at [329, 275] on span "Learn More" at bounding box center [324, 281] width 48 height 12
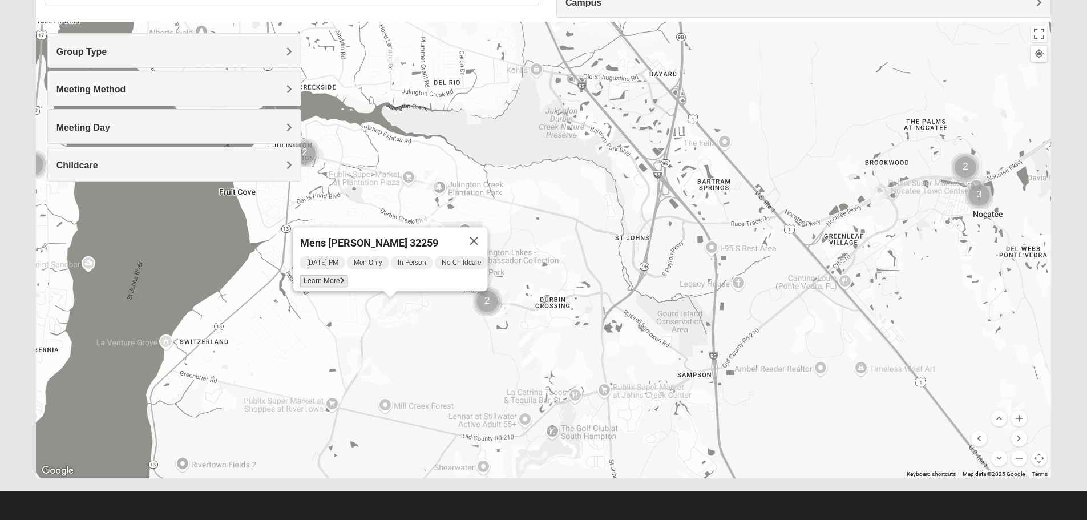
scroll to position [58, 0]
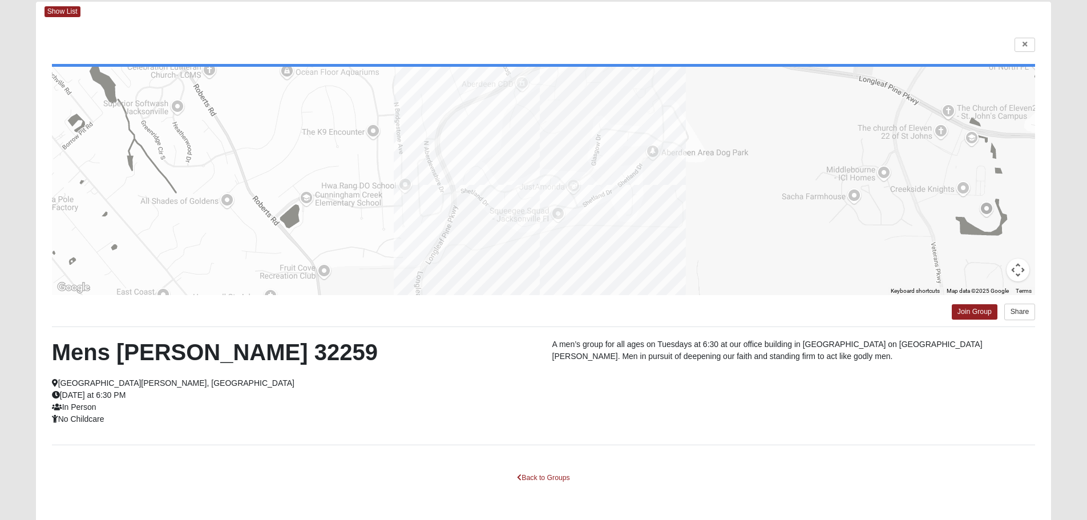
click at [1018, 275] on button "Map camera controls" at bounding box center [1018, 270] width 23 height 23
click at [995, 272] on button "Zoom out" at bounding box center [989, 270] width 23 height 23
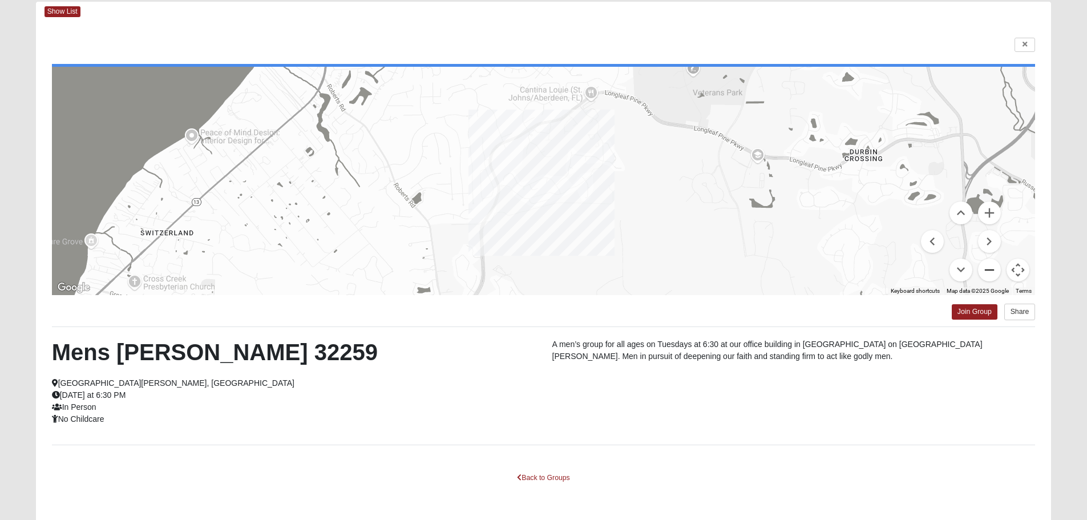
click at [995, 272] on button "Zoom out" at bounding box center [989, 270] width 23 height 23
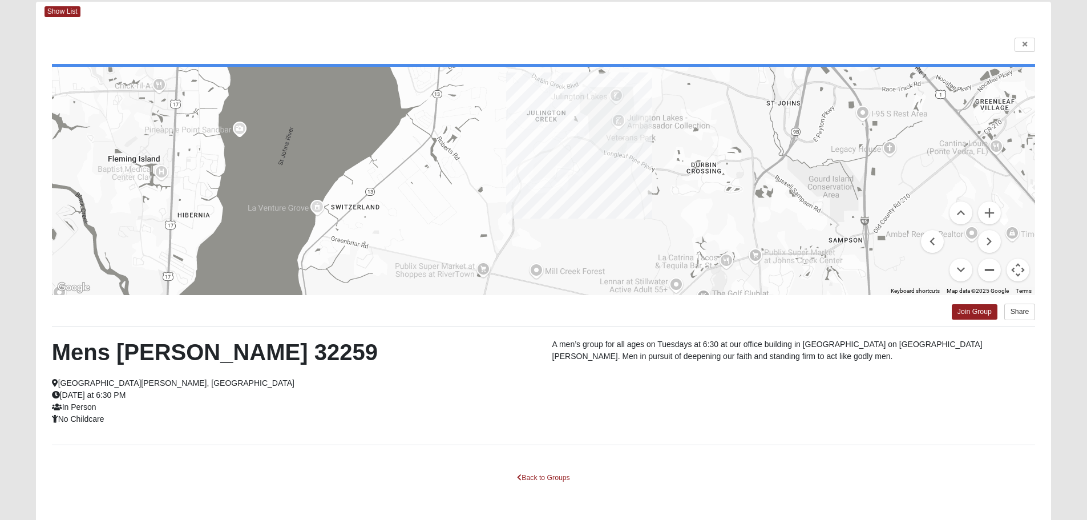
click at [995, 272] on button "Zoom out" at bounding box center [989, 270] width 23 height 23
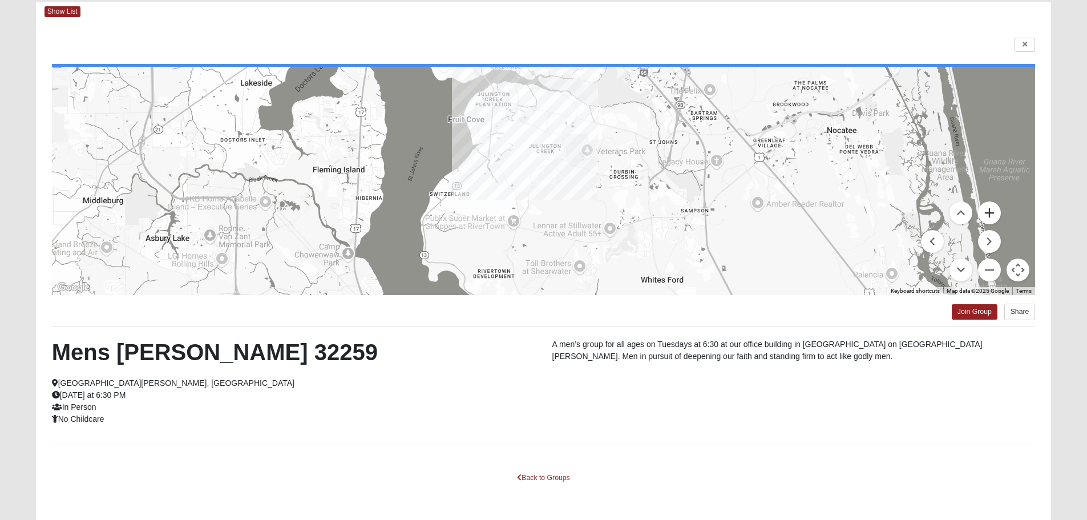
click at [986, 211] on button "Zoom in" at bounding box center [989, 212] width 23 height 23
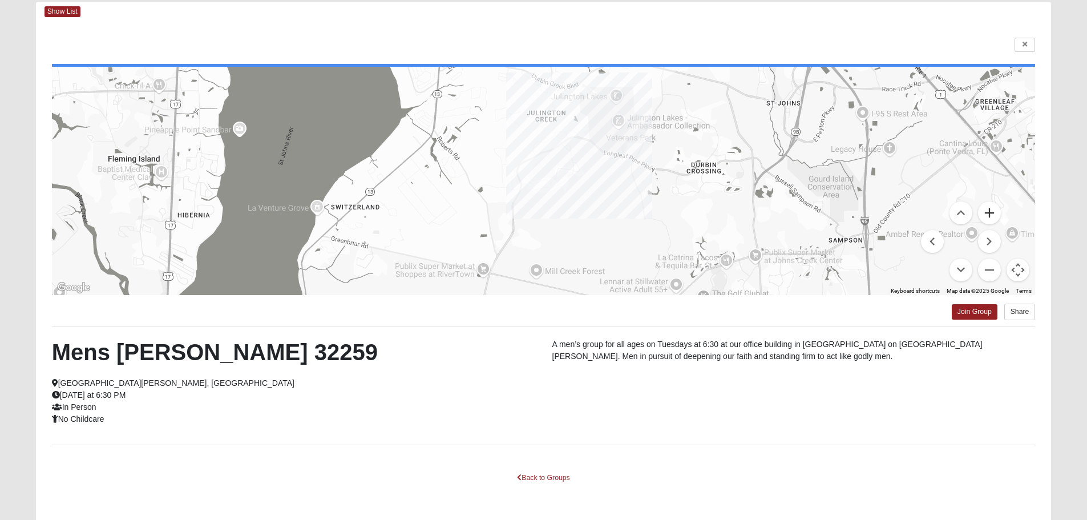
click at [986, 211] on button "Zoom in" at bounding box center [989, 212] width 23 height 23
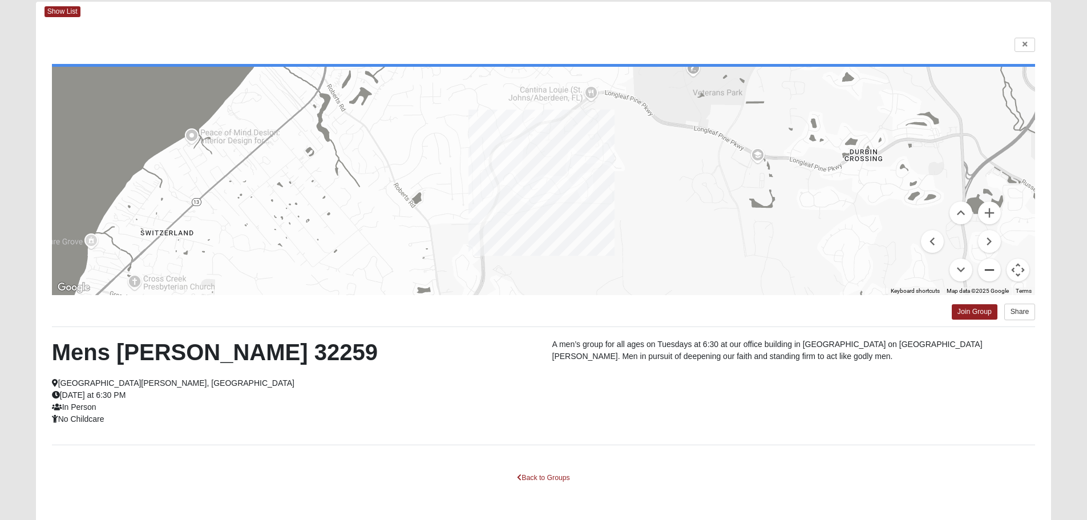
click at [991, 270] on button "Zoom out" at bounding box center [989, 270] width 23 height 23
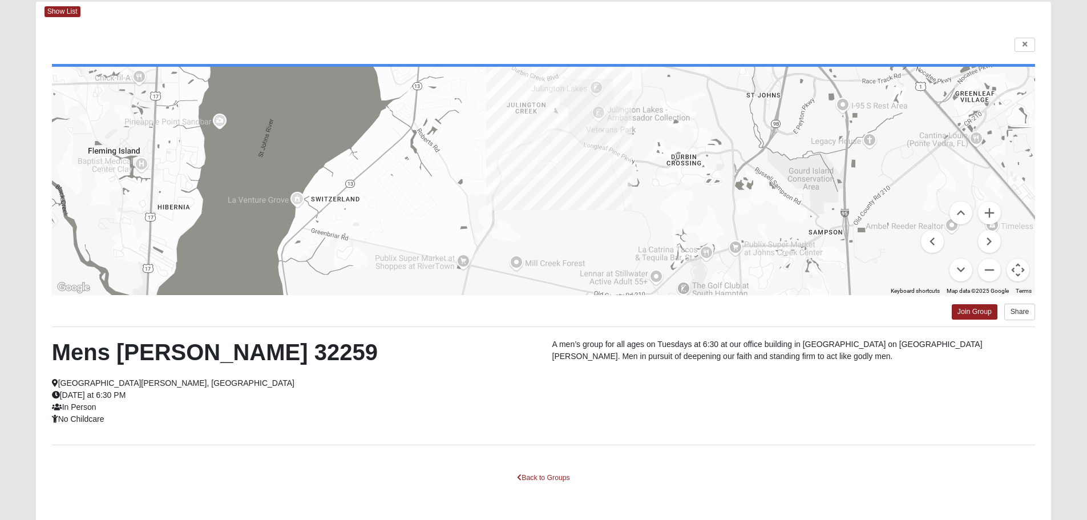
drag, startPoint x: 536, startPoint y: 246, endPoint x: 517, endPoint y: 237, distance: 21.4
click at [517, 237] on div at bounding box center [544, 181] width 984 height 228
click at [995, 274] on button "Zoom out" at bounding box center [989, 270] width 23 height 23
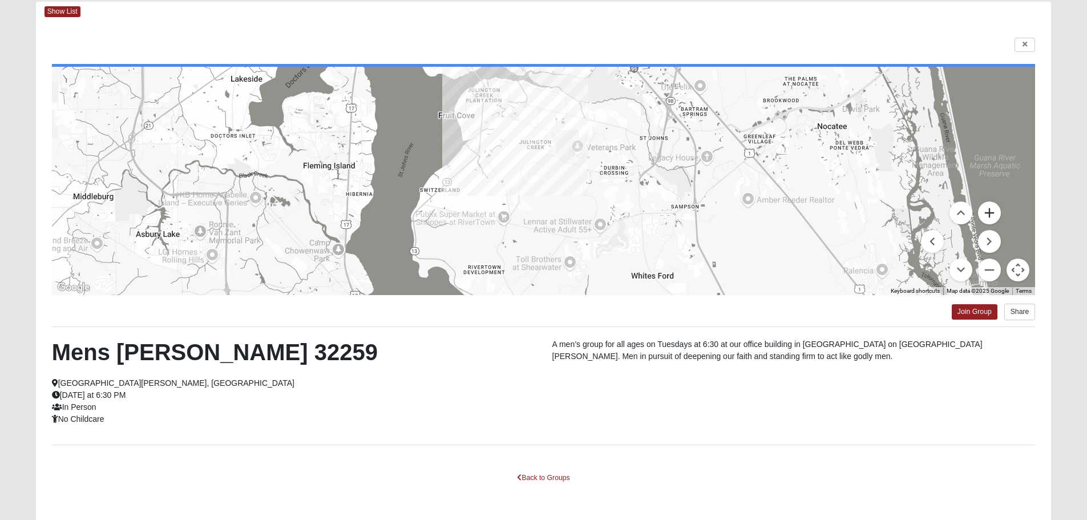
click at [986, 213] on button "Zoom in" at bounding box center [989, 212] width 23 height 23
